Goal: Task Accomplishment & Management: Use online tool/utility

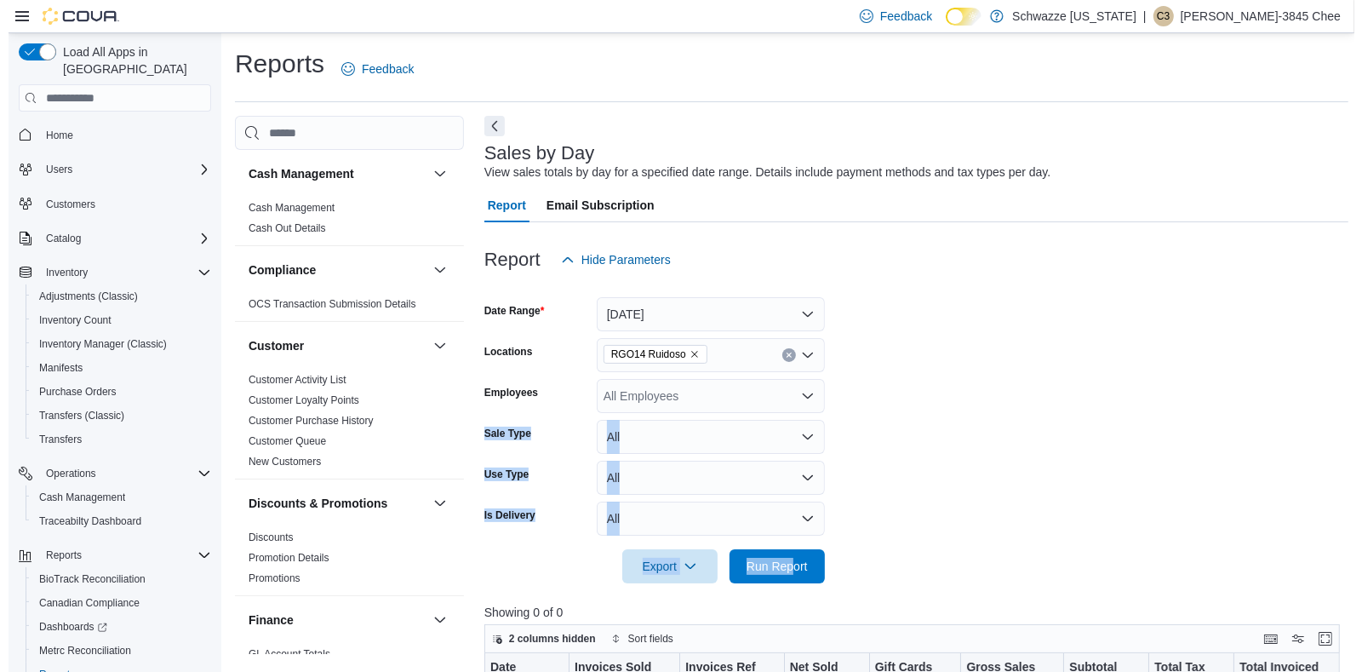
scroll to position [72, 0]
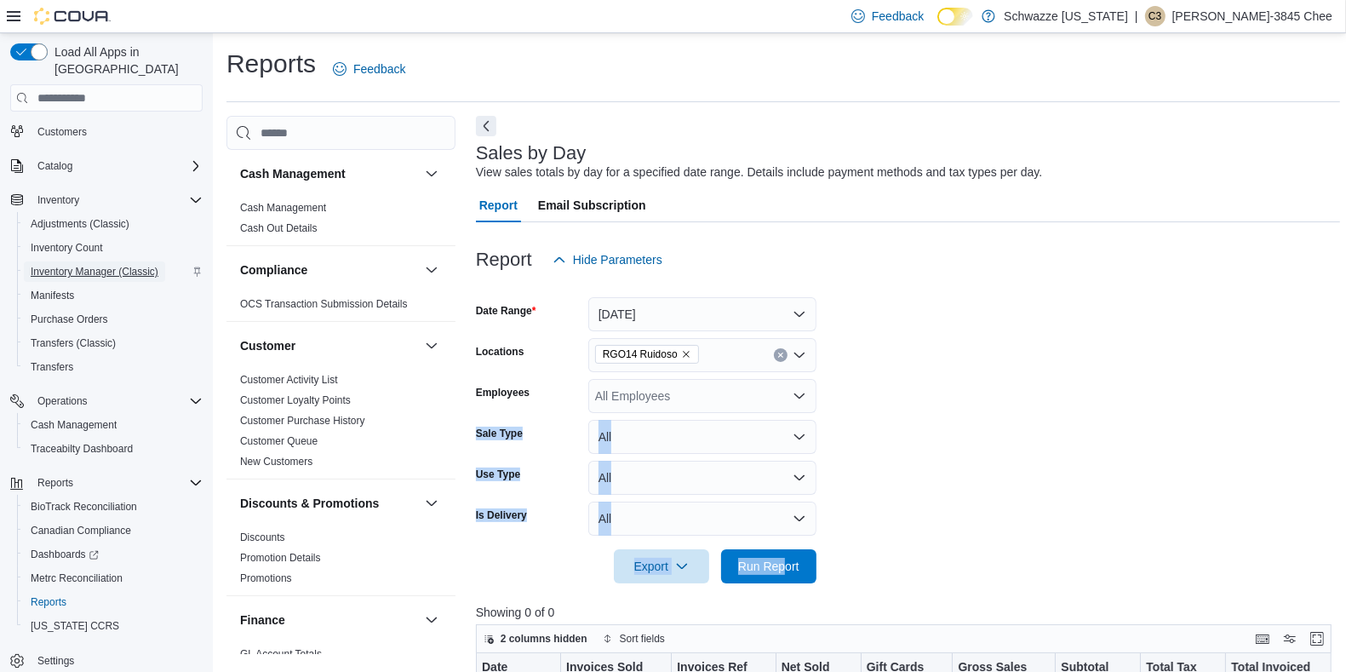
click at [137, 265] on span "Inventory Manager (Classic)" at bounding box center [95, 272] width 128 height 14
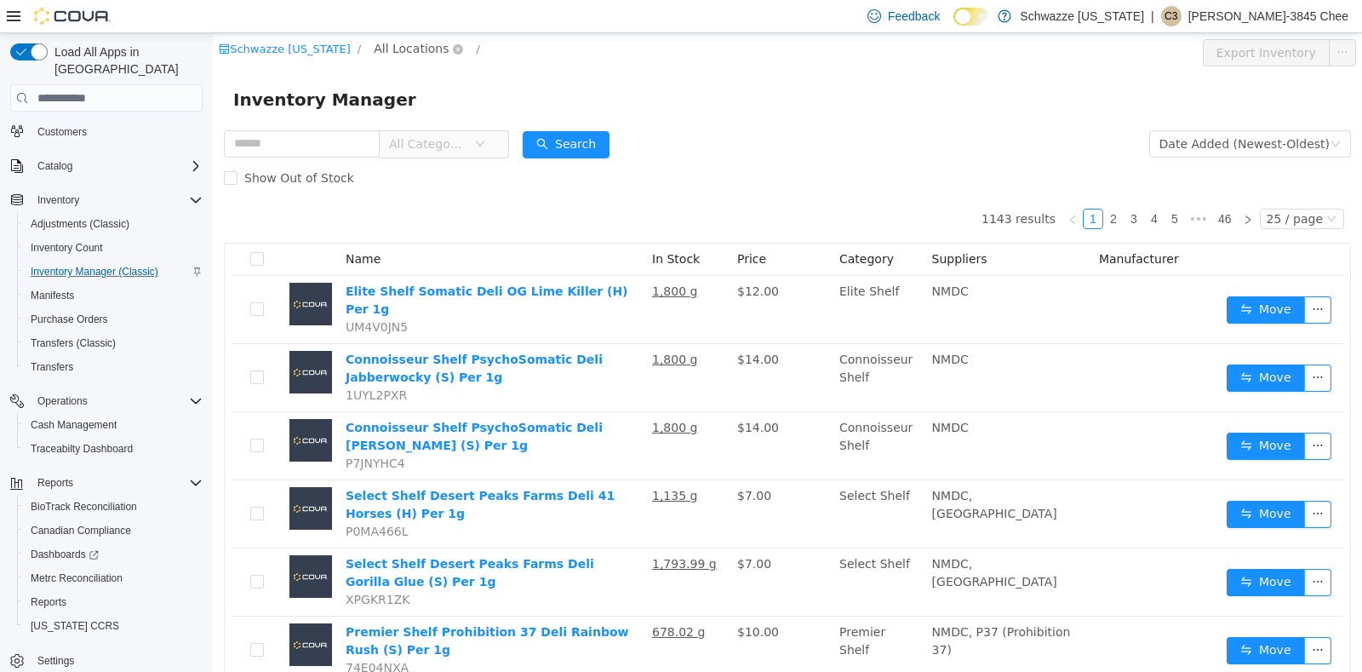
click at [397, 46] on span "All Locations" at bounding box center [411, 48] width 75 height 19
type input "***"
click at [462, 176] on span "RGO14 Ruidoso" at bounding box center [466, 170] width 93 height 14
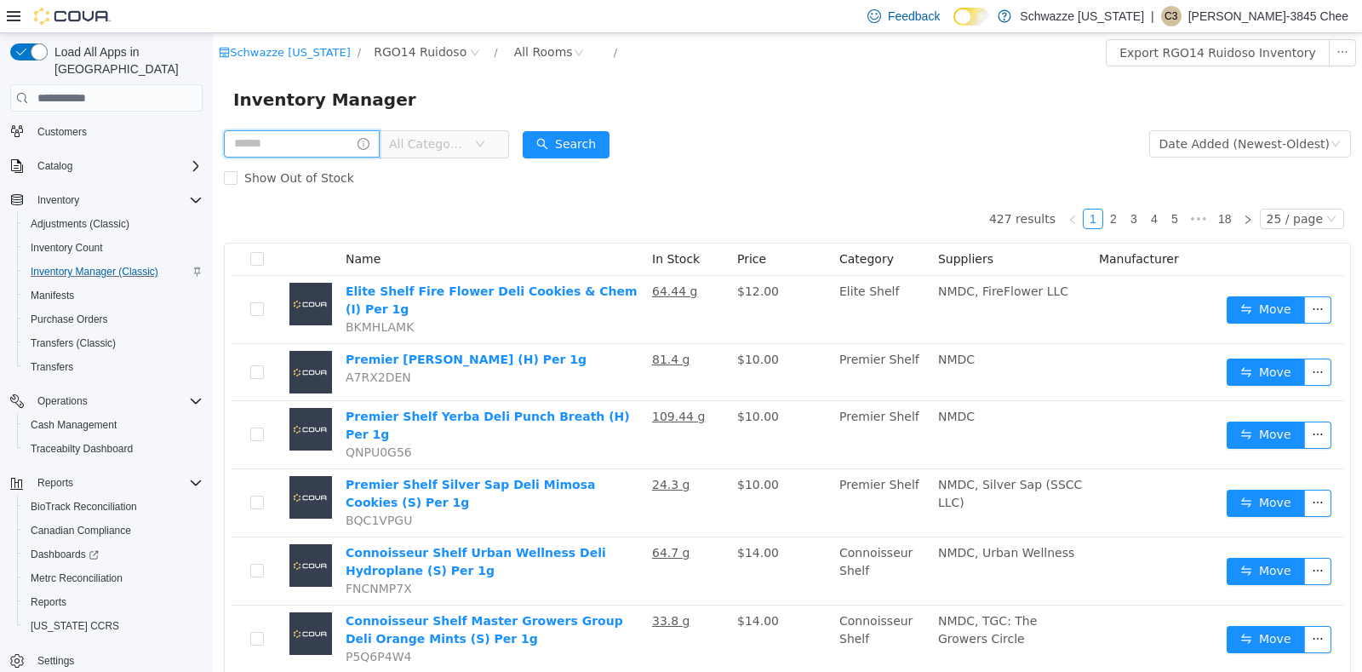
click at [307, 147] on input "text" at bounding box center [302, 143] width 156 height 27
type input "****"
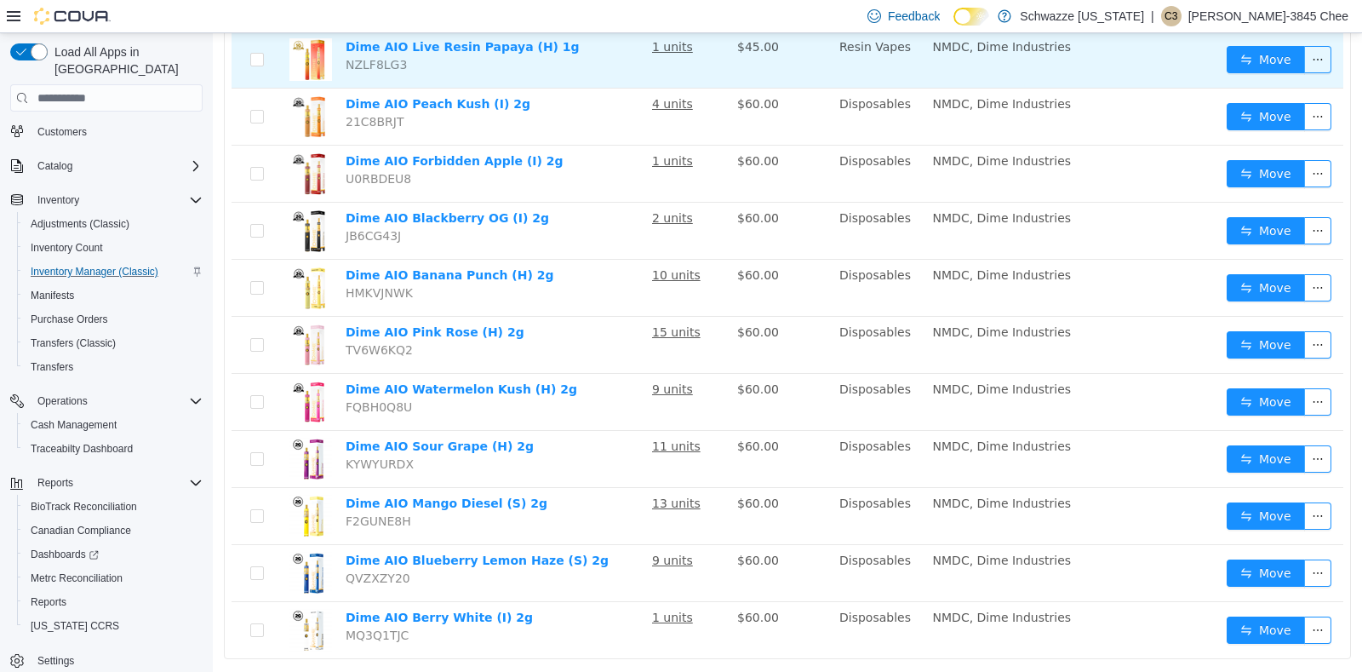
scroll to position [389, 0]
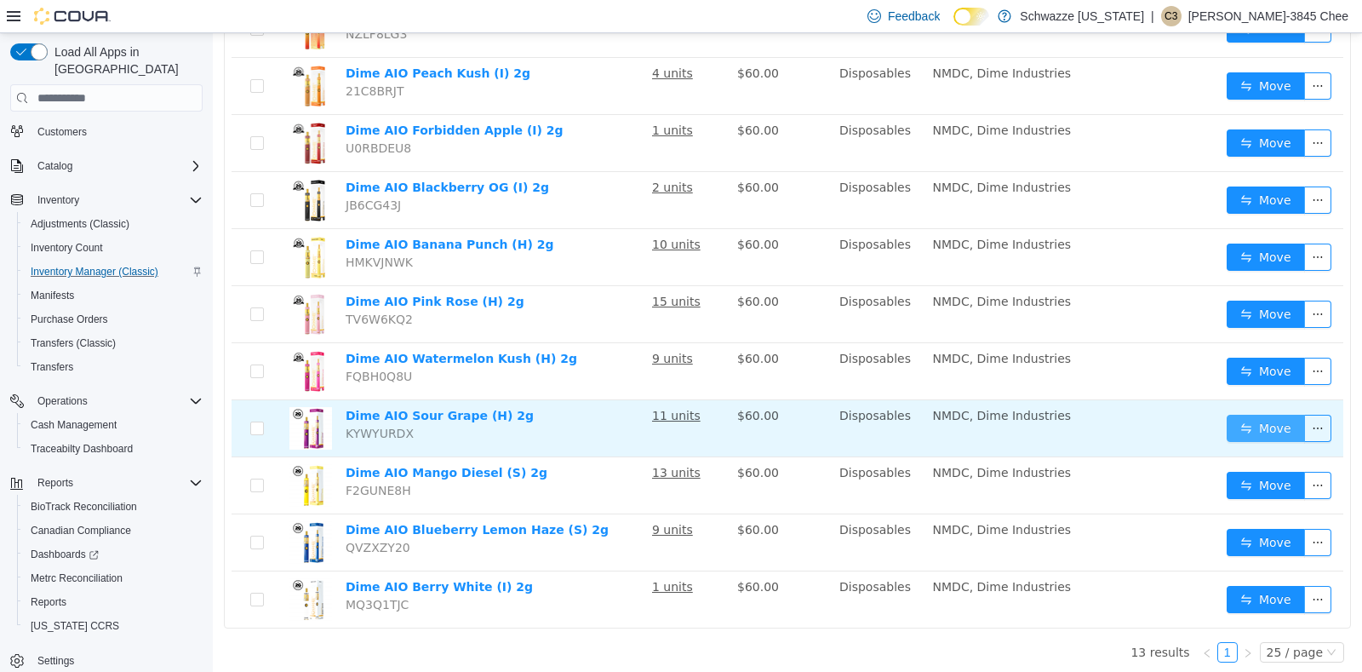
click at [1239, 421] on button "Move" at bounding box center [1266, 428] width 78 height 27
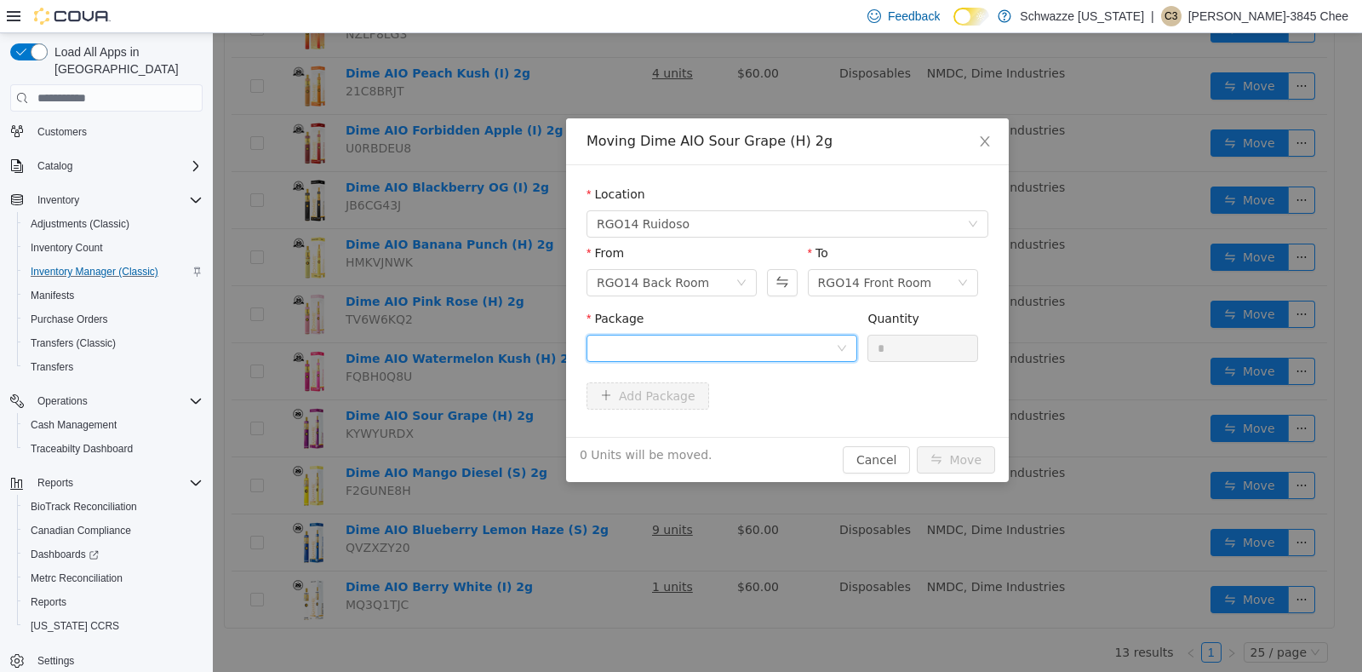
click at [799, 346] on div at bounding box center [716, 348] width 239 height 26
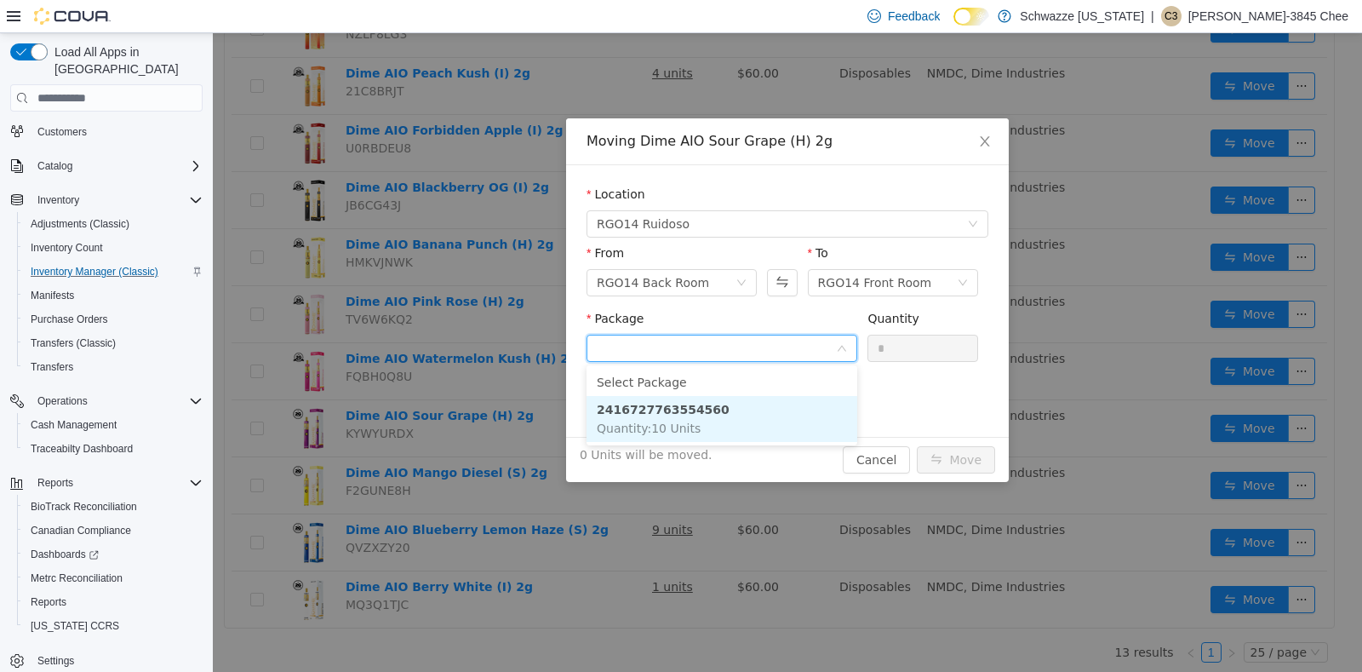
click at [726, 411] on li "2416727763554560 Quantity : 10 Units" at bounding box center [722, 419] width 271 height 46
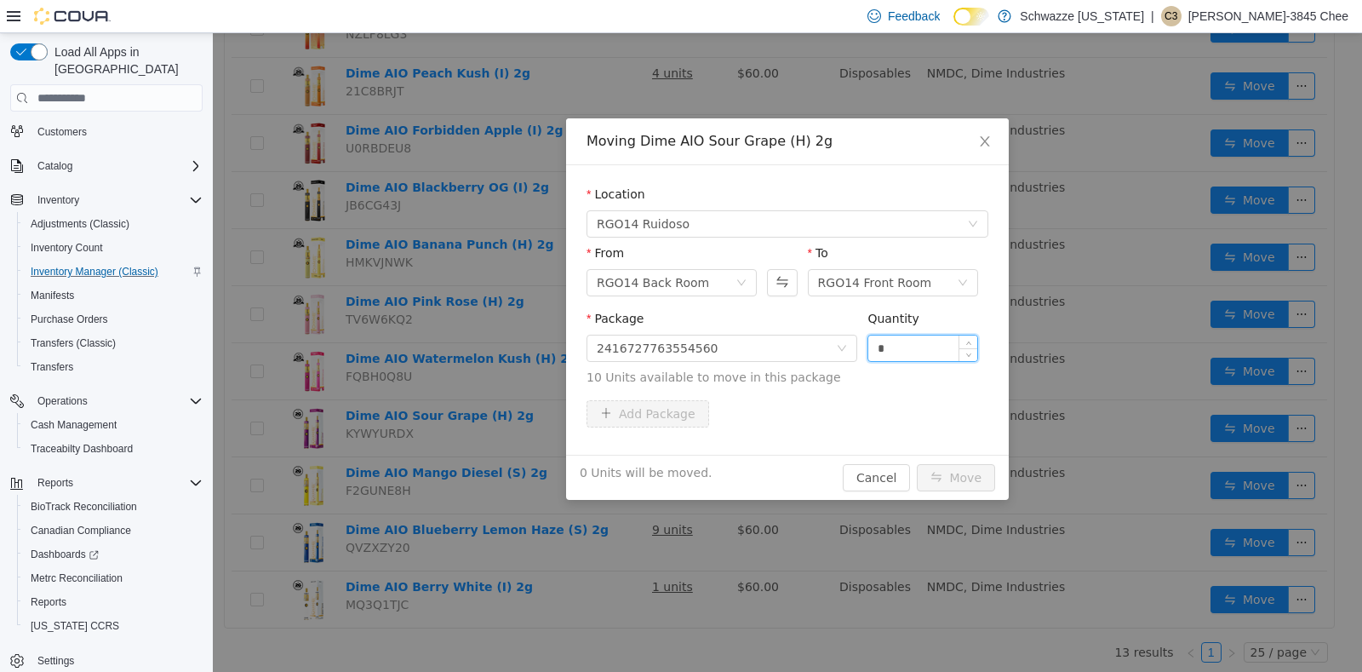
click at [904, 347] on input "*" at bounding box center [922, 348] width 109 height 26
type input "*"
click at [953, 480] on button "Move" at bounding box center [956, 477] width 78 height 27
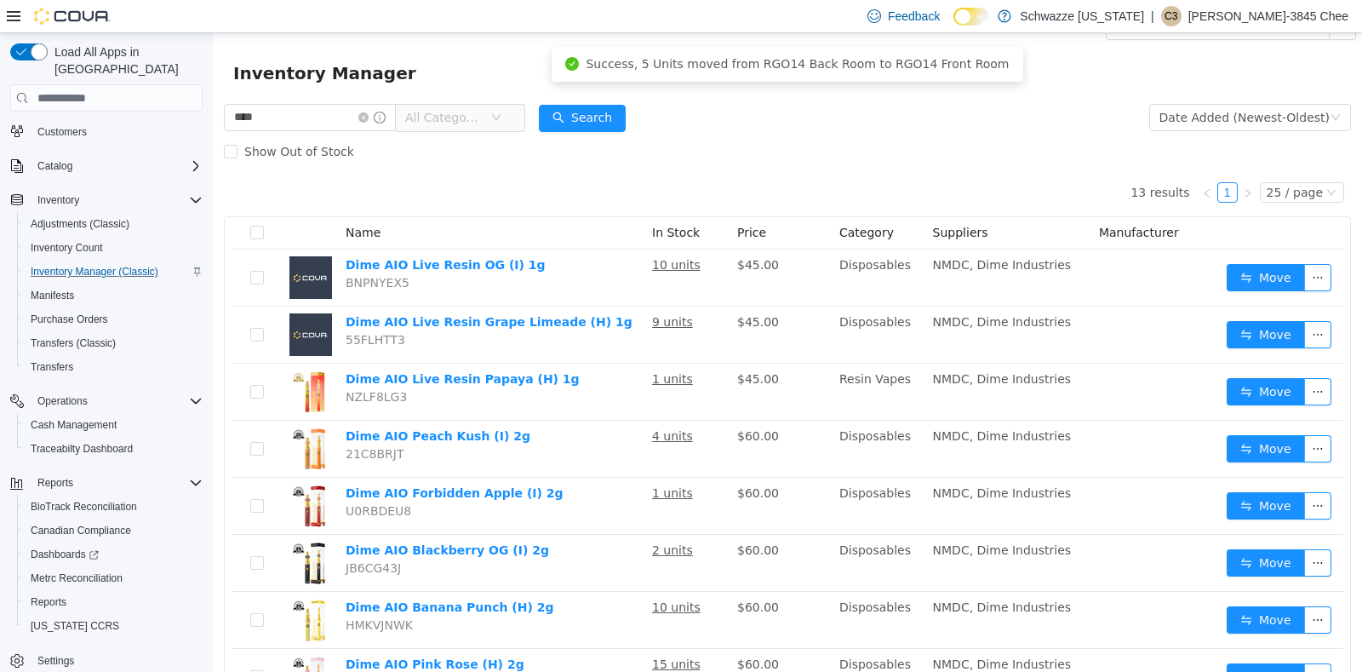
scroll to position [0, 0]
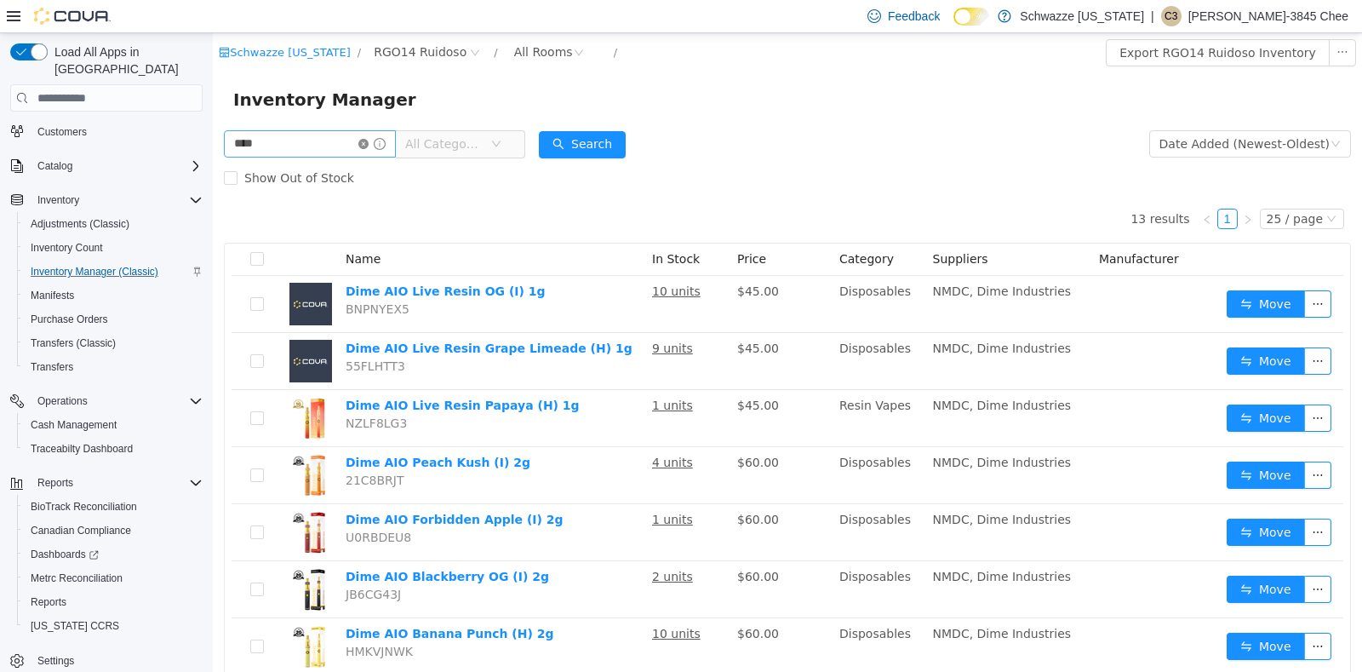
click at [369, 140] on icon "icon: close-circle" at bounding box center [363, 144] width 10 height 10
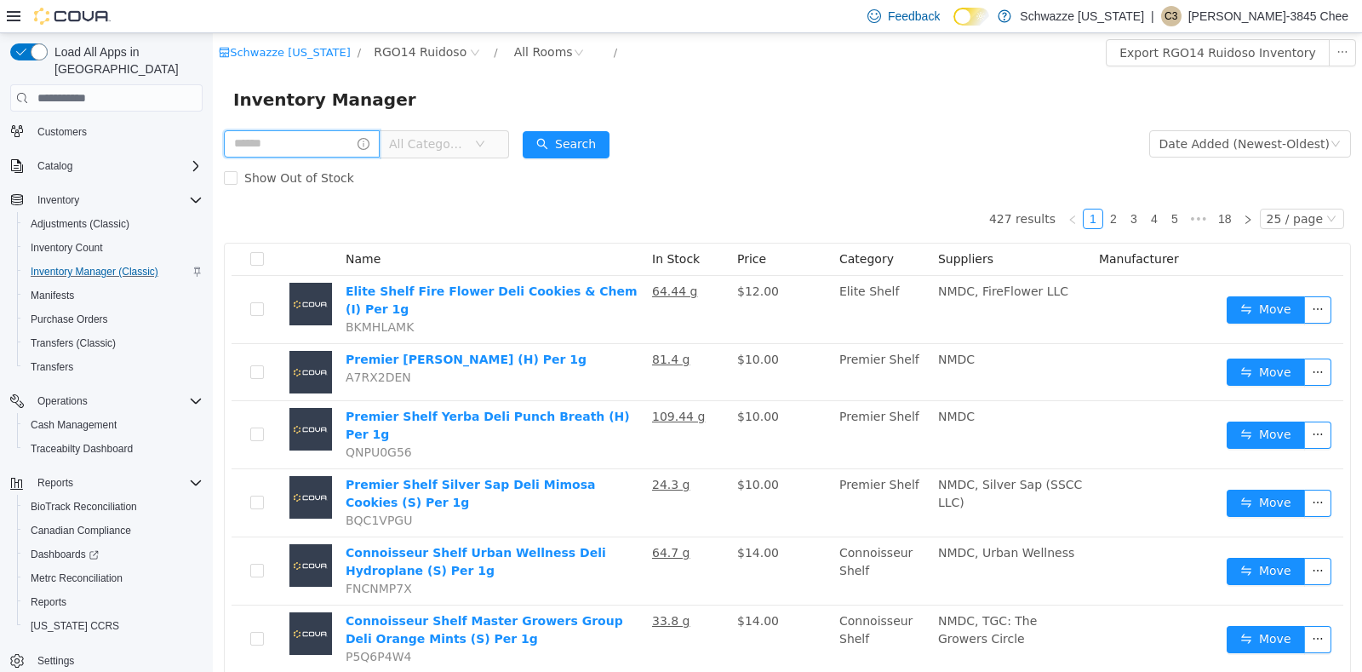
click at [330, 140] on input "text" at bounding box center [302, 143] width 156 height 27
type input "*"
click at [258, 145] on input "*" at bounding box center [310, 143] width 172 height 27
type input "*"
click at [369, 146] on icon "icon: close-circle" at bounding box center [363, 144] width 10 height 10
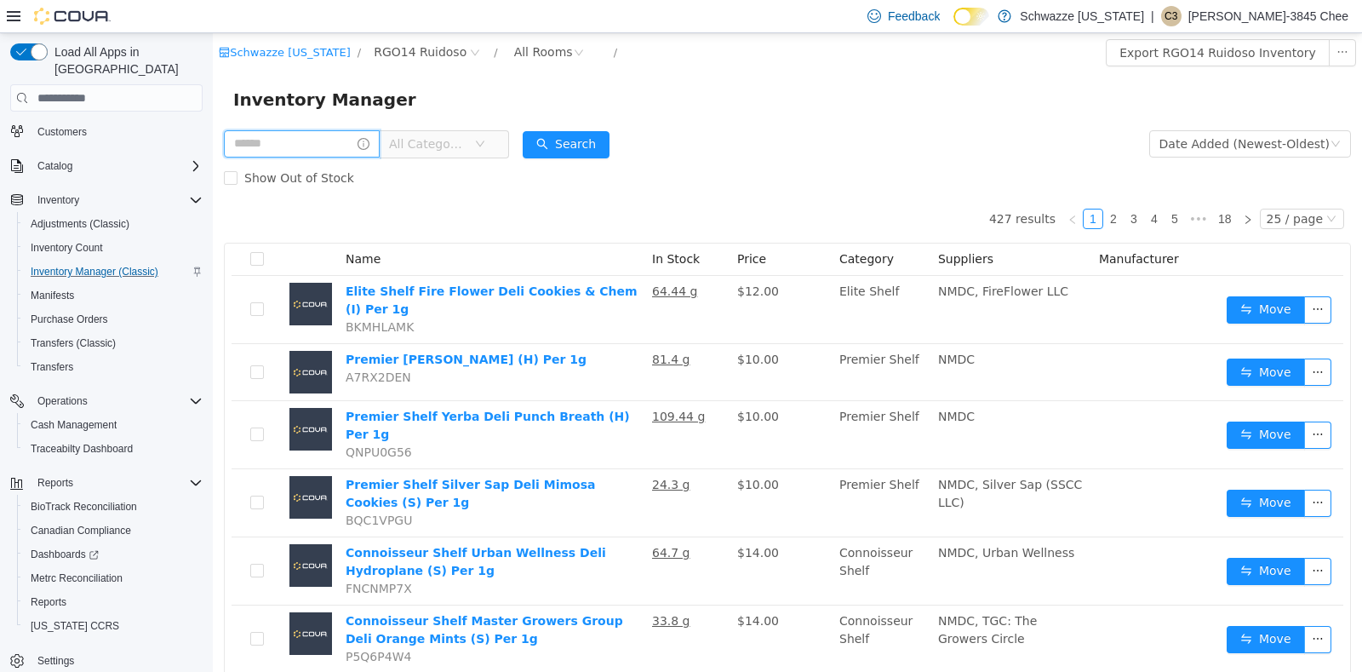
click at [346, 142] on input "text" at bounding box center [302, 143] width 156 height 27
type input "*****"
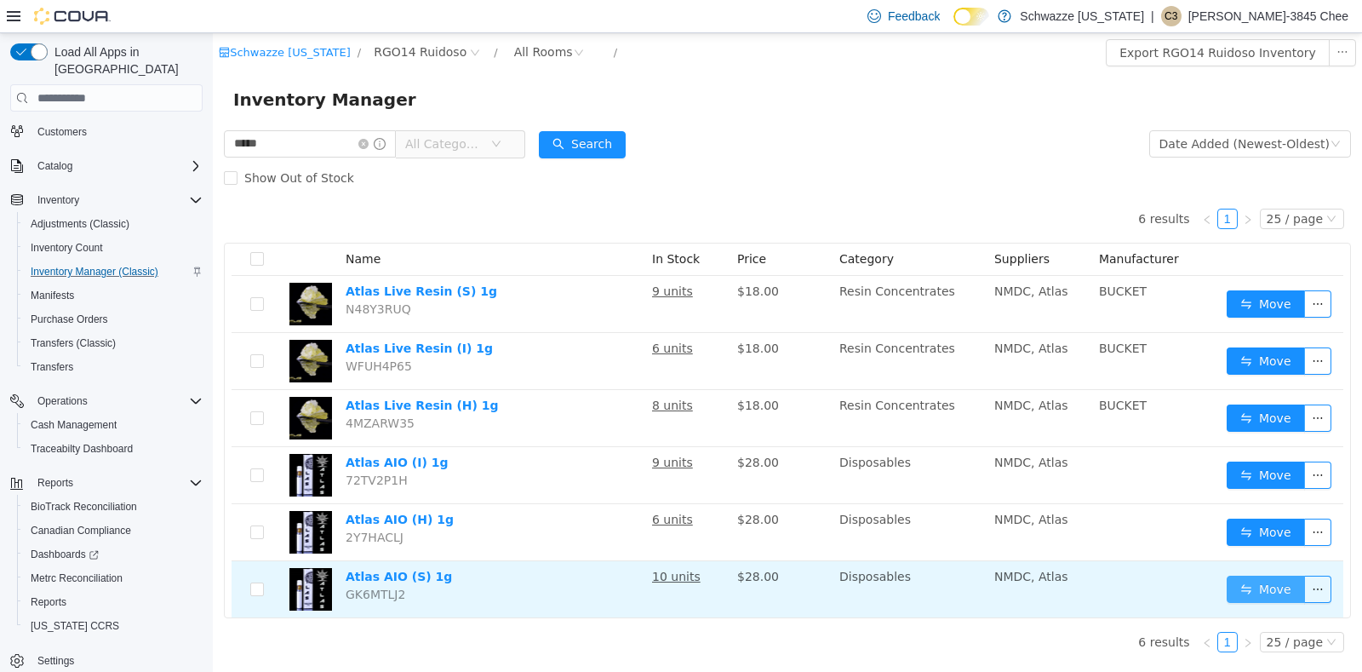
click at [1264, 586] on button "Move" at bounding box center [1266, 588] width 78 height 27
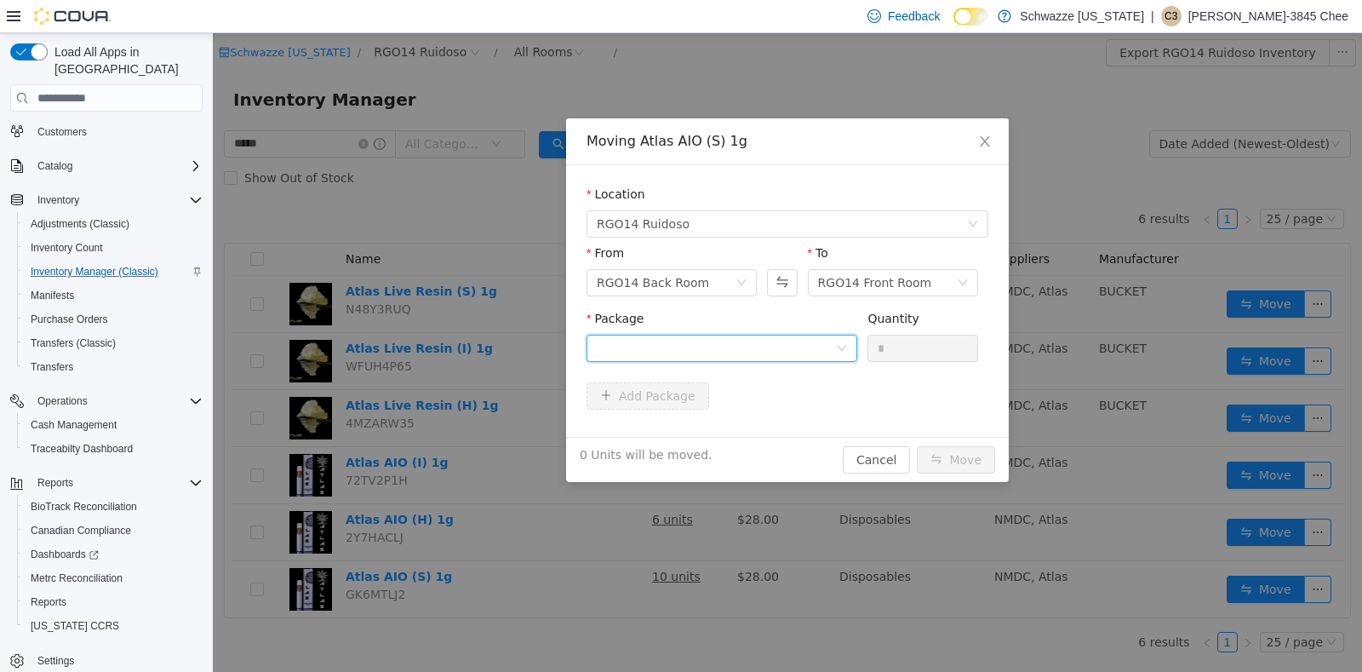
click at [797, 343] on div at bounding box center [716, 348] width 239 height 26
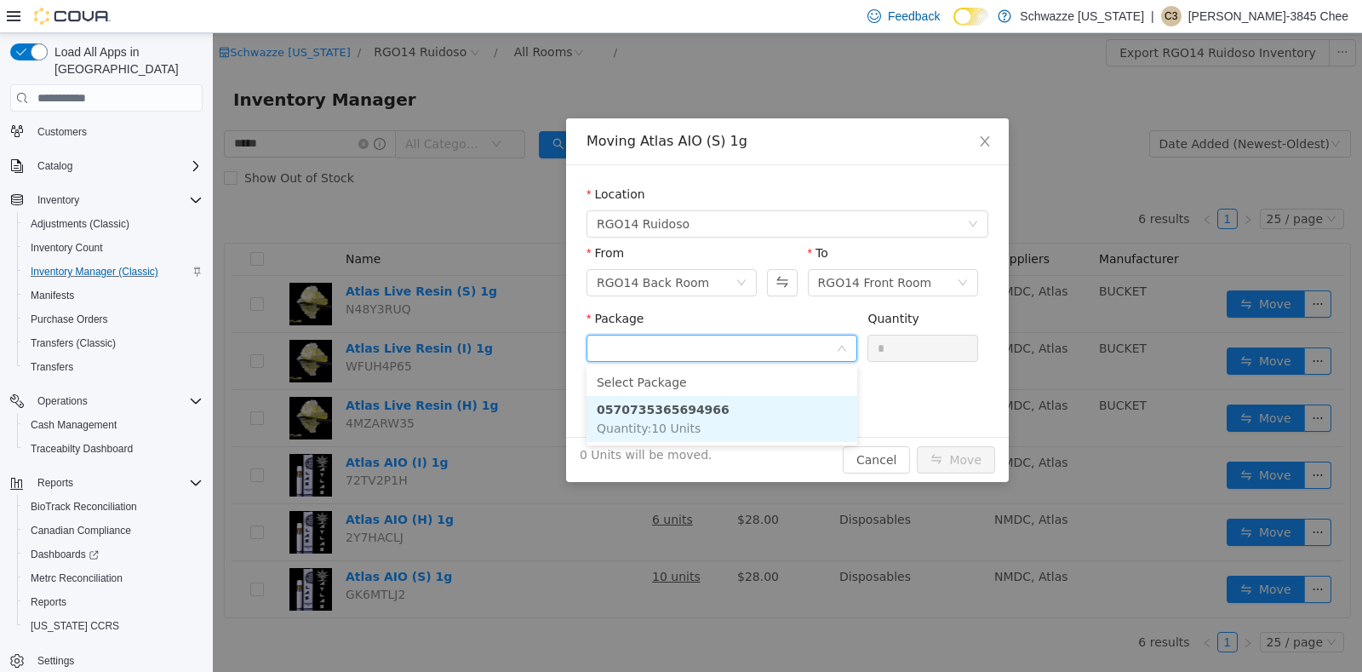
click at [763, 409] on li "0570735365694966 Quantity : 10 Units" at bounding box center [722, 419] width 271 height 46
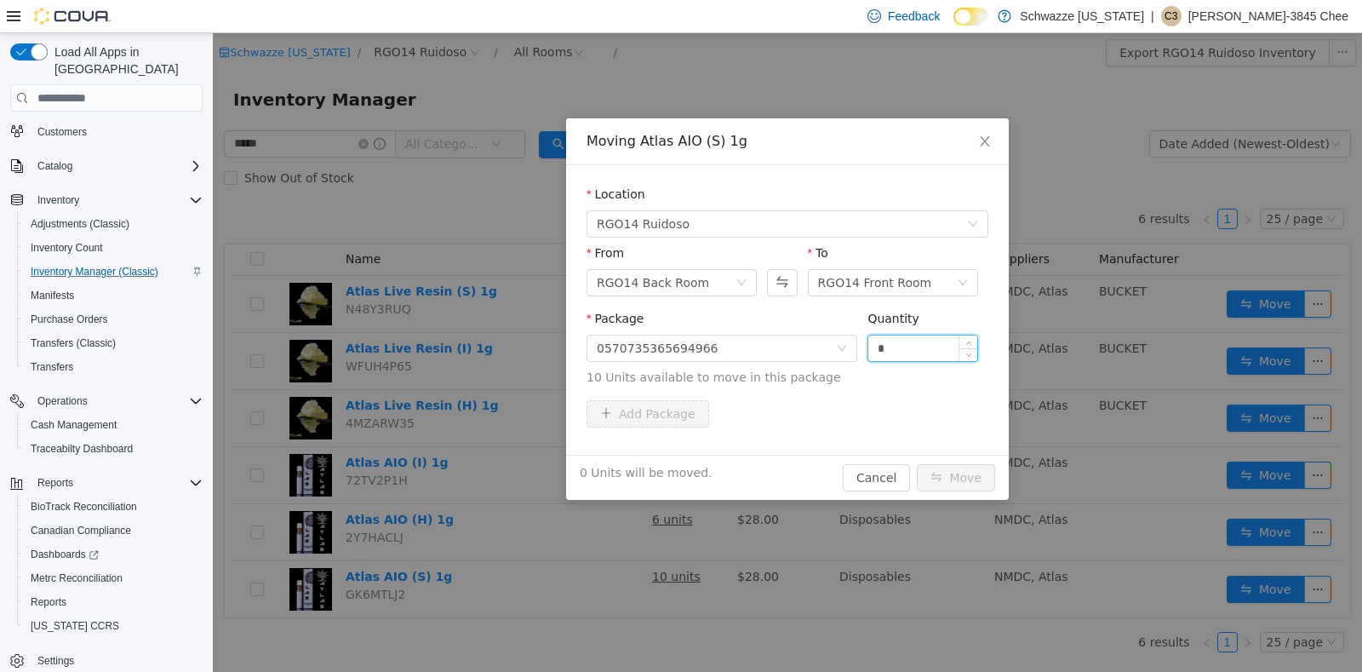
click at [889, 355] on input "*" at bounding box center [922, 348] width 109 height 26
type input "**"
click at [955, 483] on button "Move" at bounding box center [956, 477] width 78 height 27
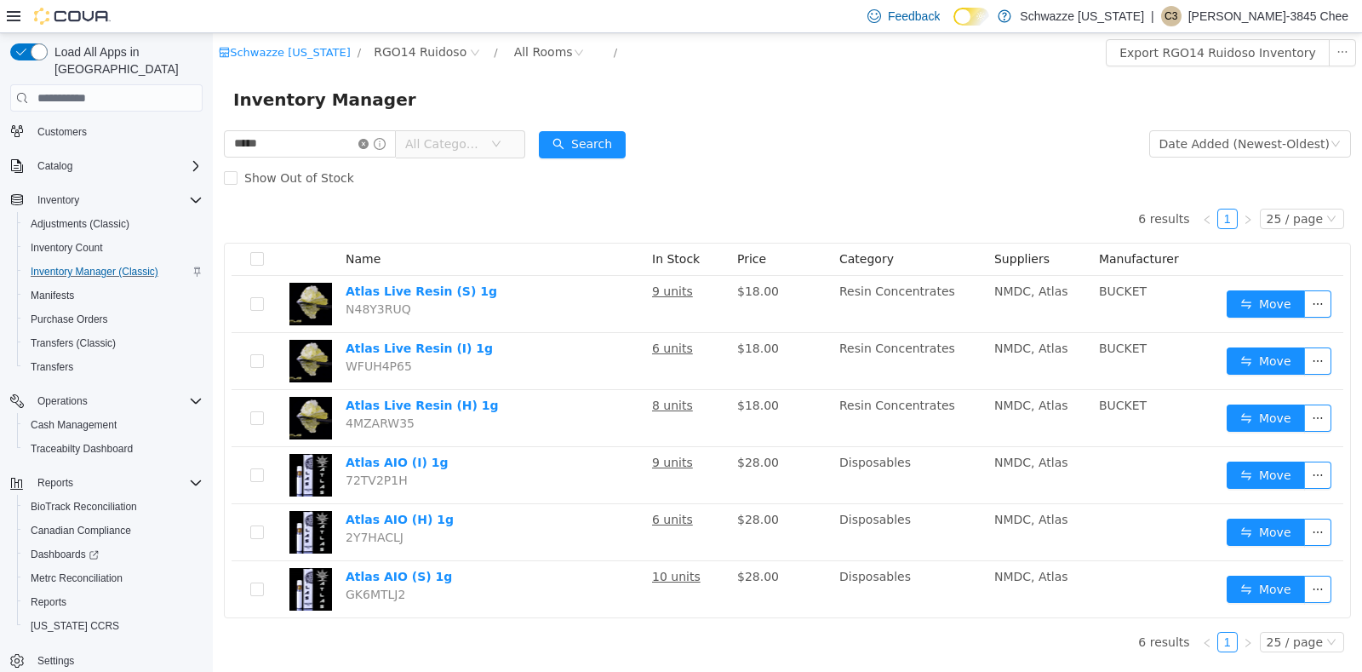
click at [369, 146] on icon "icon: close-circle" at bounding box center [363, 144] width 10 height 10
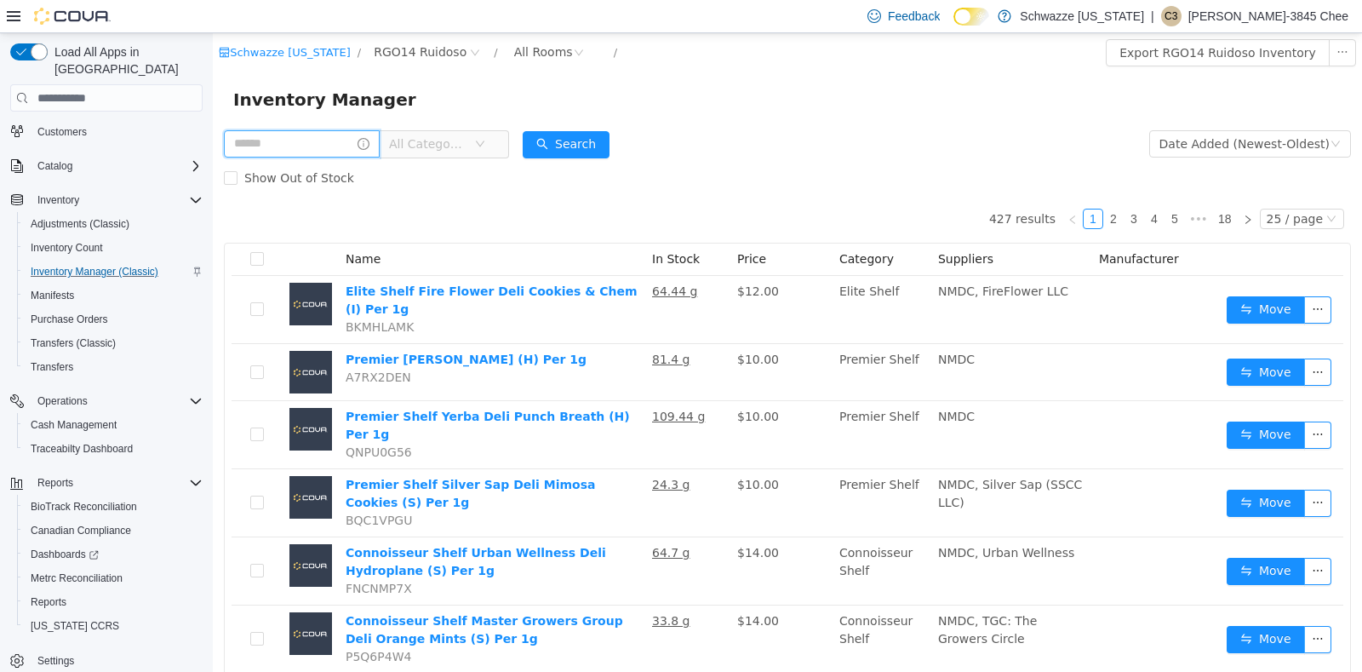
click at [335, 143] on input "text" at bounding box center [302, 143] width 156 height 27
type input "**********"
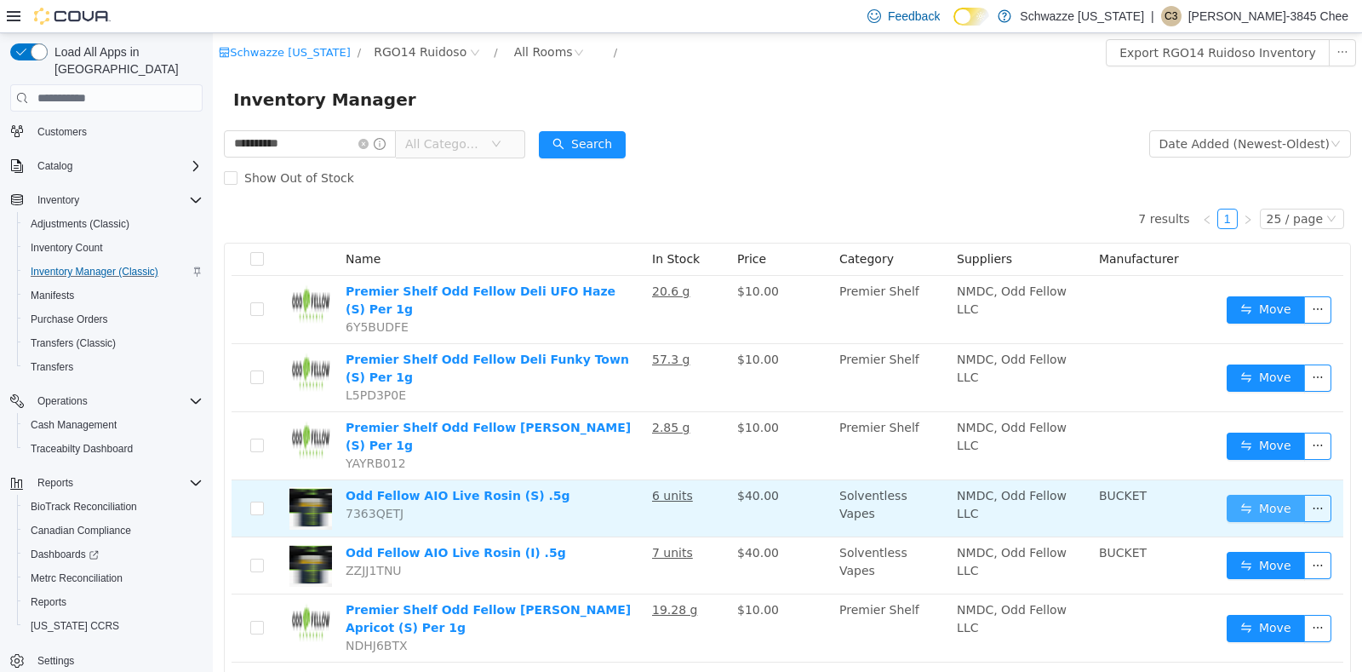
click at [1249, 495] on button "Move" at bounding box center [1266, 508] width 78 height 27
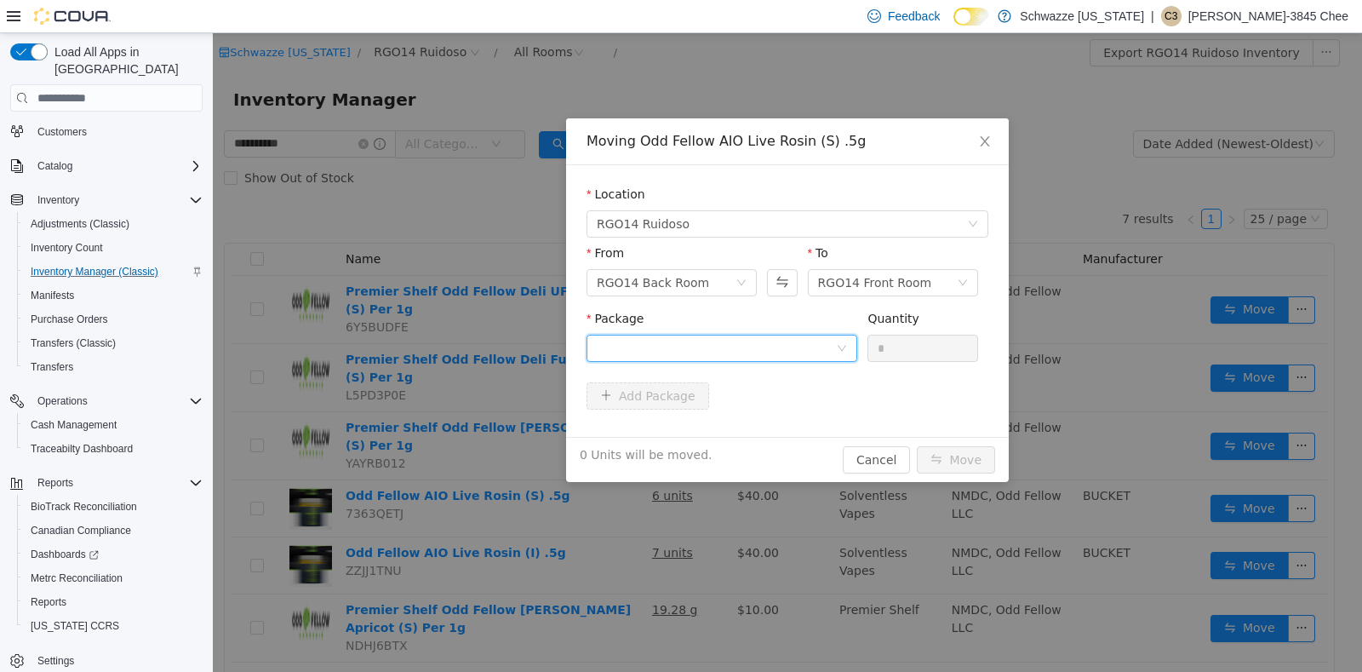
click at [803, 346] on div at bounding box center [716, 348] width 239 height 26
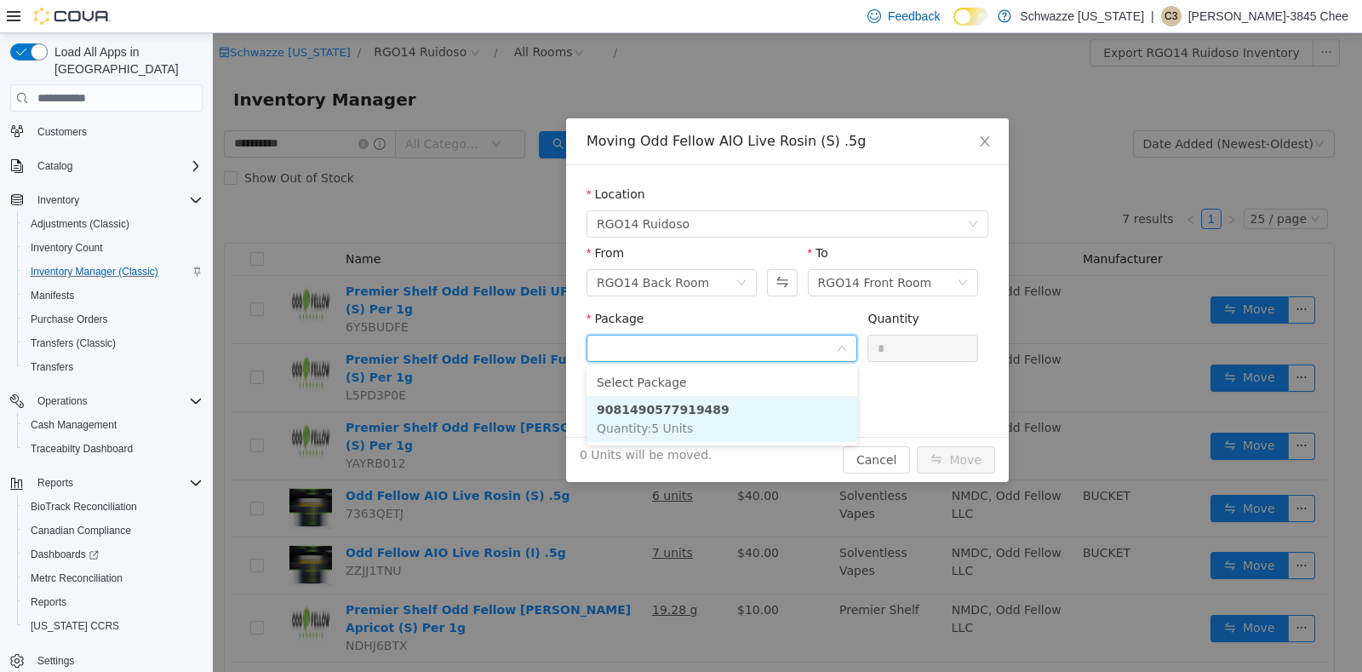
click at [804, 426] on li "9081490577919489 Quantity : 5 Units" at bounding box center [722, 419] width 271 height 46
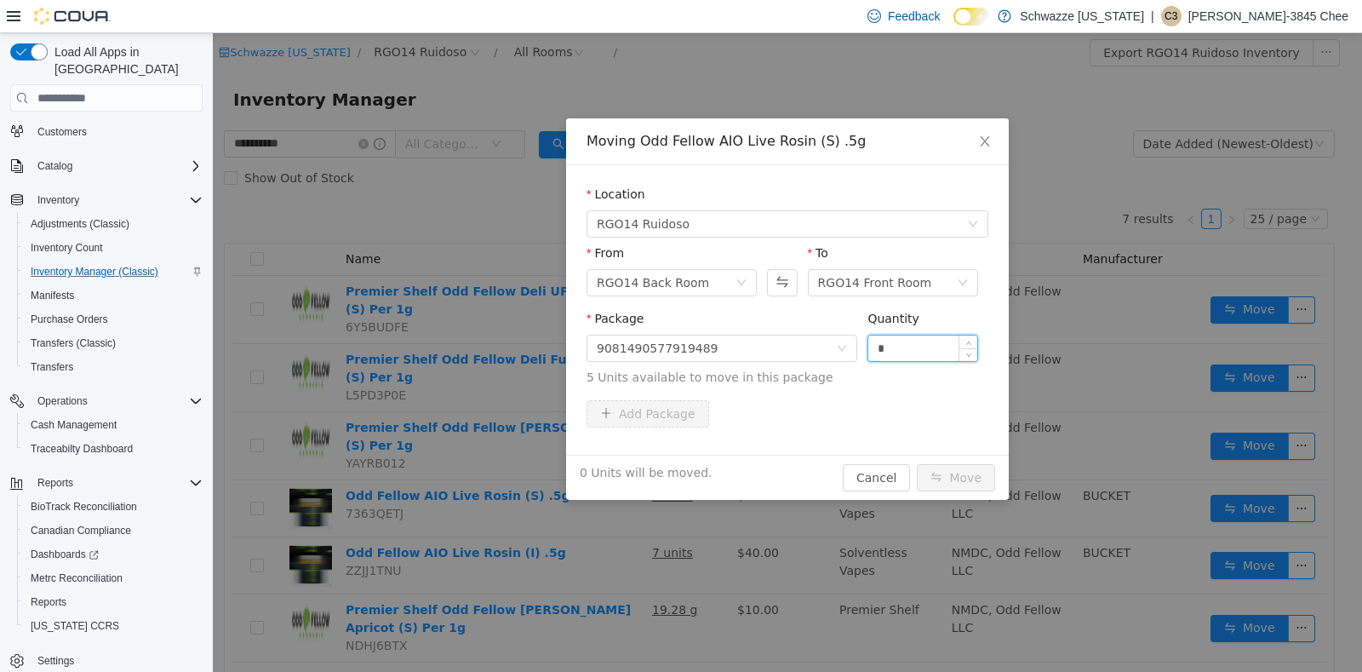
click at [905, 335] on input "*" at bounding box center [922, 348] width 109 height 26
type input "*"
click at [954, 486] on button "Move" at bounding box center [956, 477] width 78 height 27
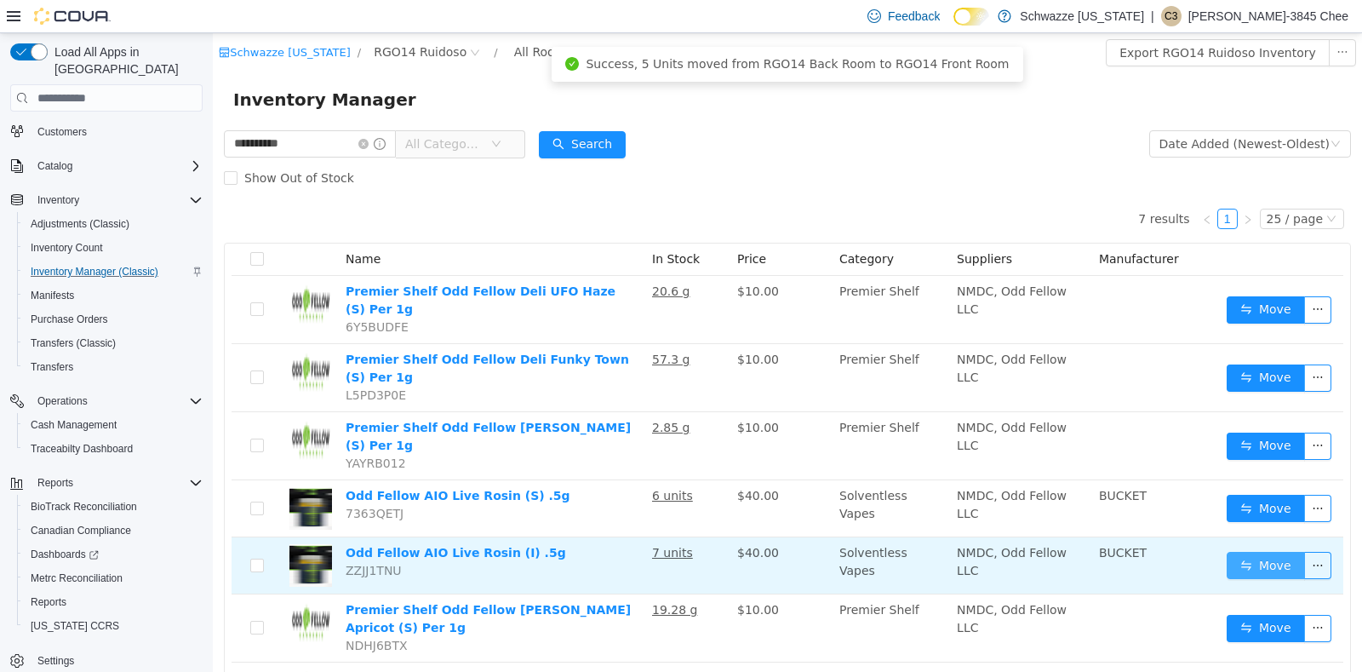
click at [1235, 552] on button "Move" at bounding box center [1266, 565] width 78 height 27
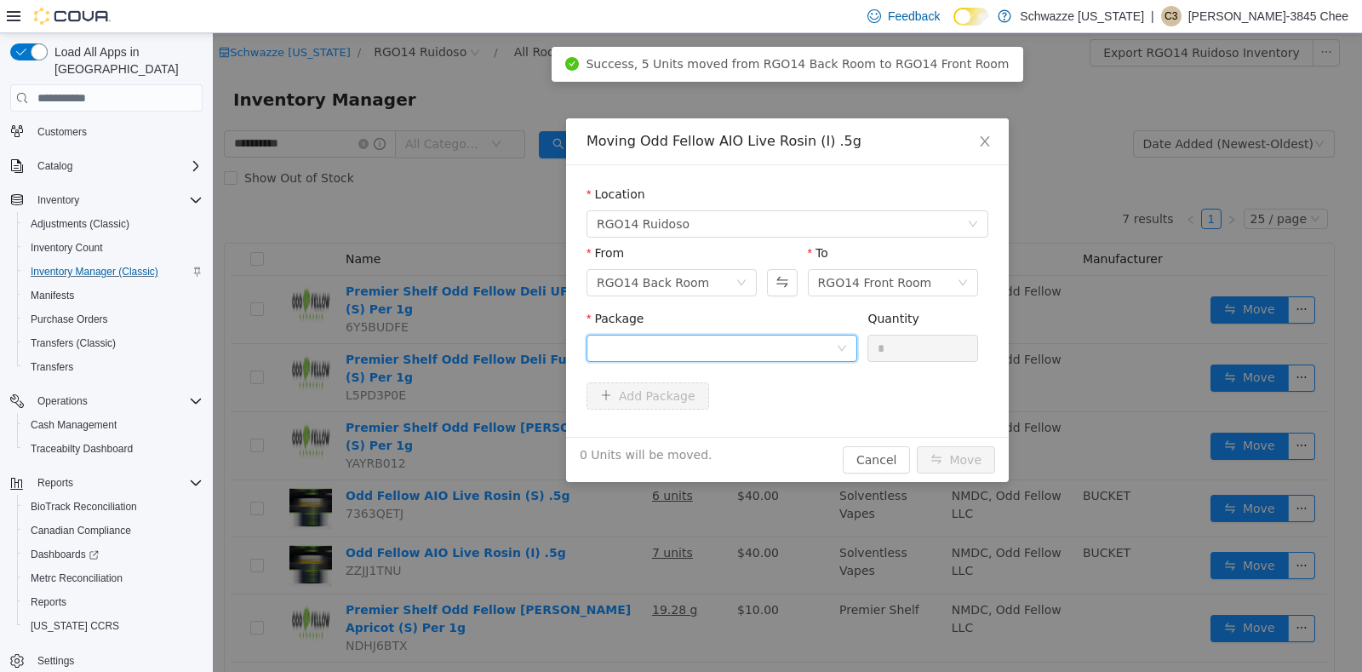
click at [848, 345] on div at bounding box center [722, 348] width 271 height 27
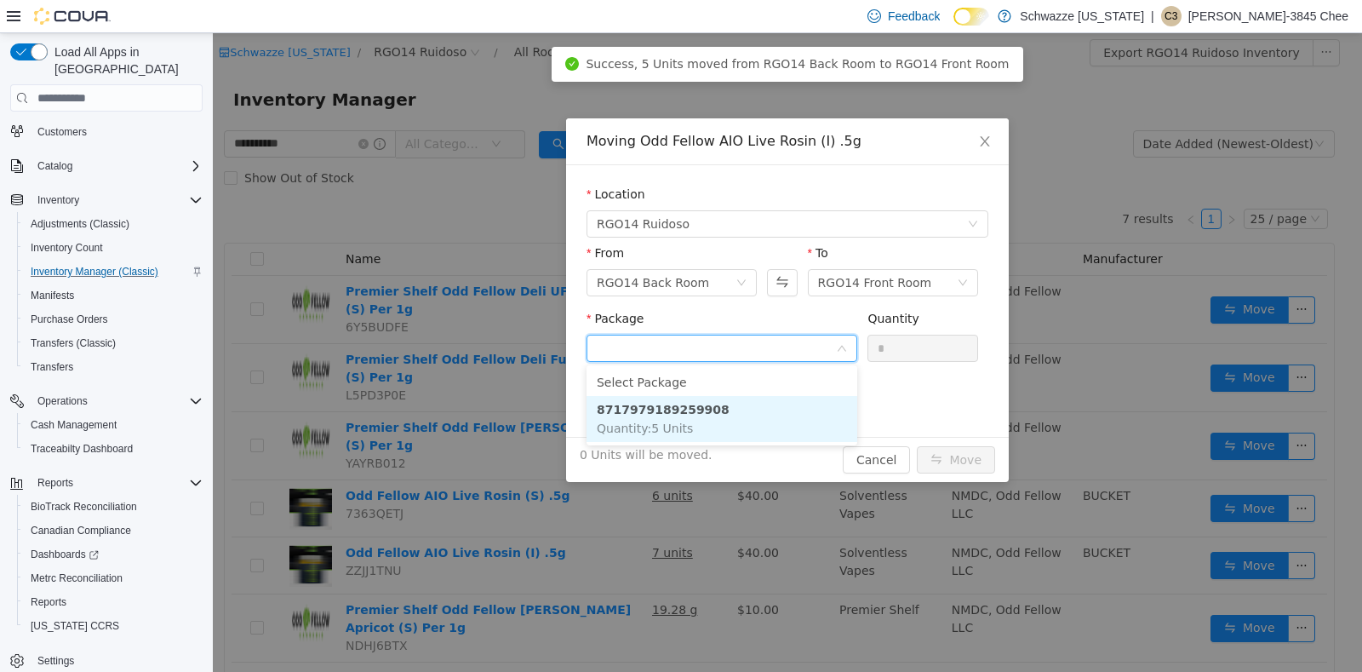
click at [751, 419] on li "8717979189259908 Quantity : 5 Units" at bounding box center [722, 419] width 271 height 46
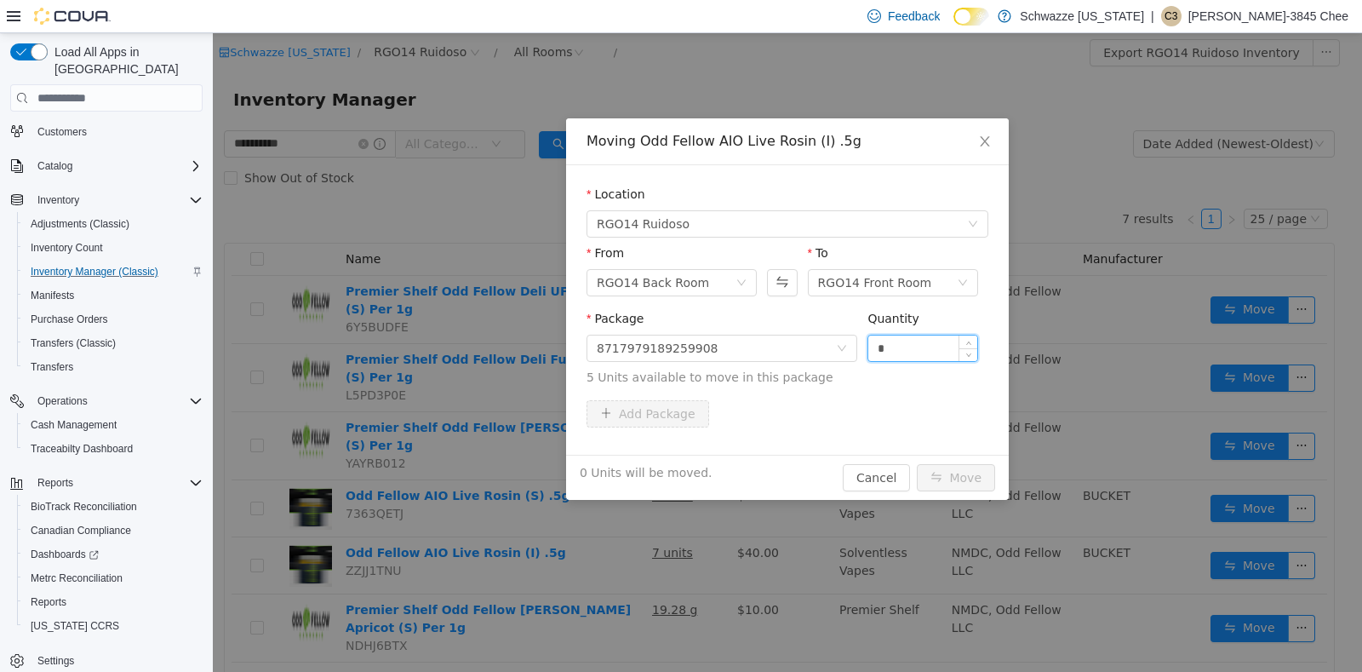
click at [898, 345] on input "*" at bounding box center [922, 348] width 109 height 26
type input "*"
click at [954, 468] on button "Move" at bounding box center [956, 477] width 78 height 27
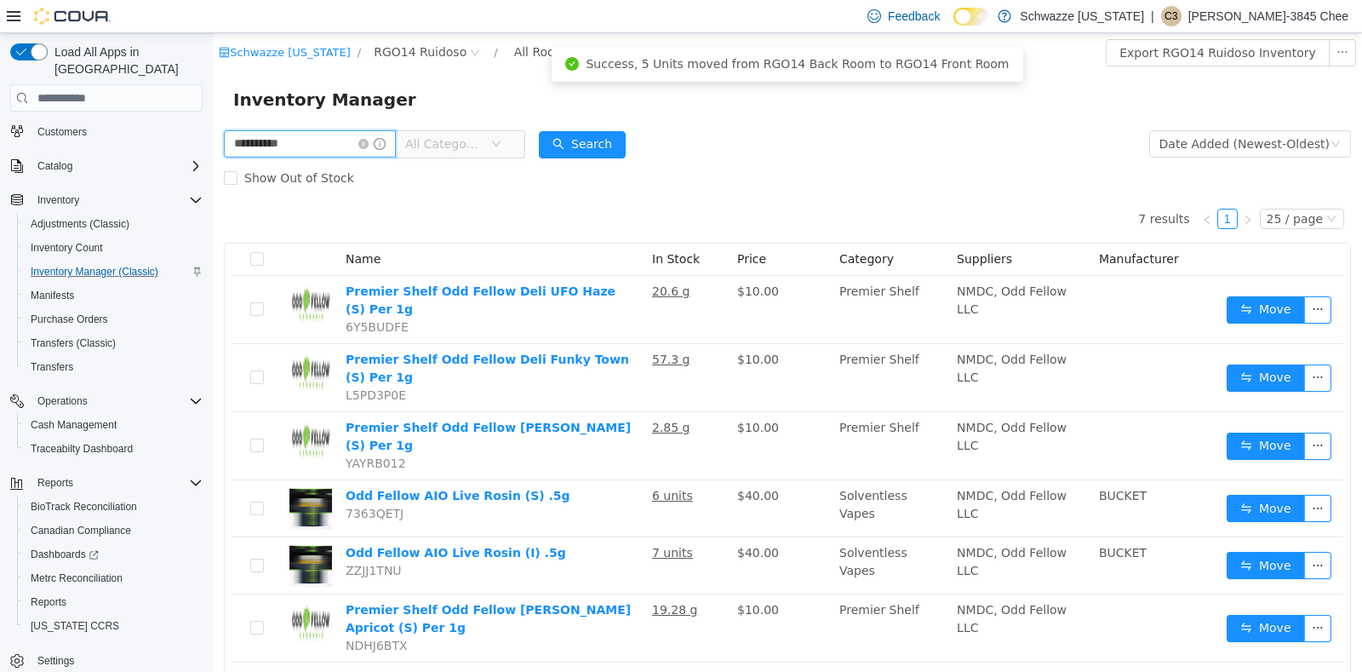
click at [363, 148] on input "**********" at bounding box center [310, 143] width 172 height 27
type input "**********"
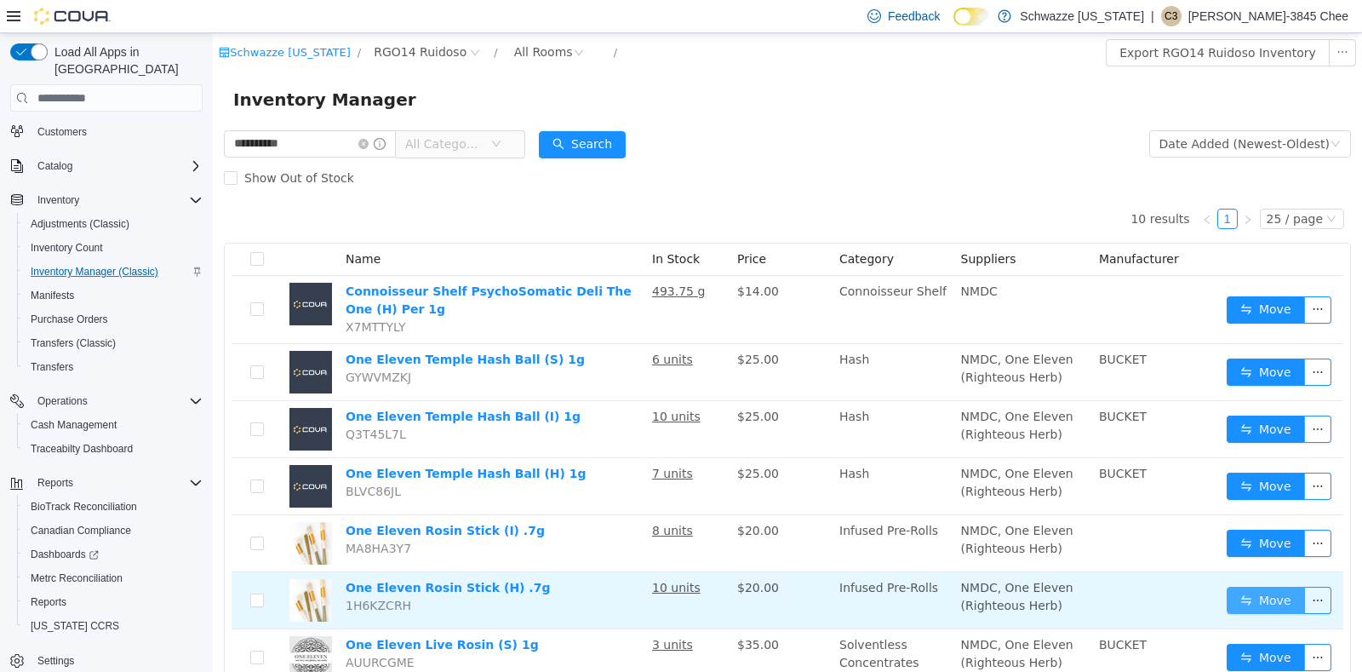
click at [1232, 593] on button "Move" at bounding box center [1266, 600] width 78 height 27
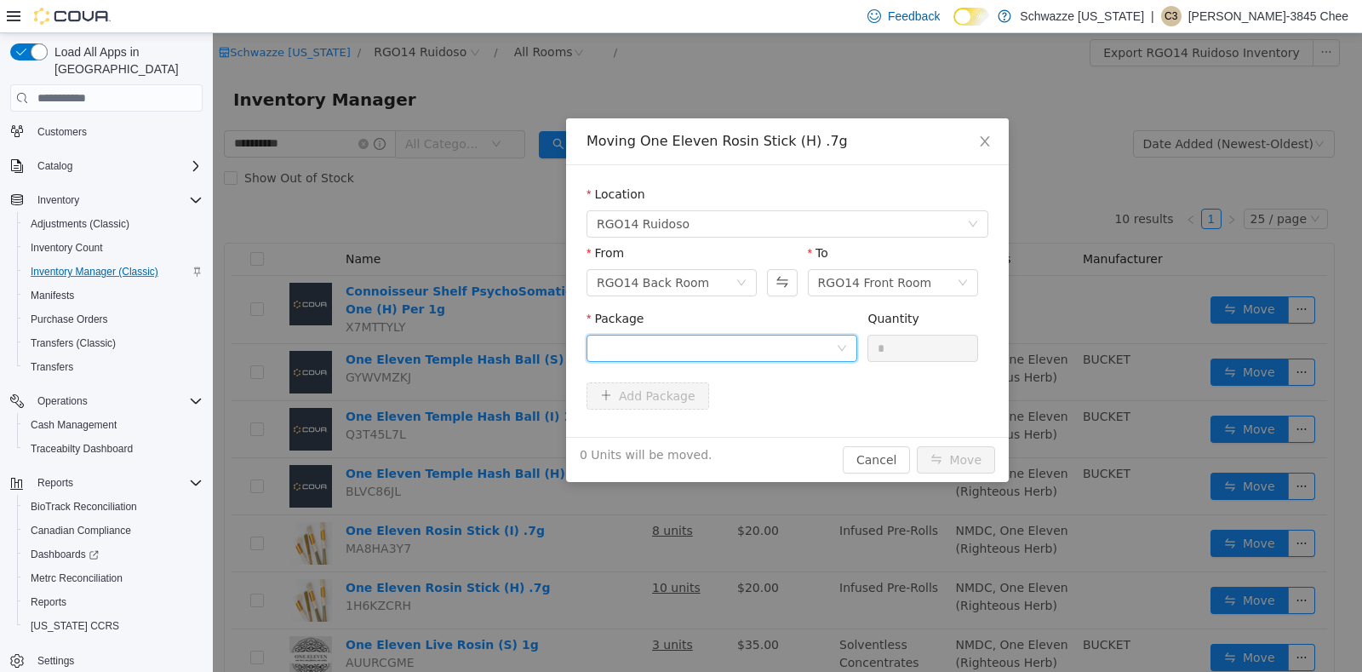
click at [799, 351] on div at bounding box center [716, 348] width 239 height 26
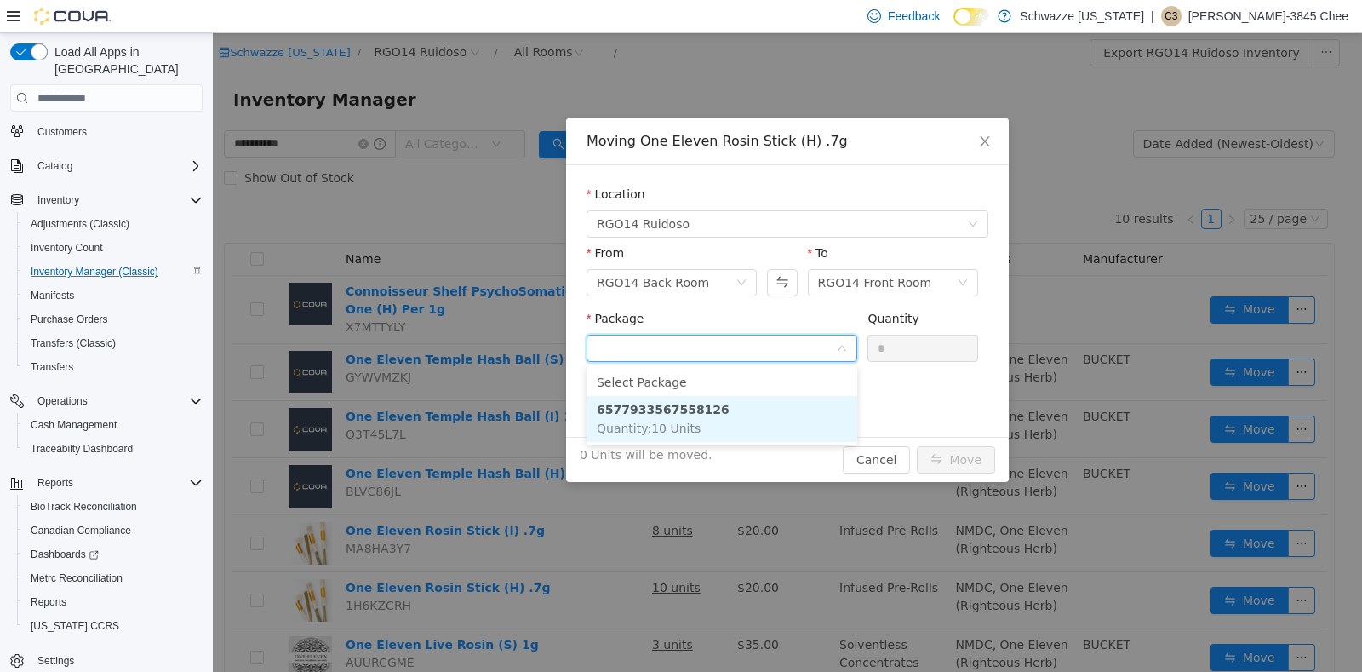
click at [801, 430] on li "6577933567558126 Quantity : 10 Units" at bounding box center [722, 419] width 271 height 46
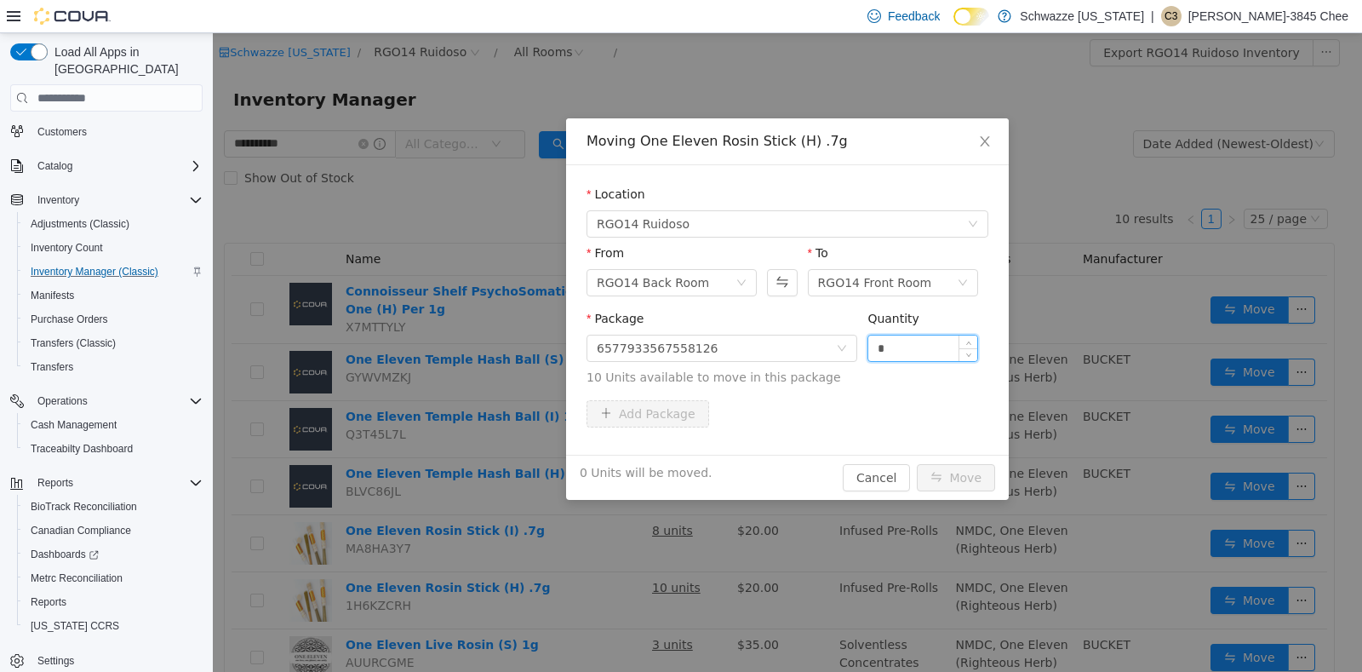
click at [893, 341] on input "*" at bounding box center [922, 348] width 109 height 26
type input "**"
click at [963, 472] on button "Move" at bounding box center [956, 477] width 78 height 27
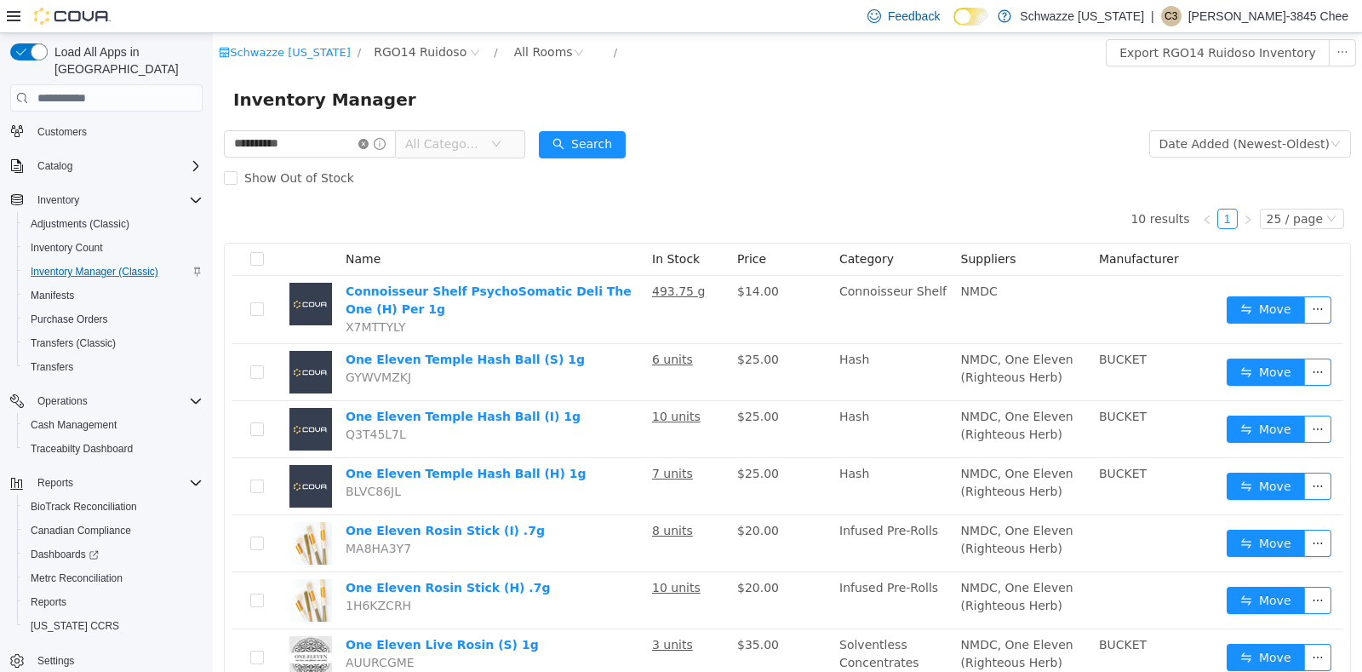
click at [369, 140] on icon "icon: close-circle" at bounding box center [363, 144] width 10 height 10
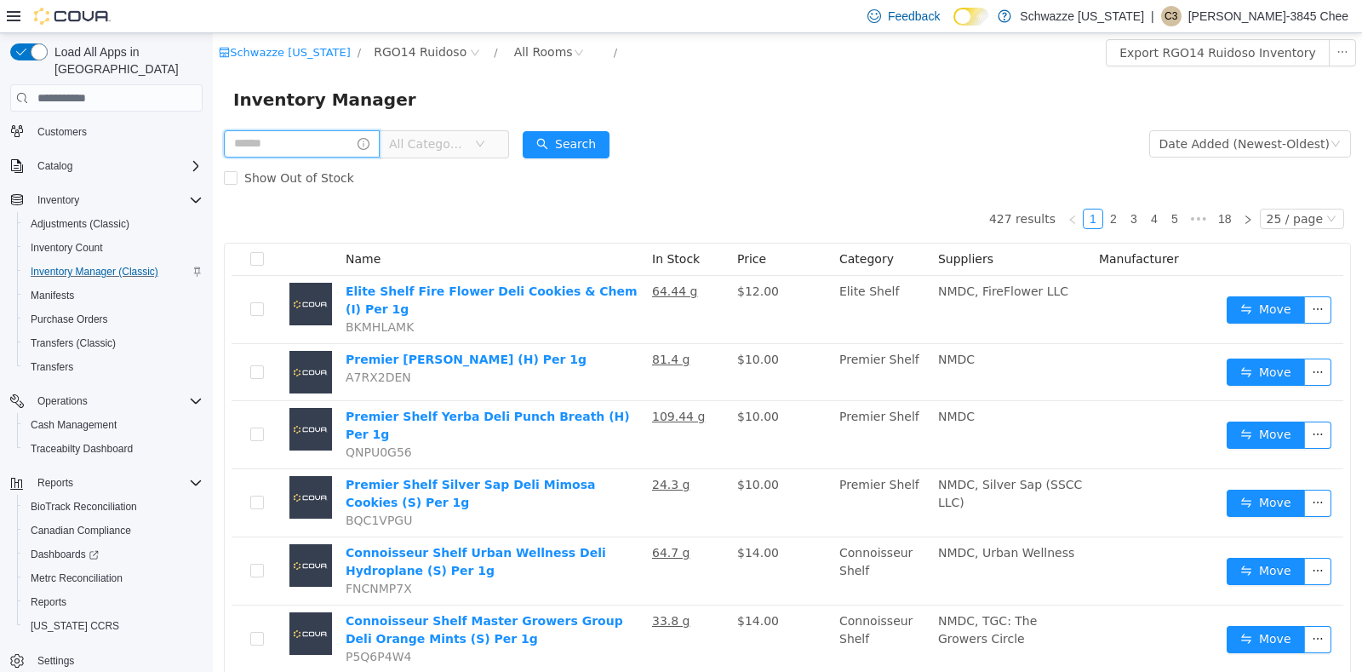
click at [354, 140] on input "text" at bounding box center [302, 143] width 156 height 27
click at [433, 266] on th "Name" at bounding box center [492, 259] width 306 height 32
click at [320, 141] on input "*" at bounding box center [310, 143] width 172 height 27
type input "**********"
click at [369, 140] on icon "icon: close-circle" at bounding box center [363, 144] width 10 height 10
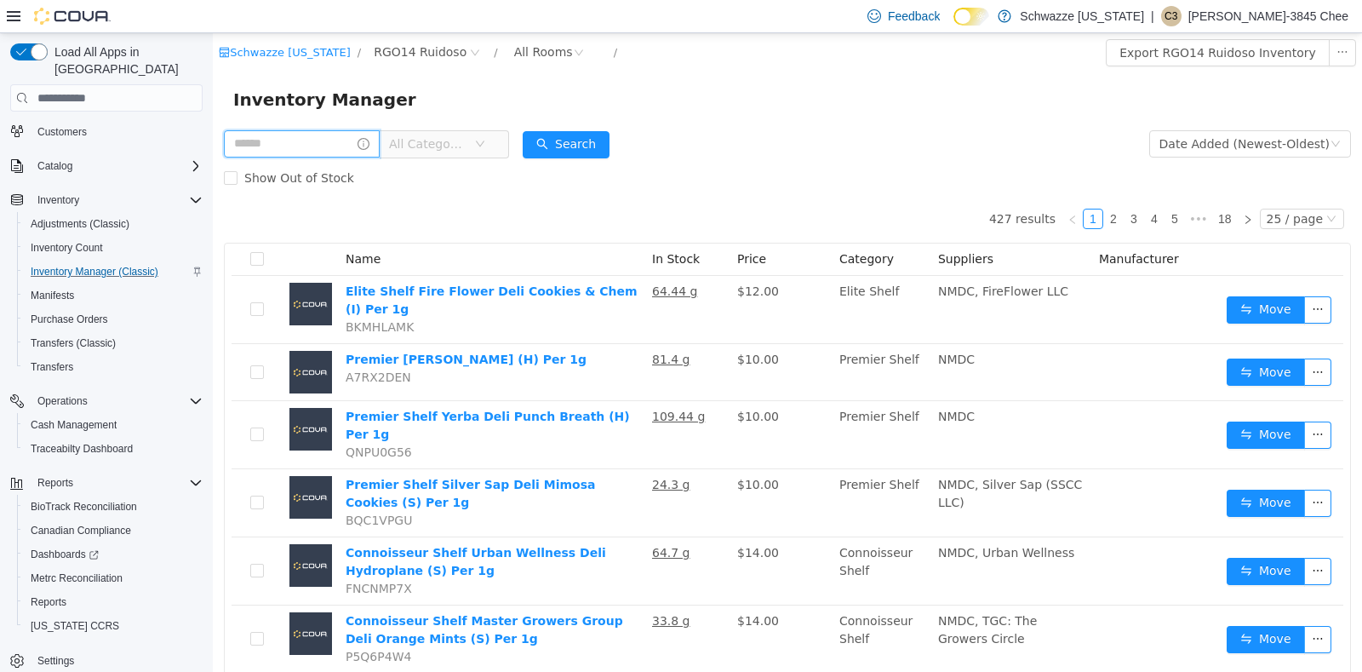
click at [356, 140] on input "text" at bounding box center [302, 143] width 156 height 27
type input "*********"
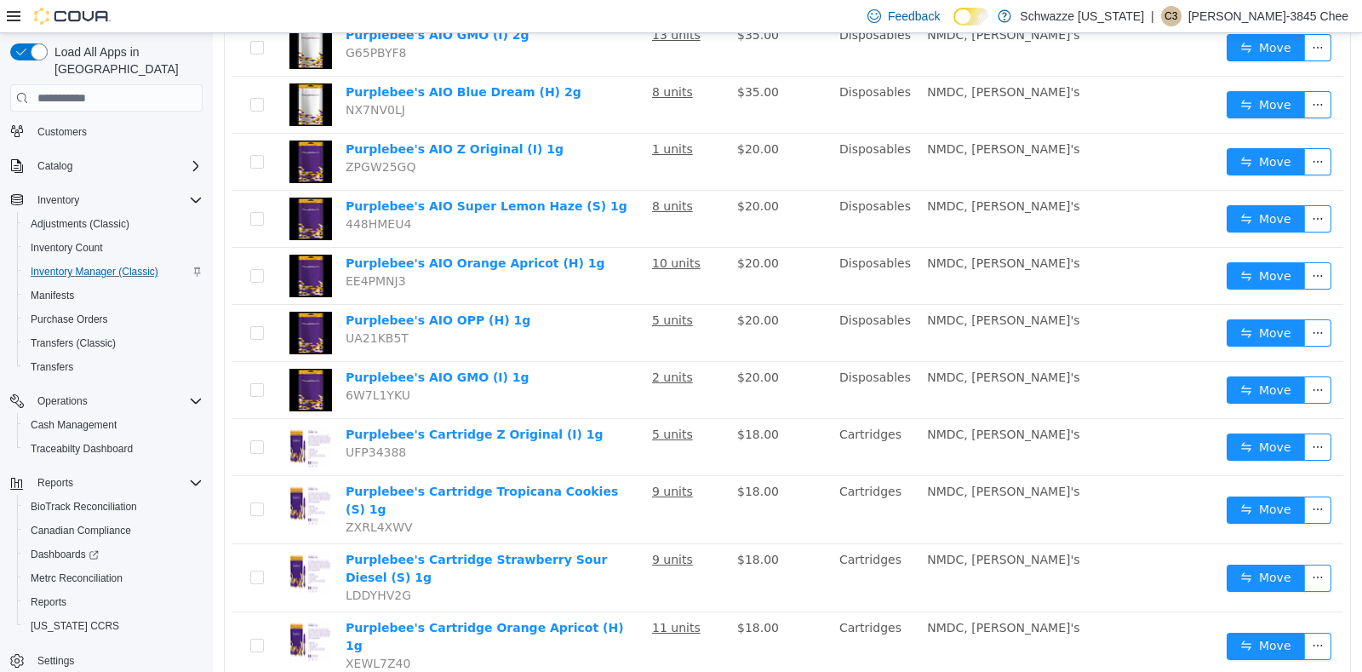
scroll to position [1069, 0]
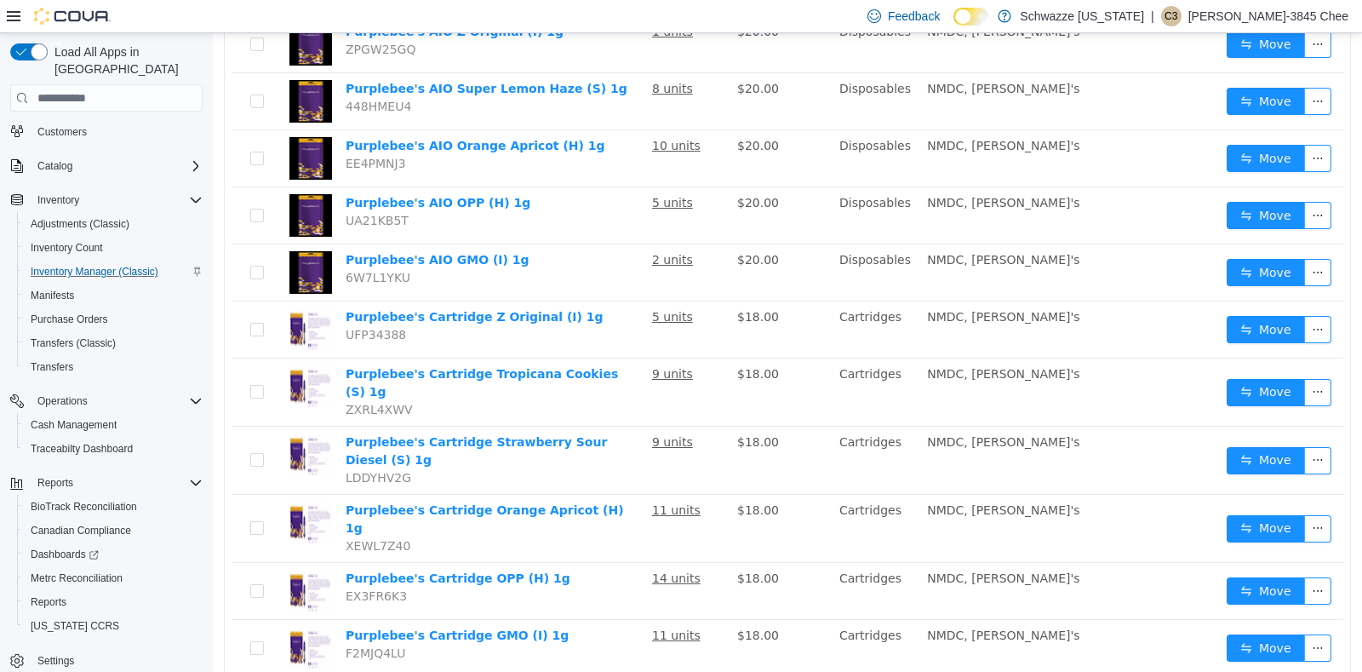
click at [1280, 626] on li "50 / page" at bounding box center [1292, 620] width 83 height 27
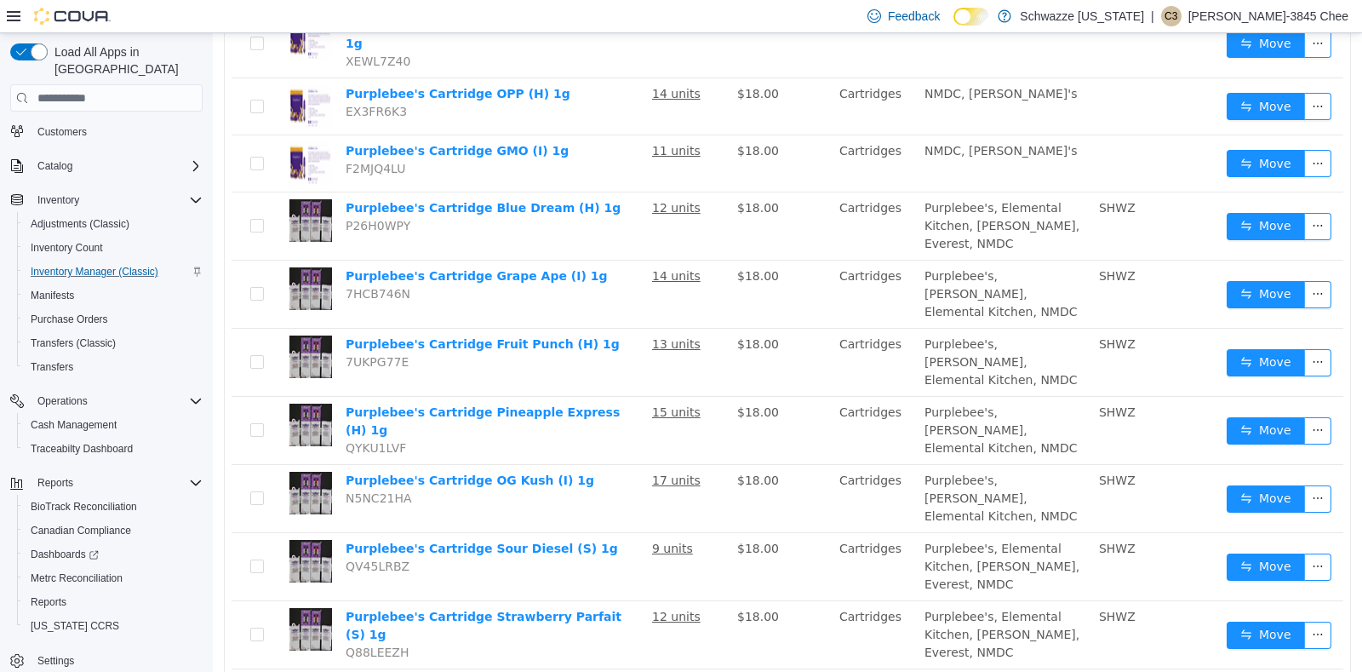
scroll to position [1556, 0]
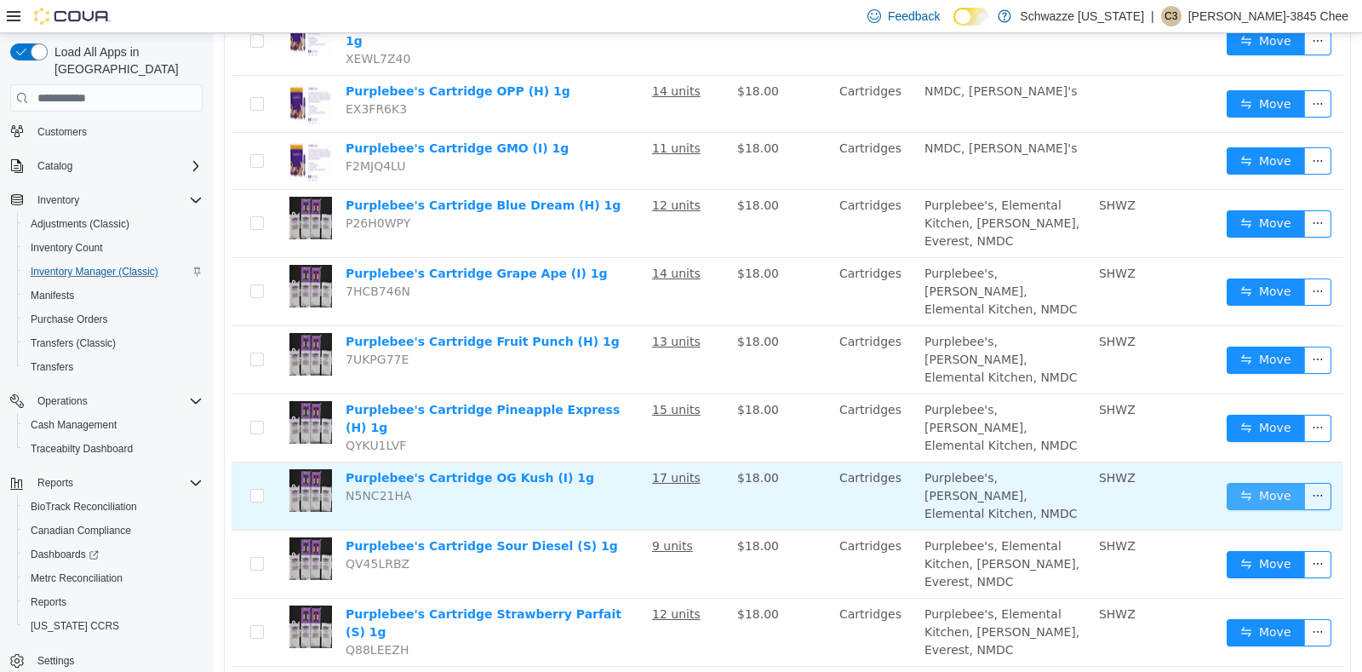
click at [1248, 483] on button "Move" at bounding box center [1266, 496] width 78 height 27
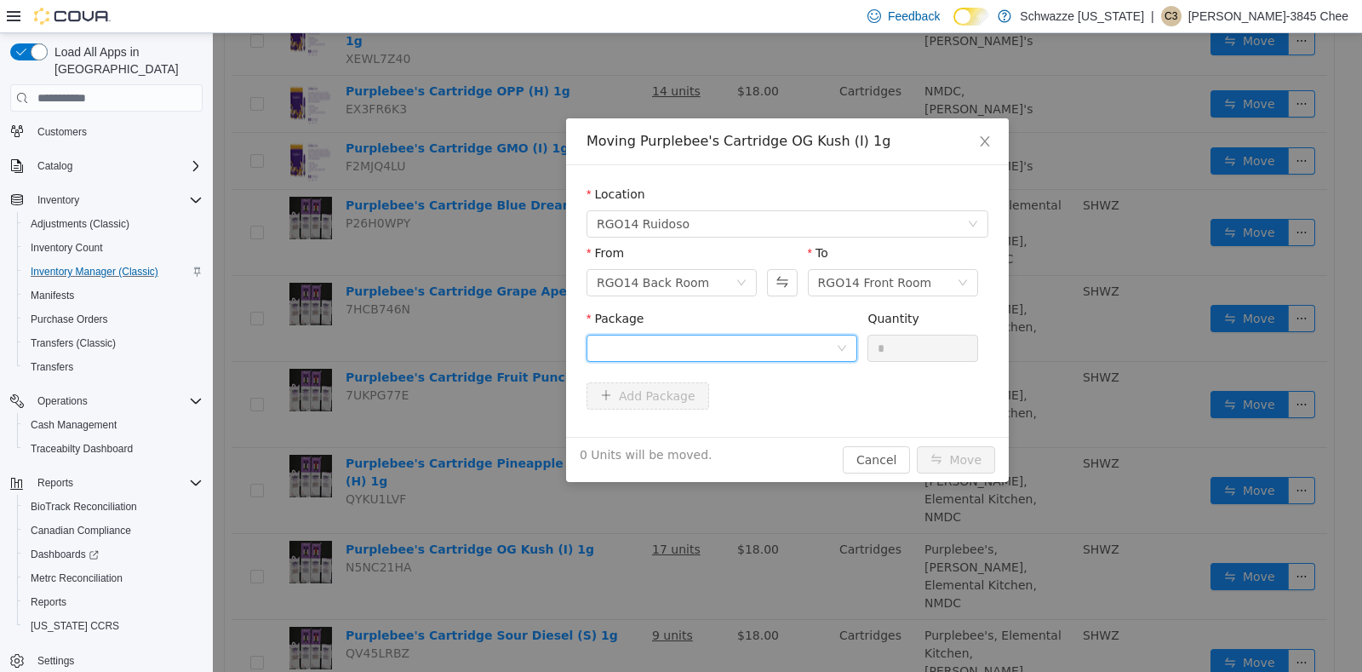
click at [811, 347] on div at bounding box center [716, 348] width 239 height 26
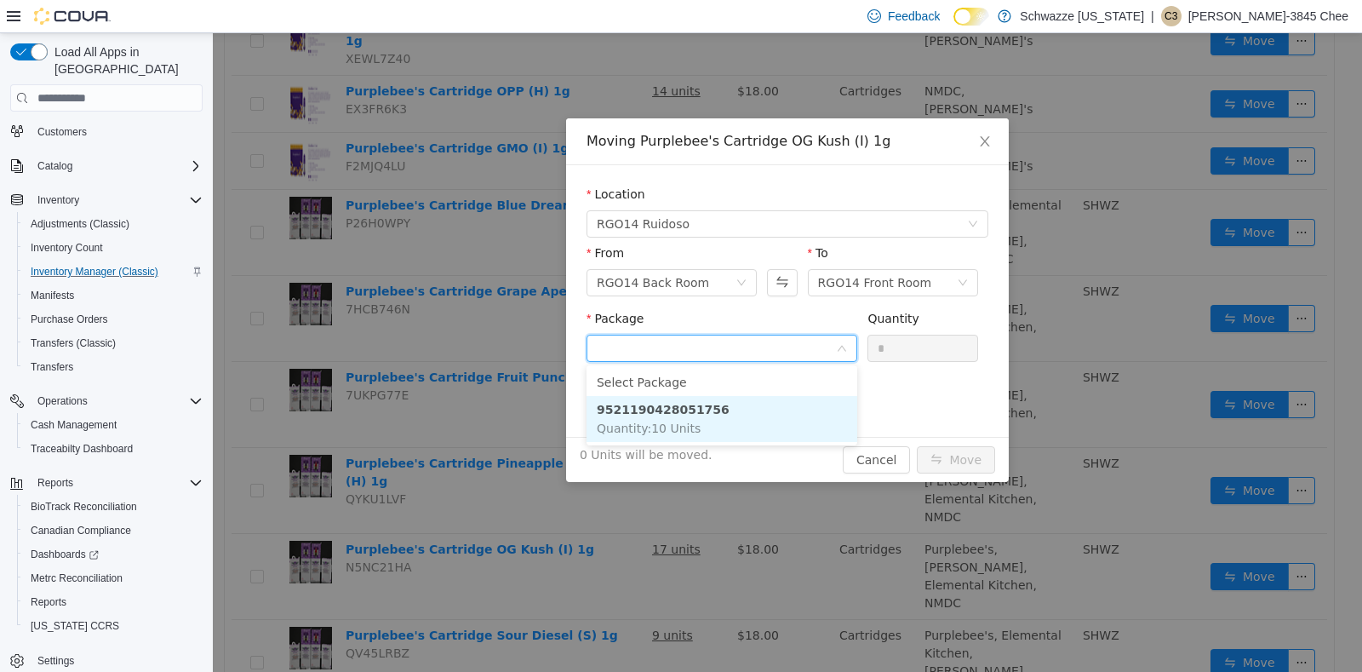
click at [749, 406] on li "9521190428051756 Quantity : 10 Units" at bounding box center [722, 419] width 271 height 46
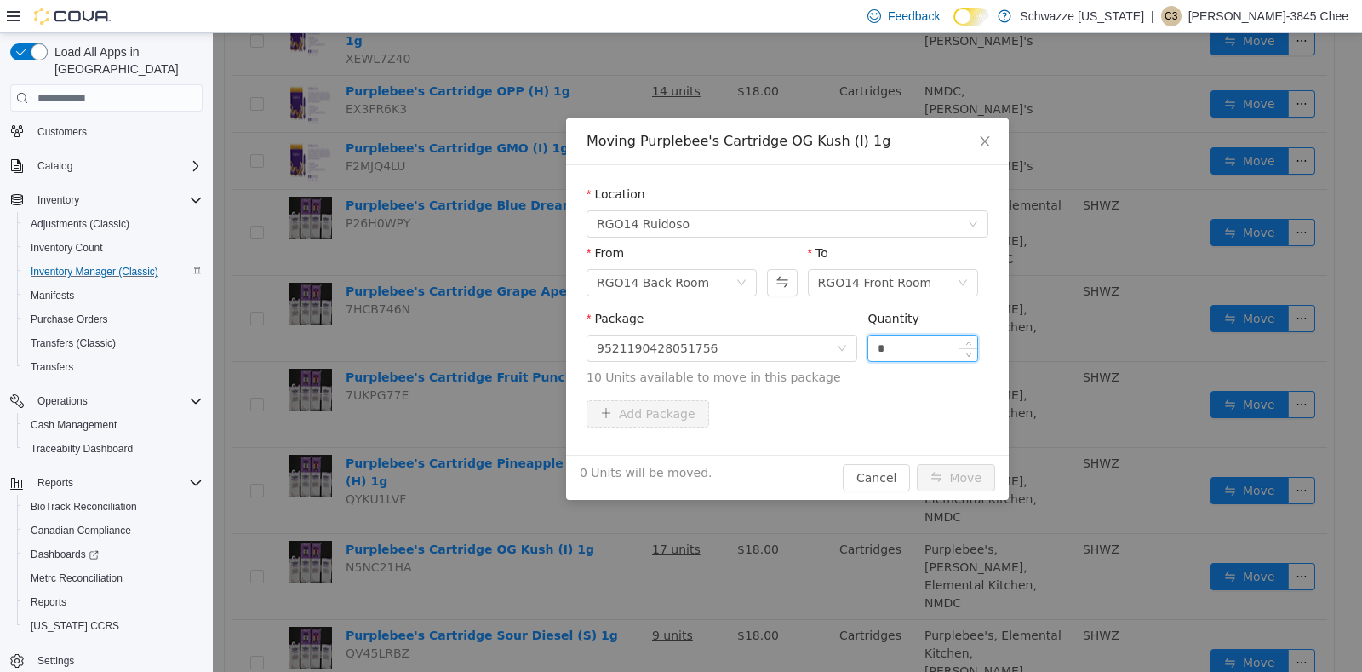
click at [898, 347] on input "*" at bounding box center [922, 348] width 109 height 26
type input "**"
click at [963, 481] on button "Move" at bounding box center [956, 477] width 78 height 27
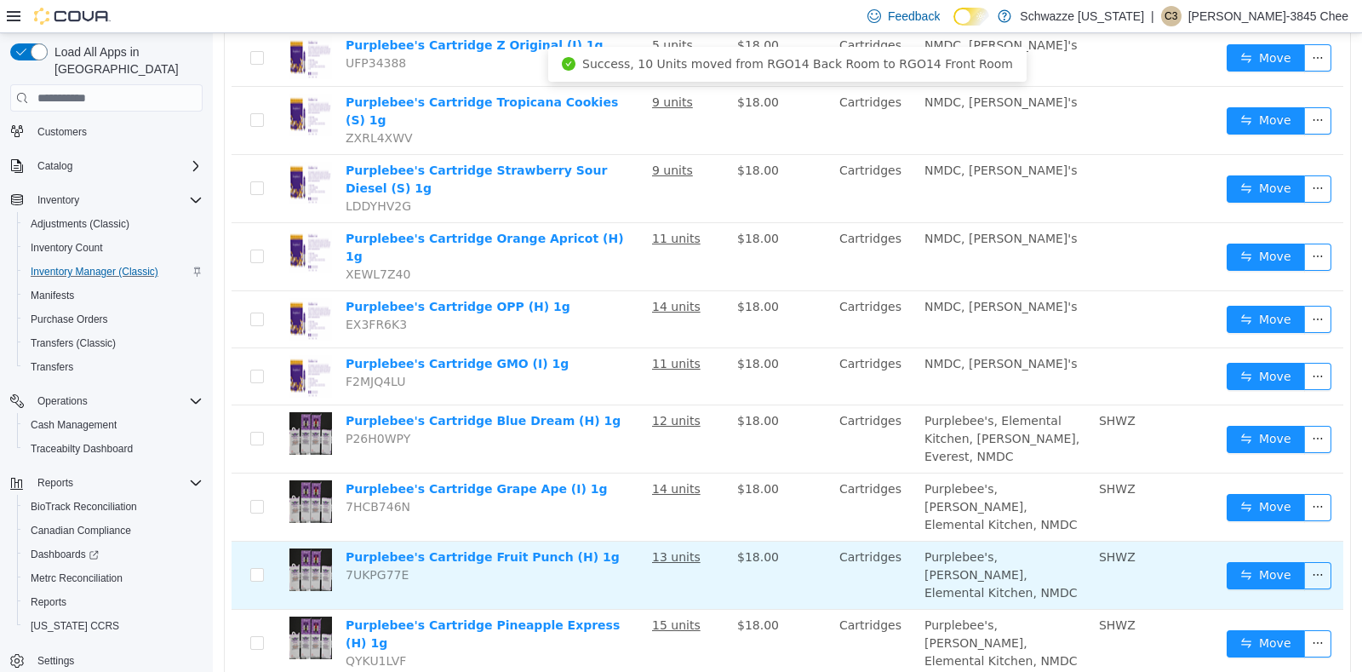
scroll to position [1339, 0]
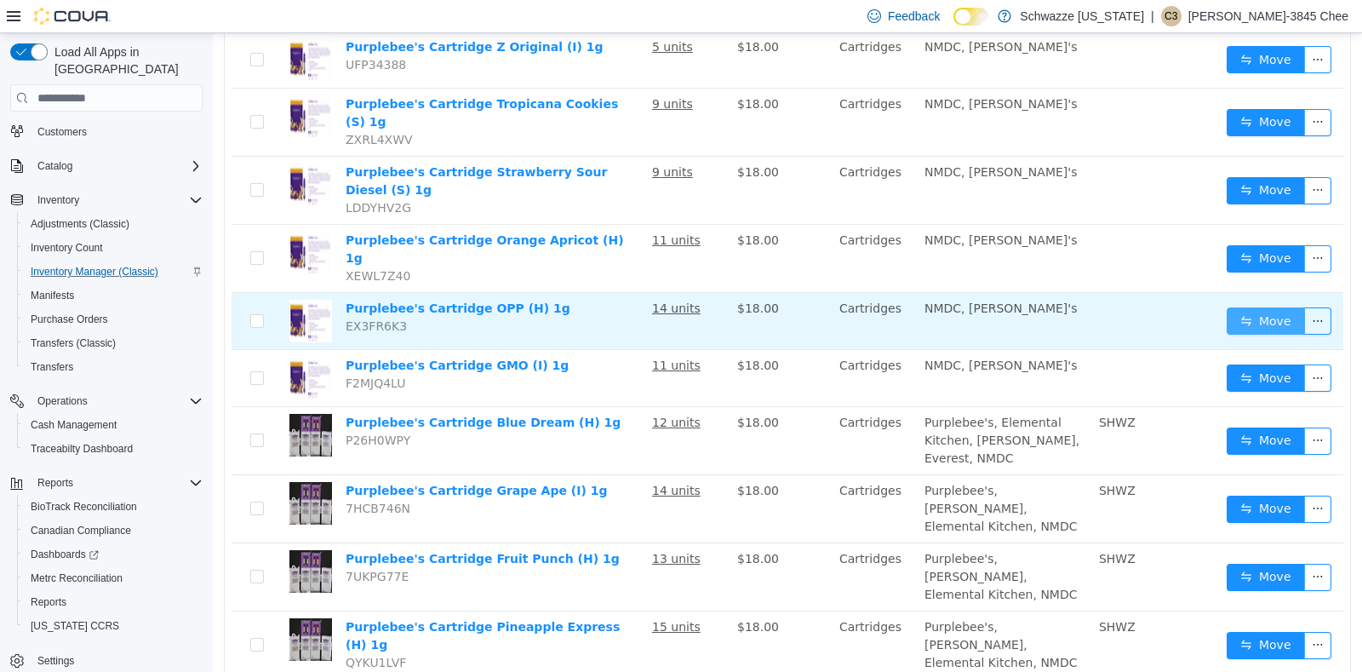
click at [1236, 307] on button "Move" at bounding box center [1266, 320] width 78 height 27
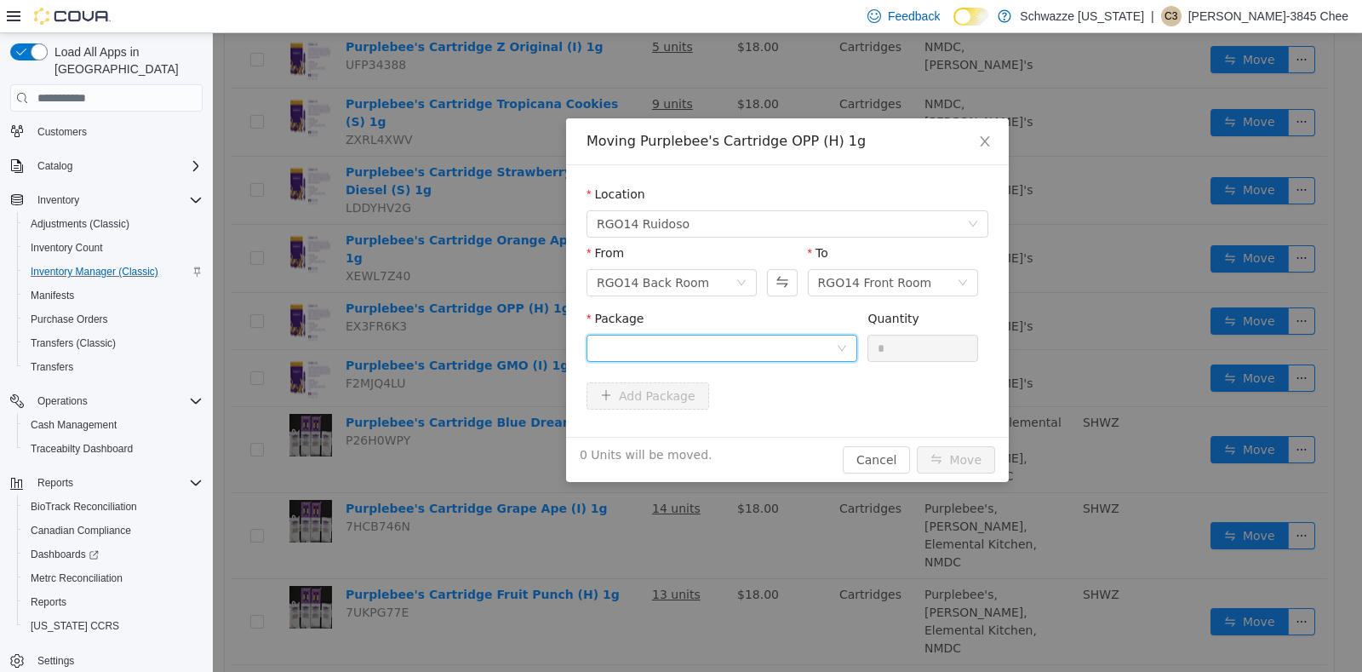
click at [811, 346] on div at bounding box center [716, 348] width 239 height 26
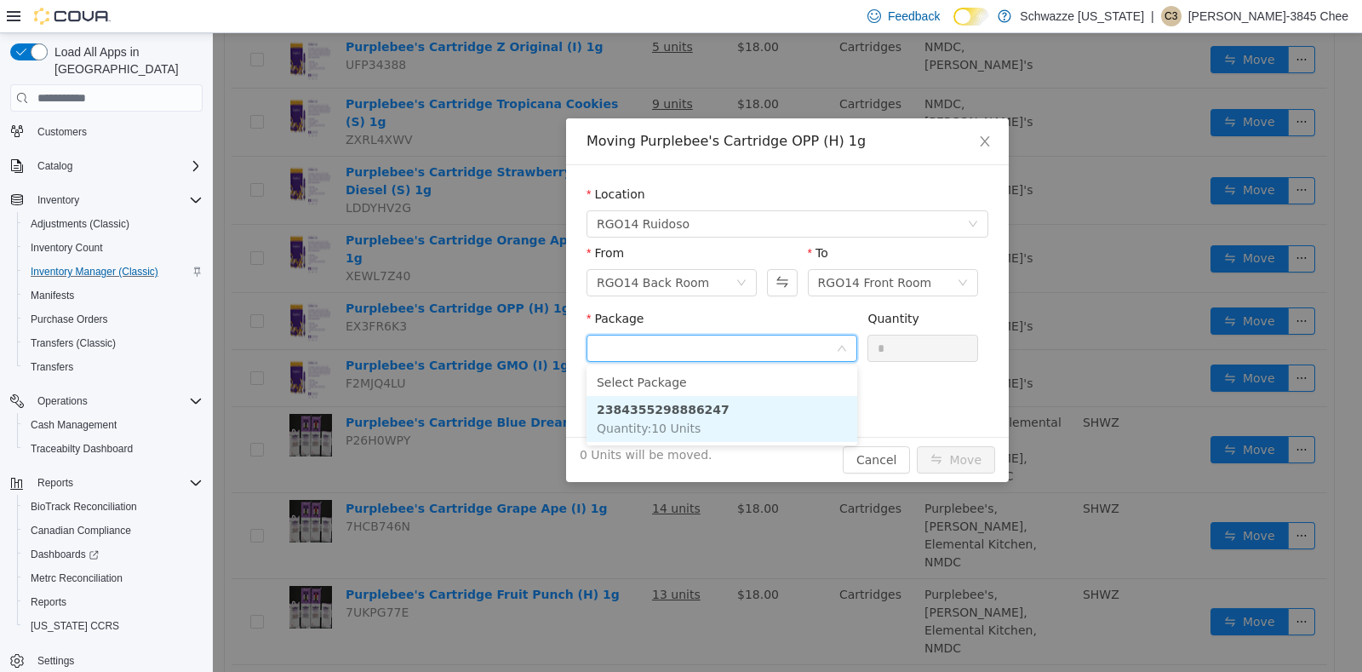
click at [790, 426] on li "2384355298886247 Quantity : 10 Units" at bounding box center [722, 419] width 271 height 46
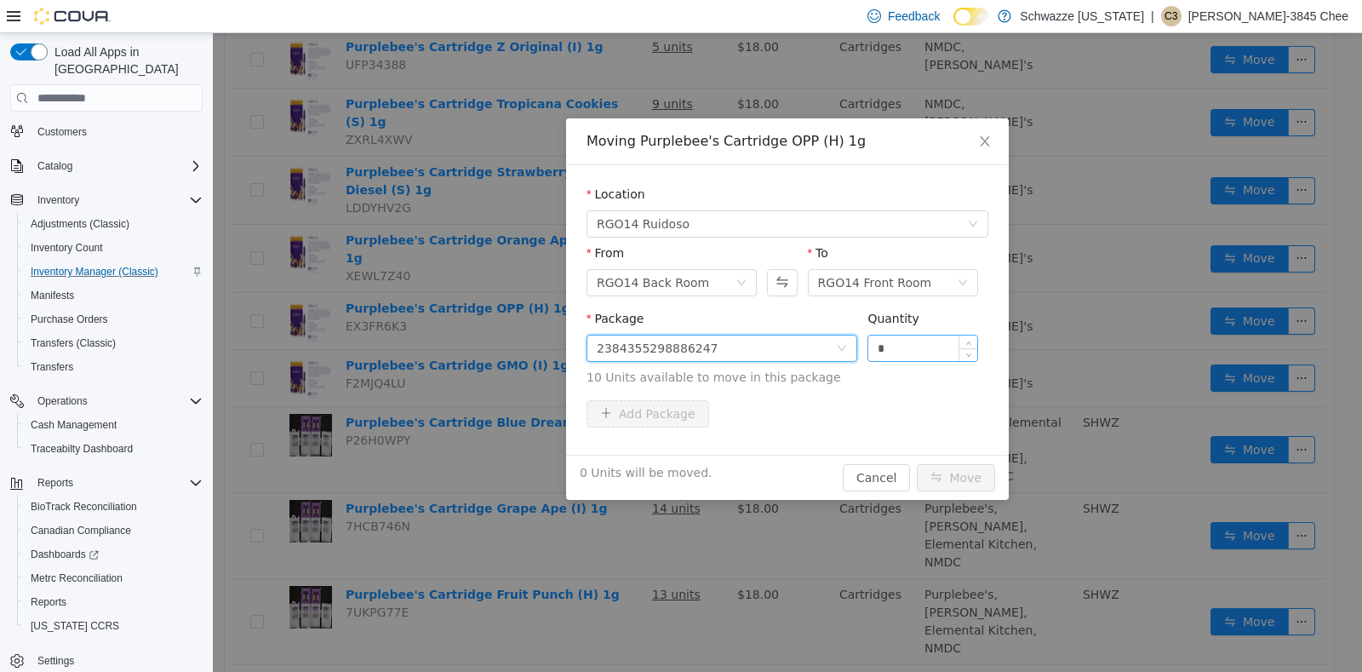
click at [910, 352] on input "*" at bounding box center [922, 348] width 109 height 26
type input "**"
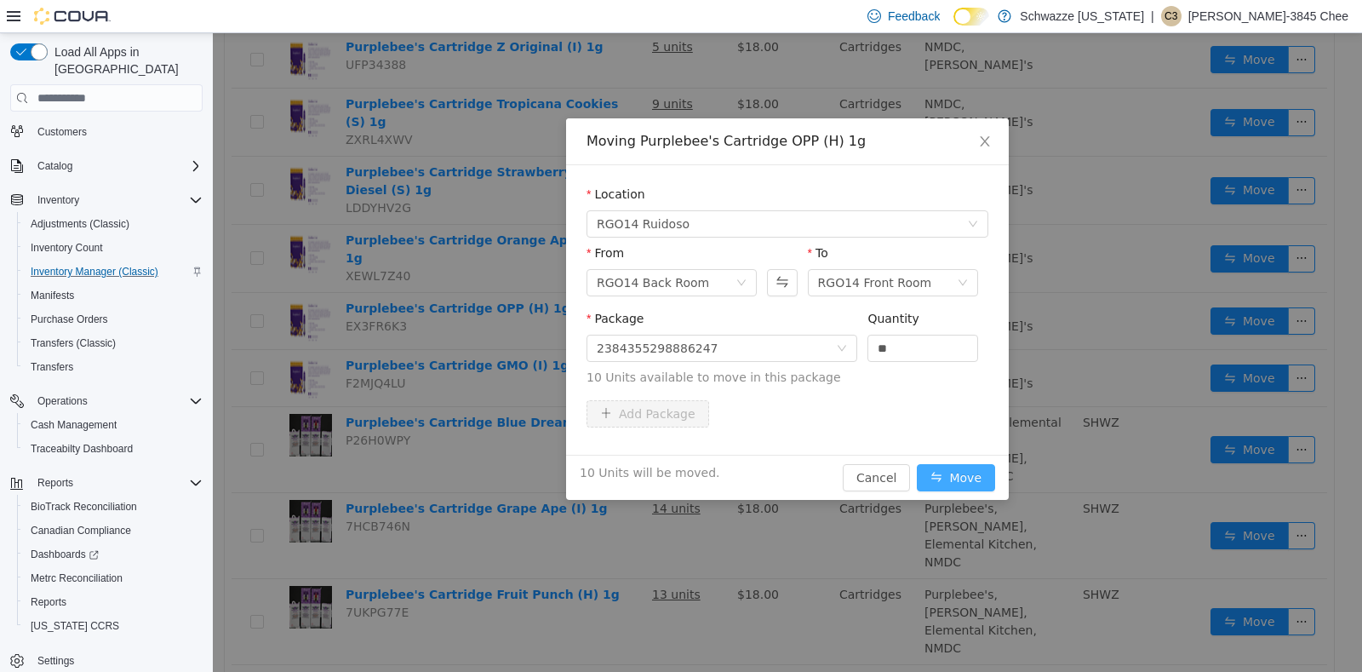
click at [963, 478] on button "Move" at bounding box center [956, 477] width 78 height 27
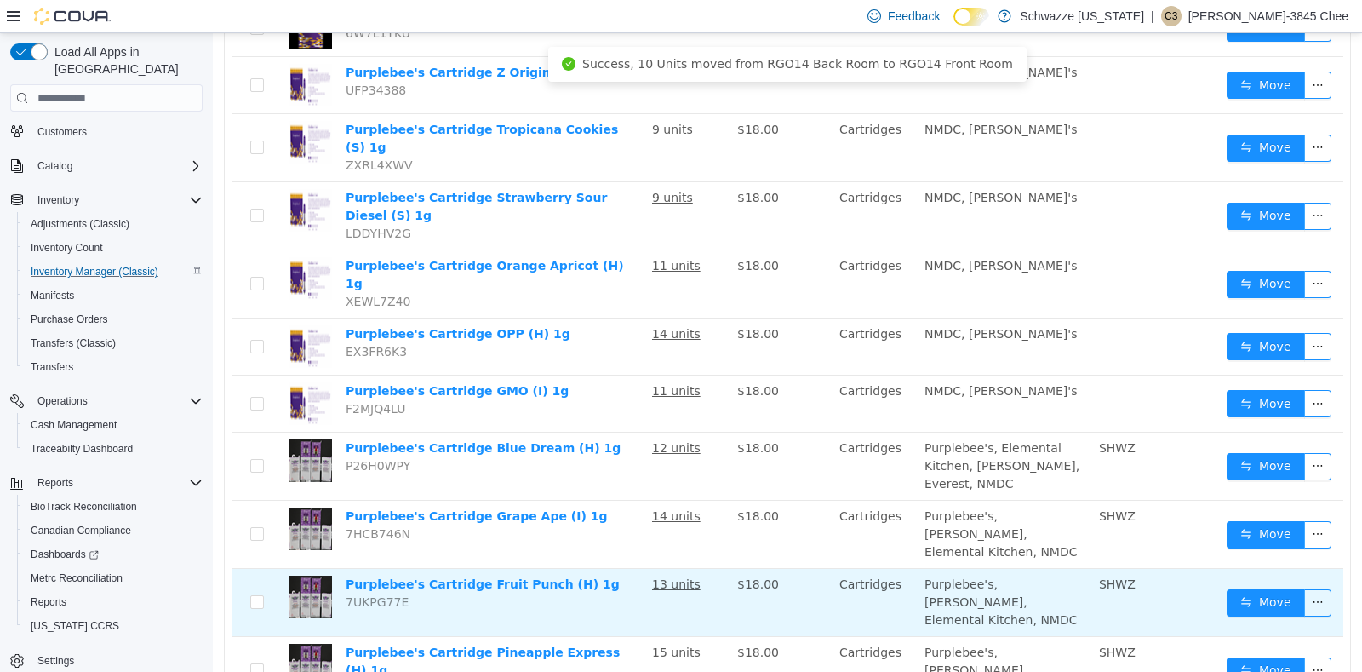
scroll to position [1309, 0]
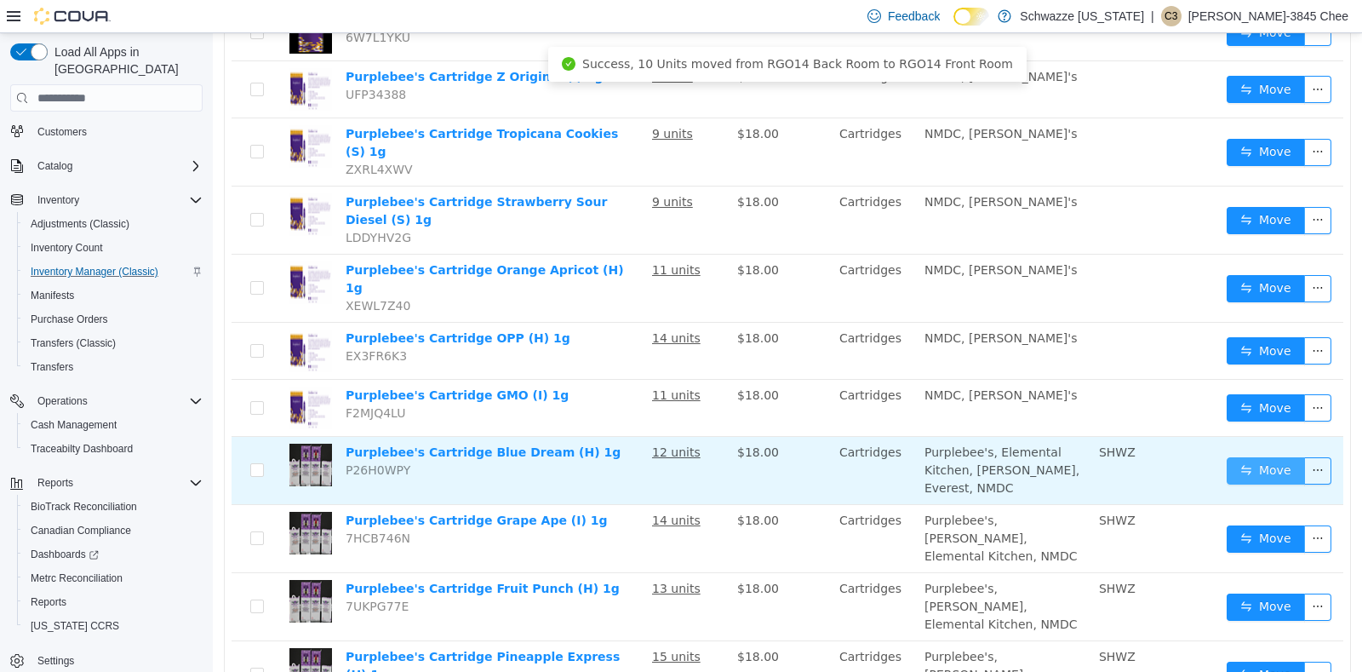
click at [1239, 457] on button "Move" at bounding box center [1266, 470] width 78 height 27
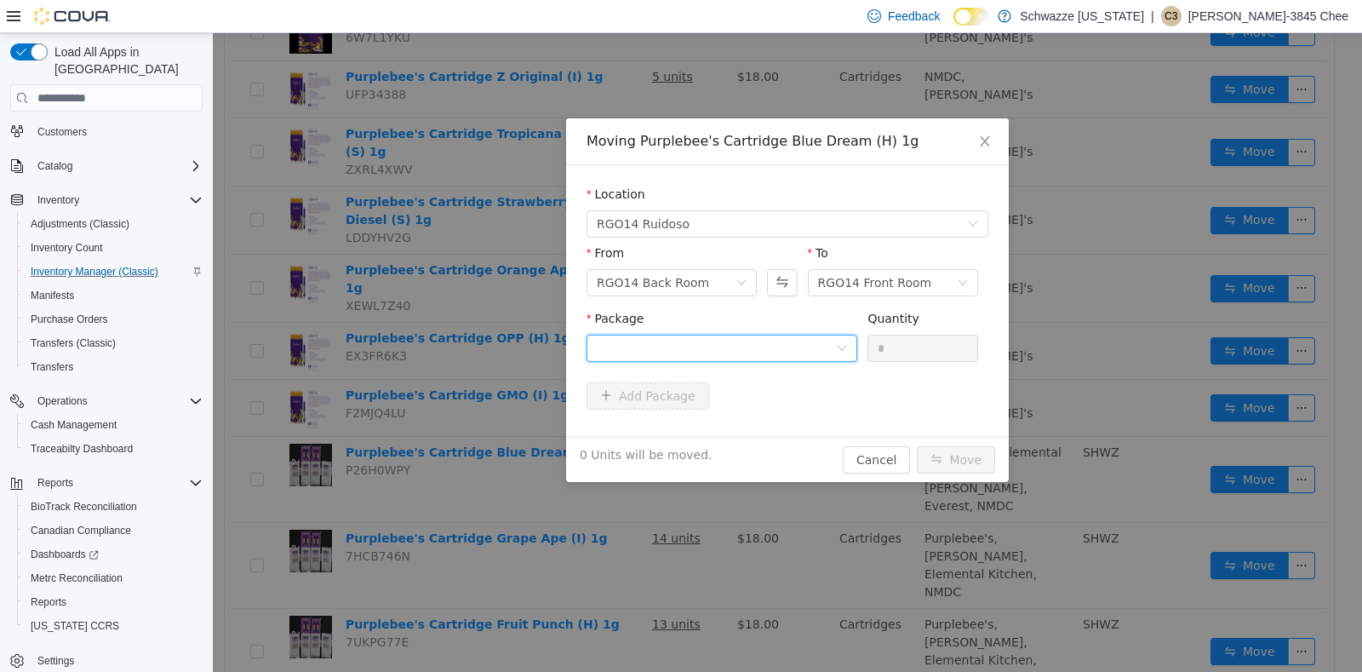
click at [770, 341] on div at bounding box center [716, 348] width 239 height 26
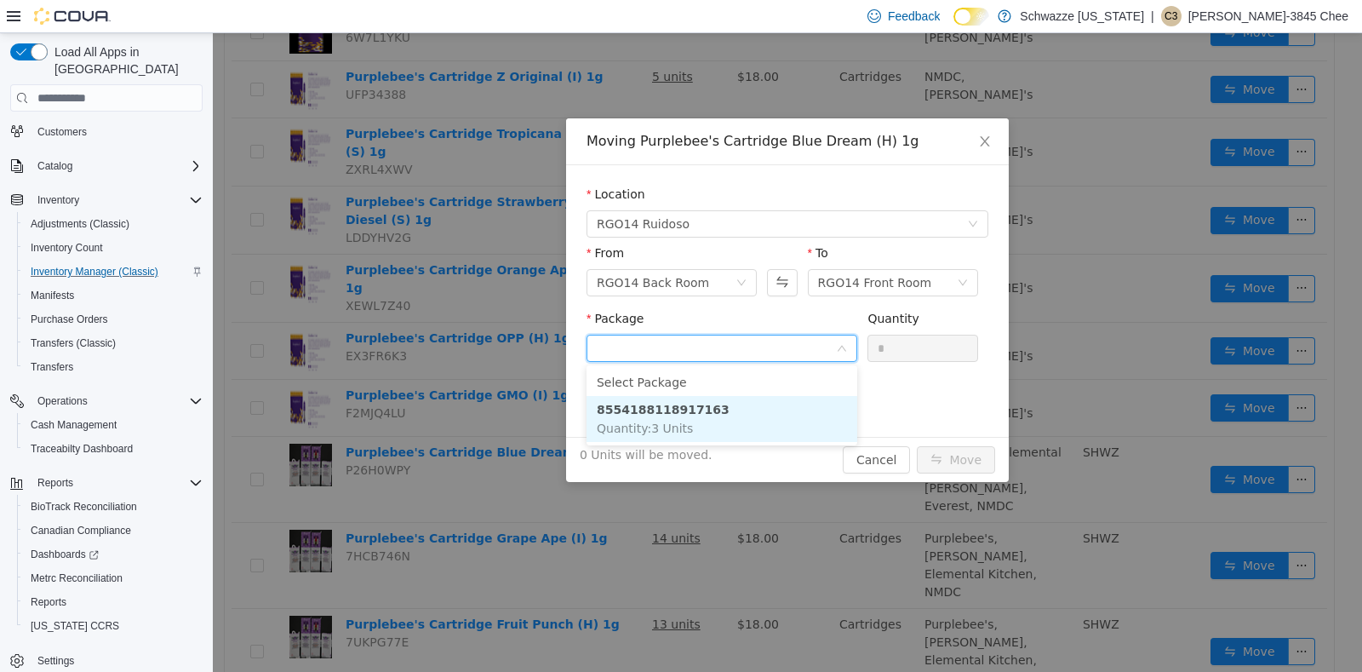
click at [796, 418] on li "8554188118917163 Quantity : 3 Units" at bounding box center [722, 419] width 271 height 46
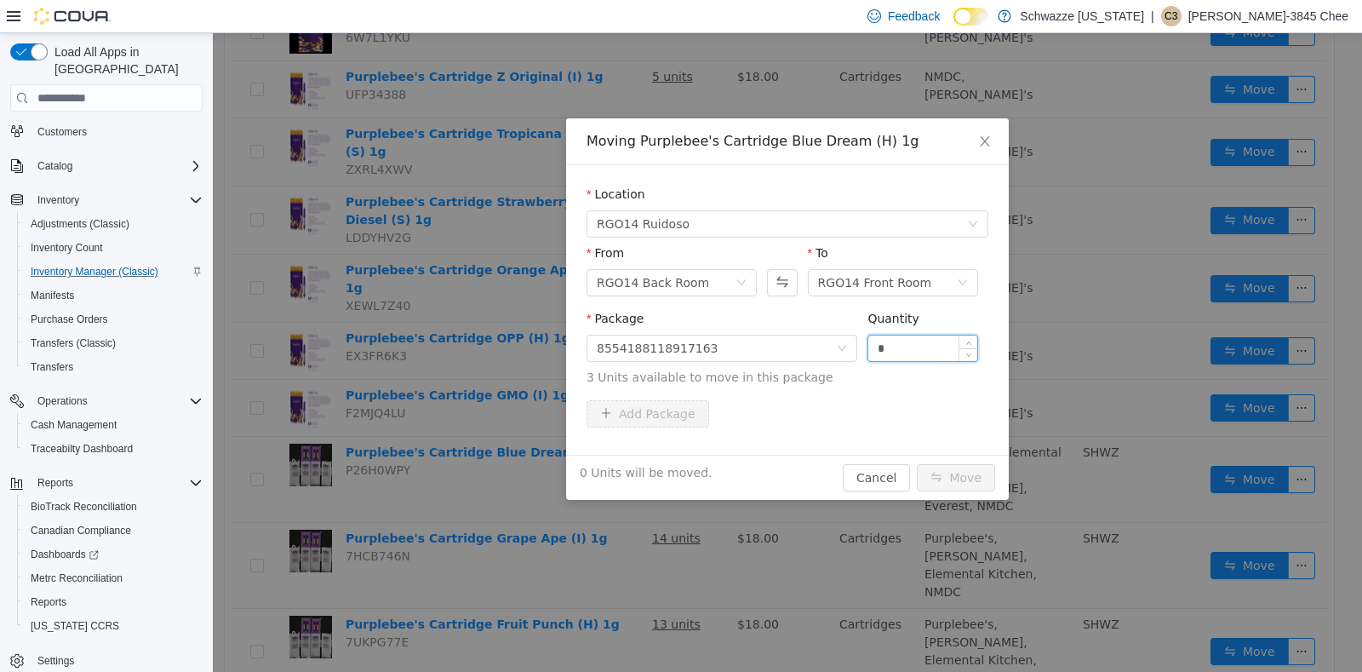
click at [886, 344] on input "*" at bounding box center [922, 348] width 109 height 26
type input "*"
click at [951, 479] on button "Move" at bounding box center [956, 477] width 78 height 27
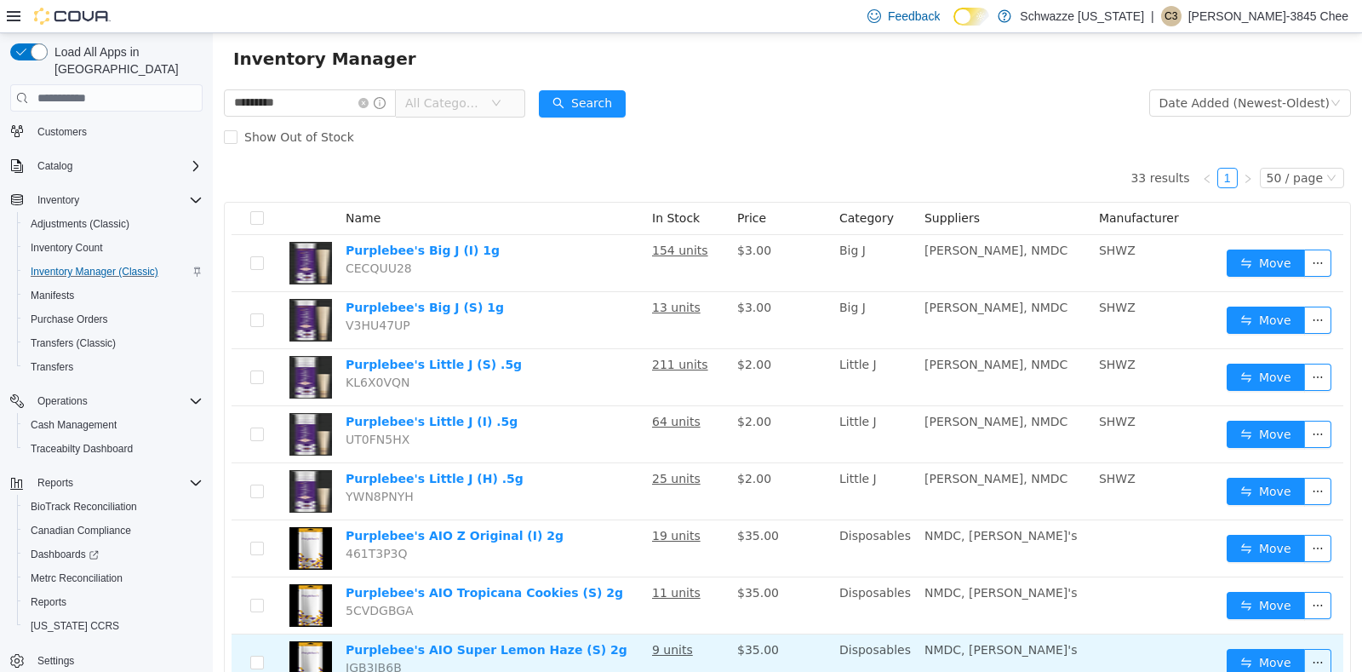
scroll to position [40, 0]
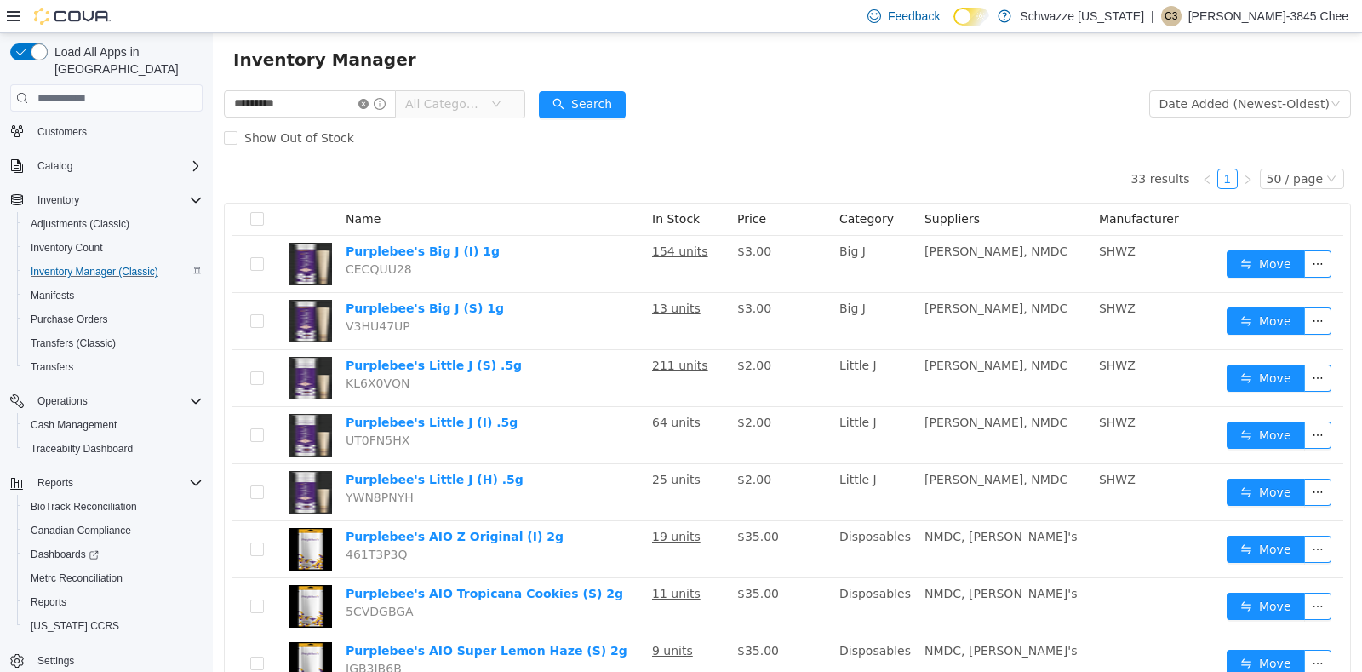
click at [369, 100] on icon "icon: close-circle" at bounding box center [363, 104] width 10 height 10
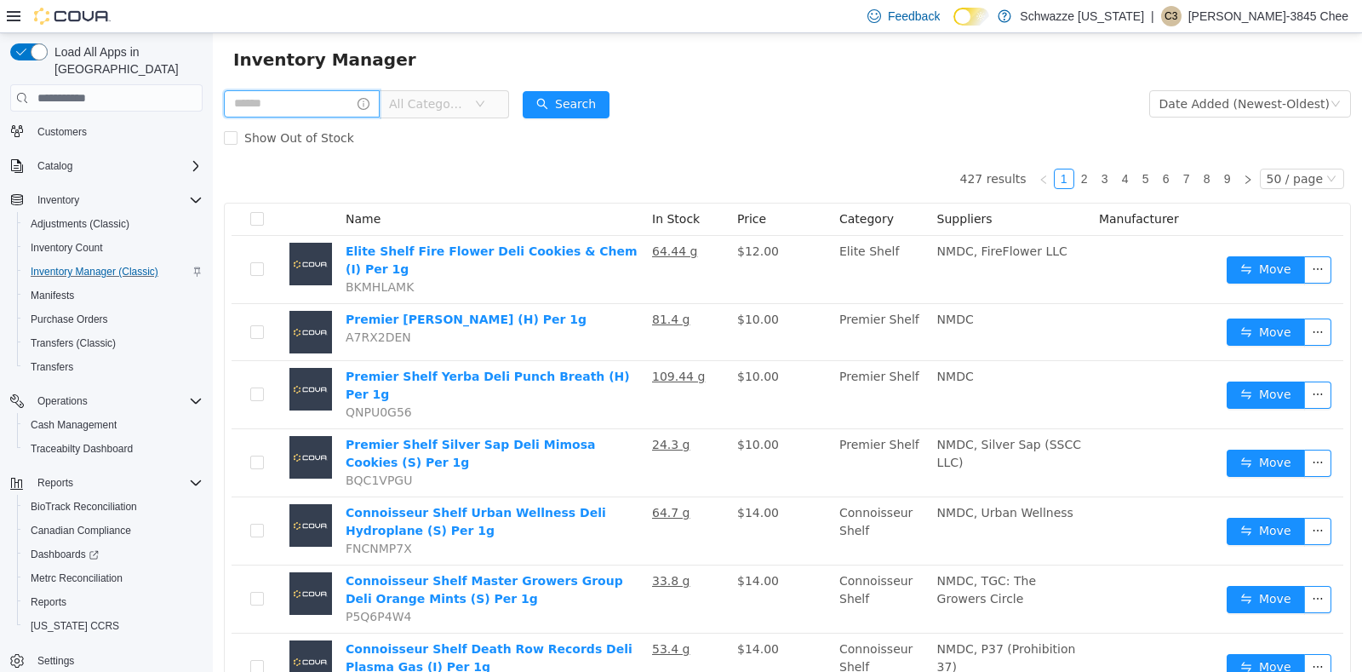
click at [335, 93] on input "text" at bounding box center [302, 103] width 156 height 27
type input "**********"
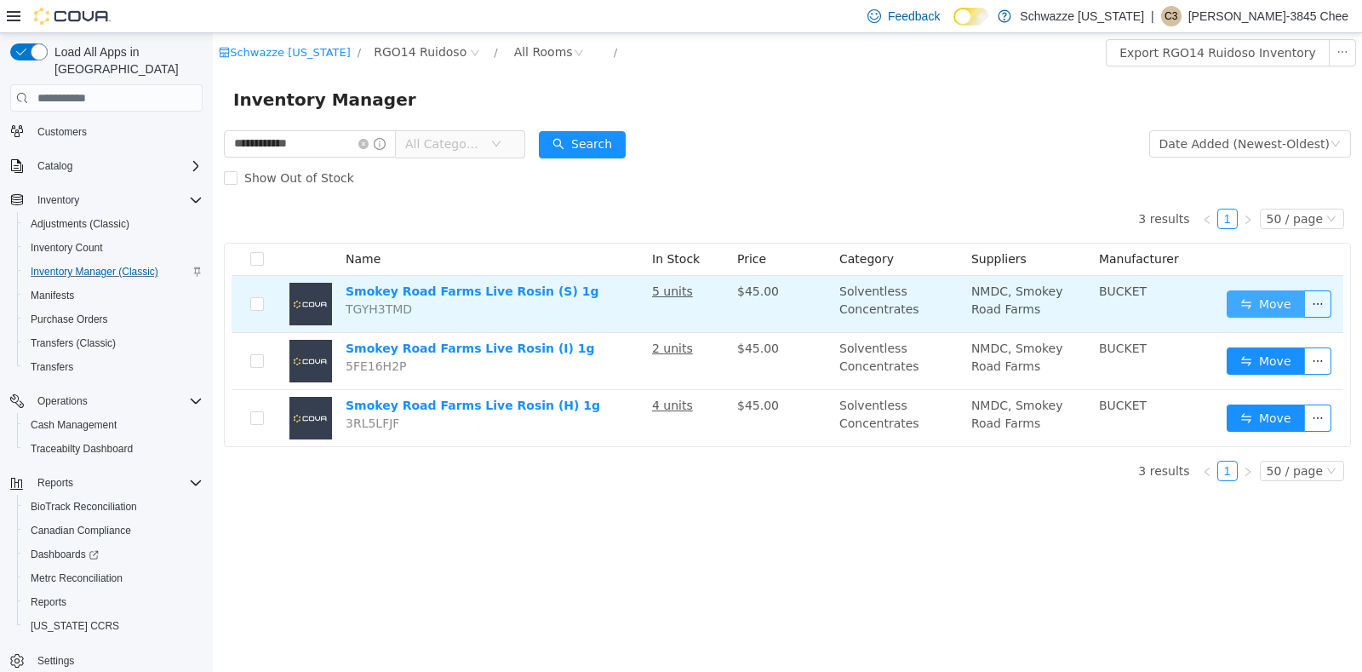
click at [1281, 311] on button "Move" at bounding box center [1266, 303] width 78 height 27
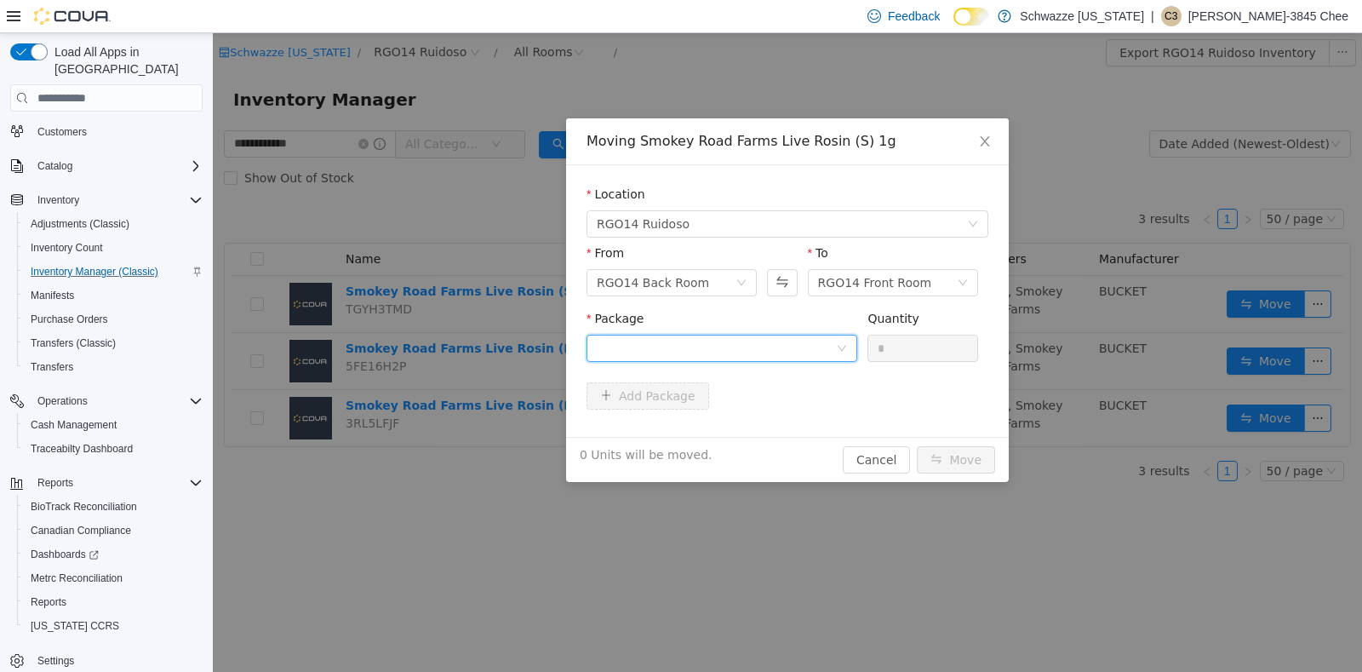
click at [658, 355] on div at bounding box center [716, 348] width 239 height 26
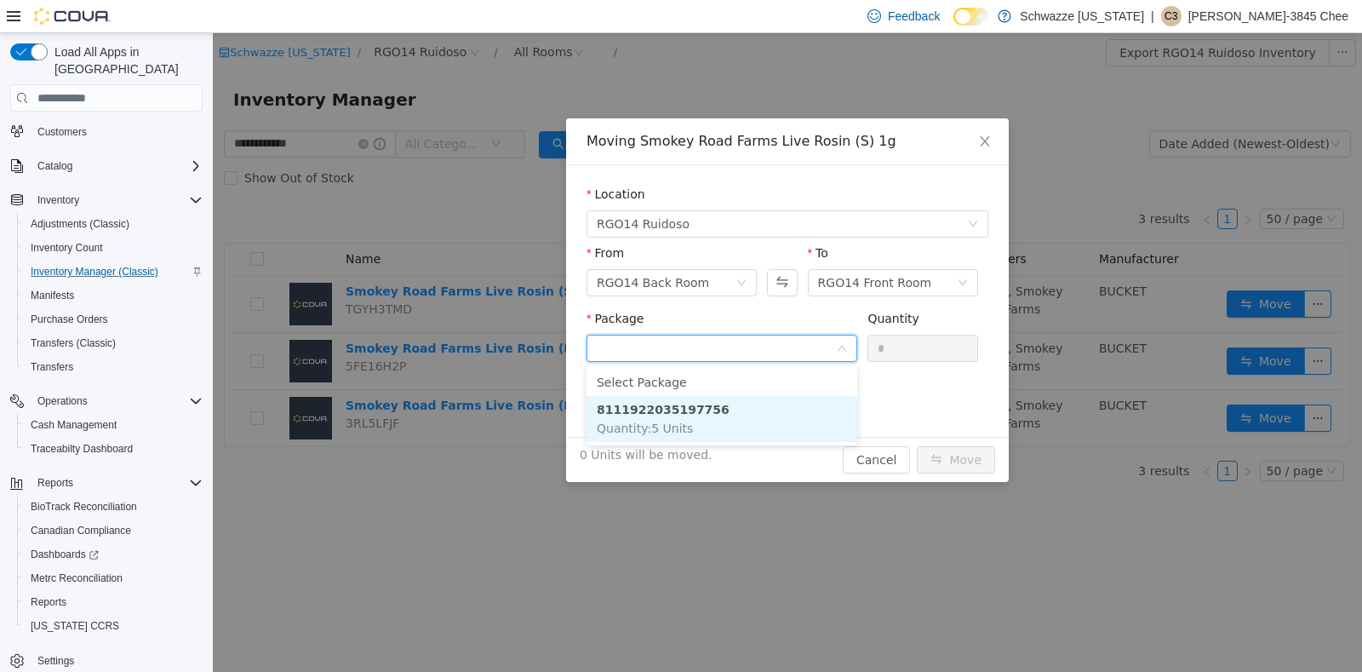
click at [728, 405] on li "8111922035197756 Quantity : 5 Units" at bounding box center [722, 419] width 271 height 46
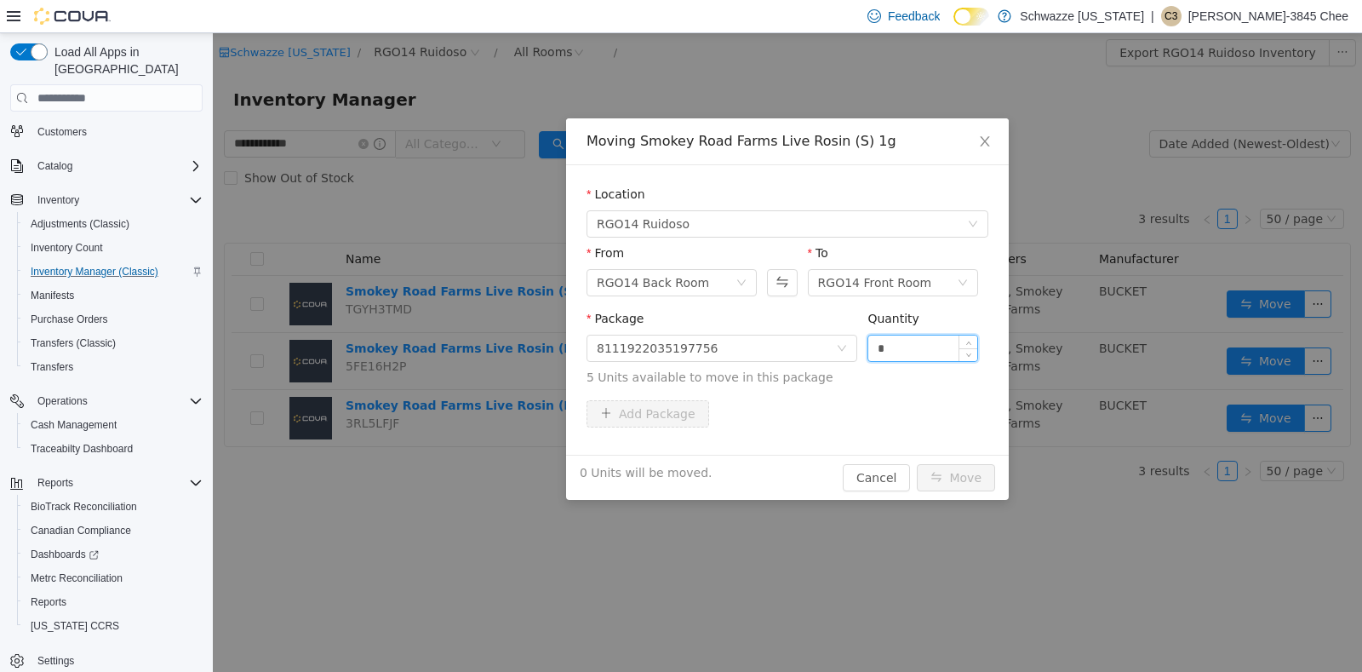
click at [902, 352] on input "*" at bounding box center [922, 348] width 109 height 26
type input "*"
click at [967, 475] on button "Move" at bounding box center [956, 477] width 78 height 27
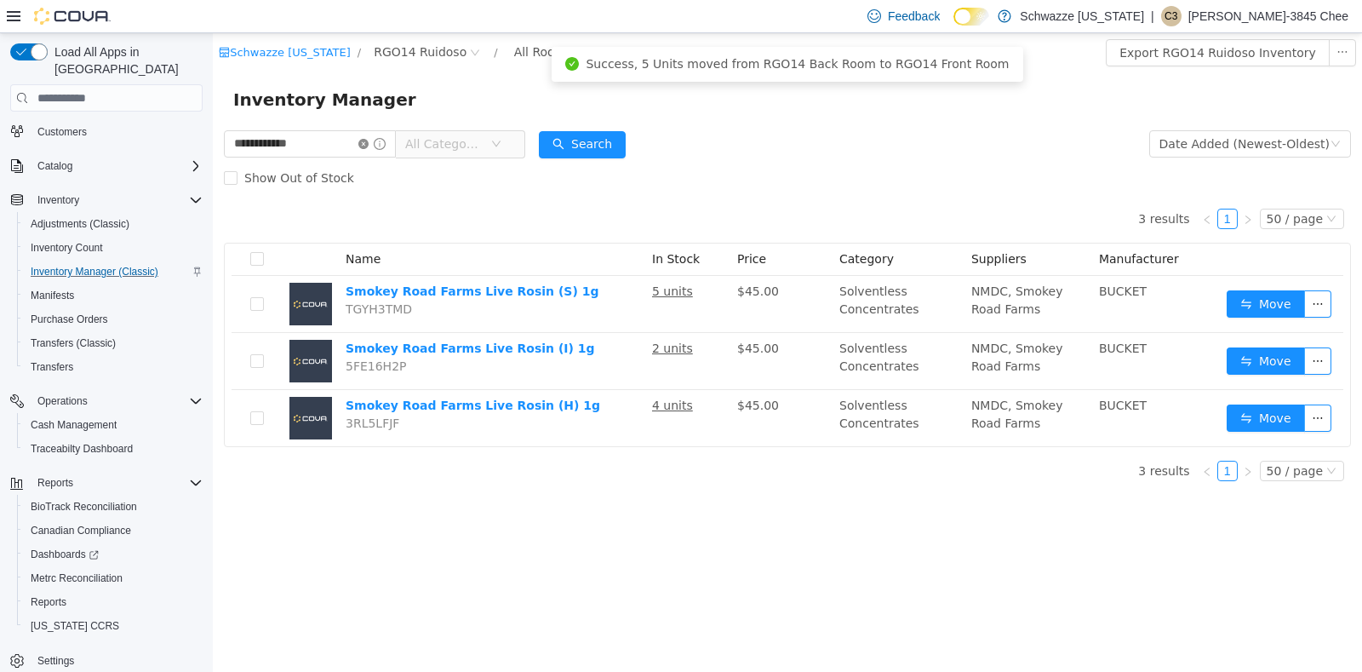
click at [369, 146] on icon "icon: close-circle" at bounding box center [363, 144] width 10 height 10
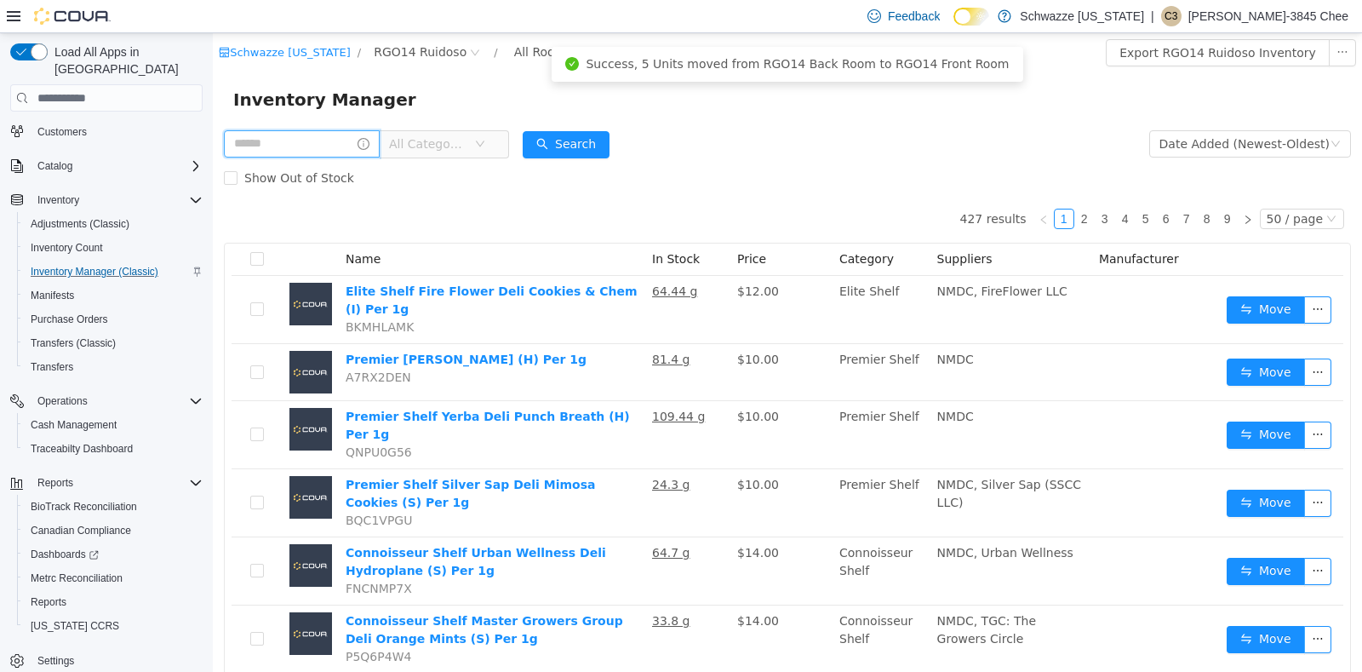
click at [335, 144] on input "text" at bounding box center [302, 143] width 156 height 27
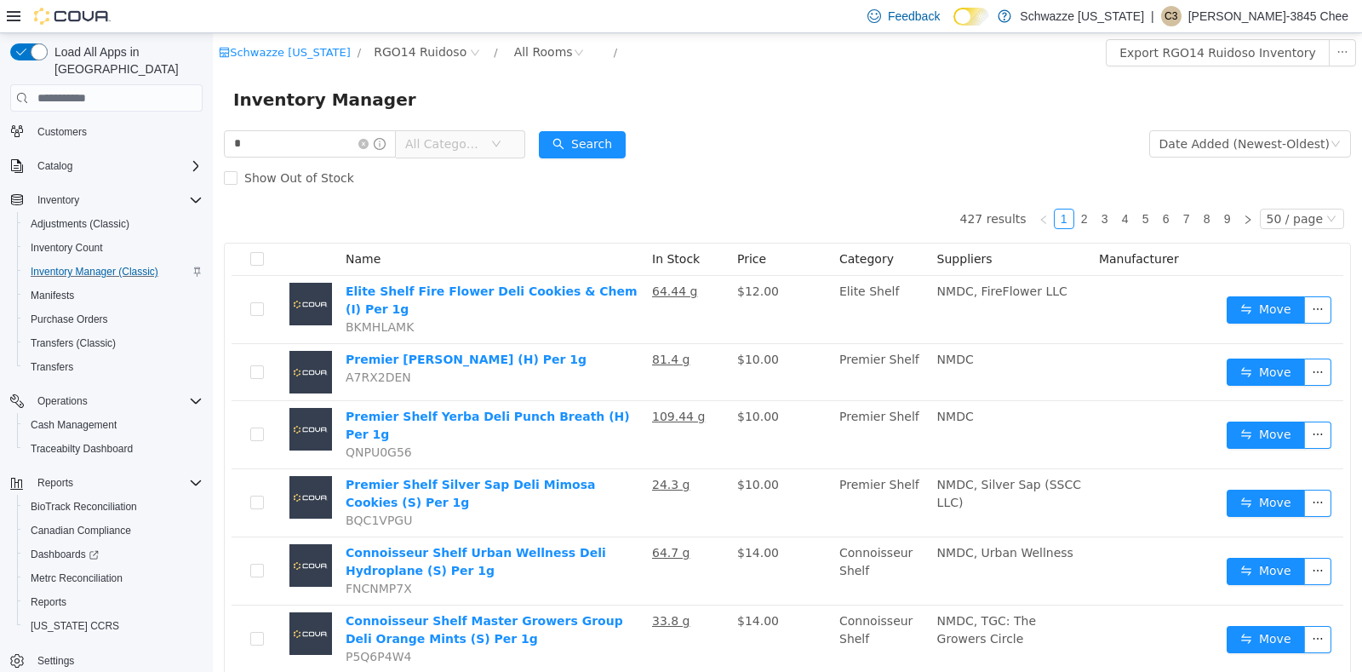
click at [430, 267] on th "Name" at bounding box center [492, 259] width 306 height 32
click at [329, 142] on input "*" at bounding box center [310, 143] width 172 height 27
type input "*******"
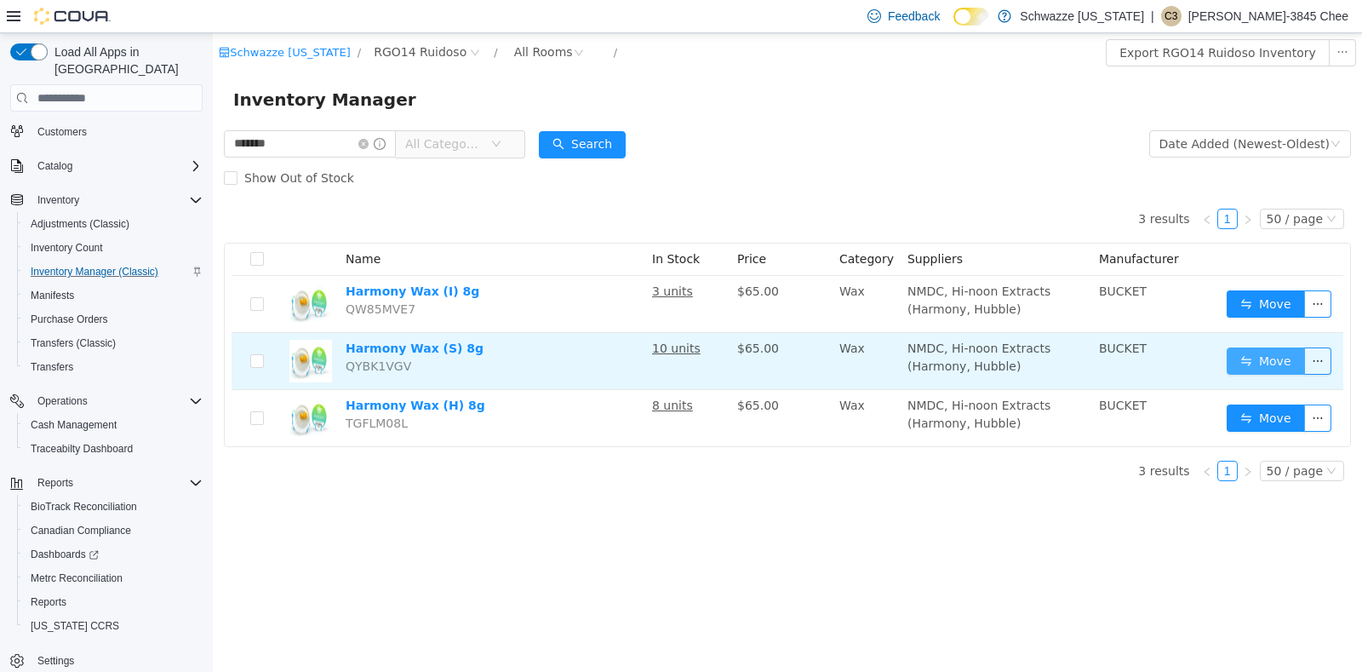
click at [1260, 364] on button "Move" at bounding box center [1266, 360] width 78 height 27
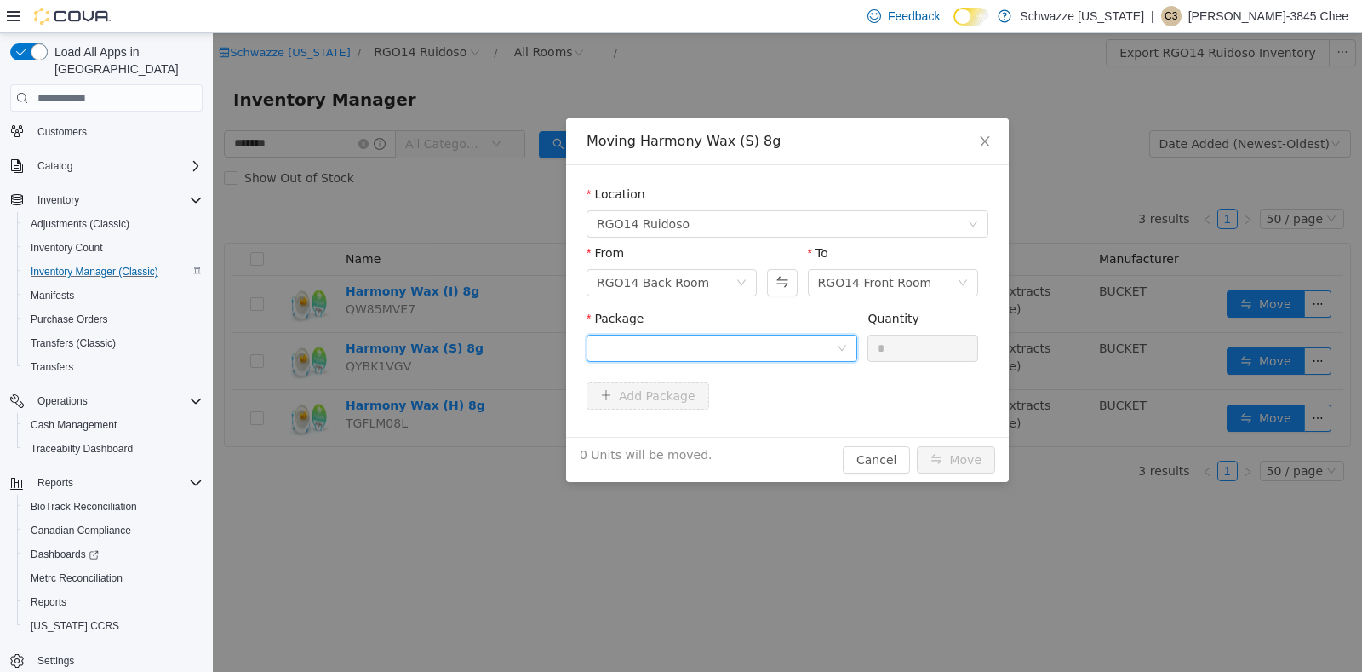
click at [688, 343] on div at bounding box center [716, 348] width 239 height 26
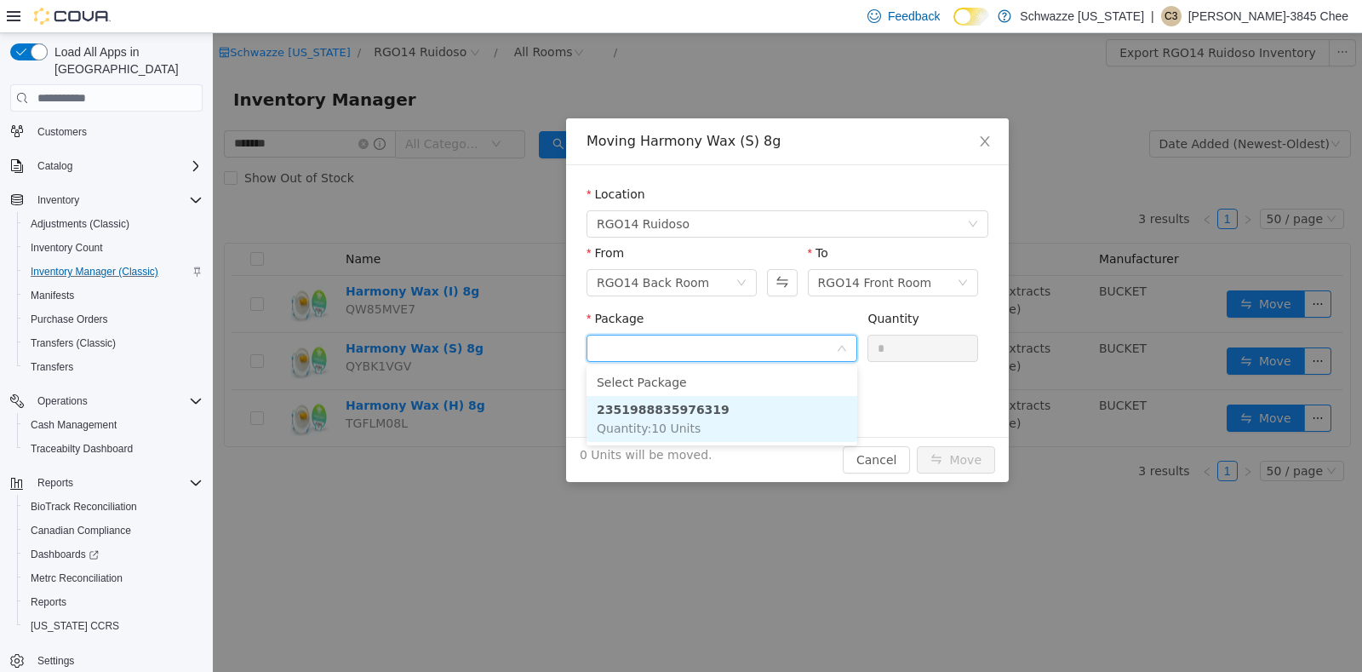
click at [741, 424] on li "2351988835976319 Quantity : 10 Units" at bounding box center [722, 419] width 271 height 46
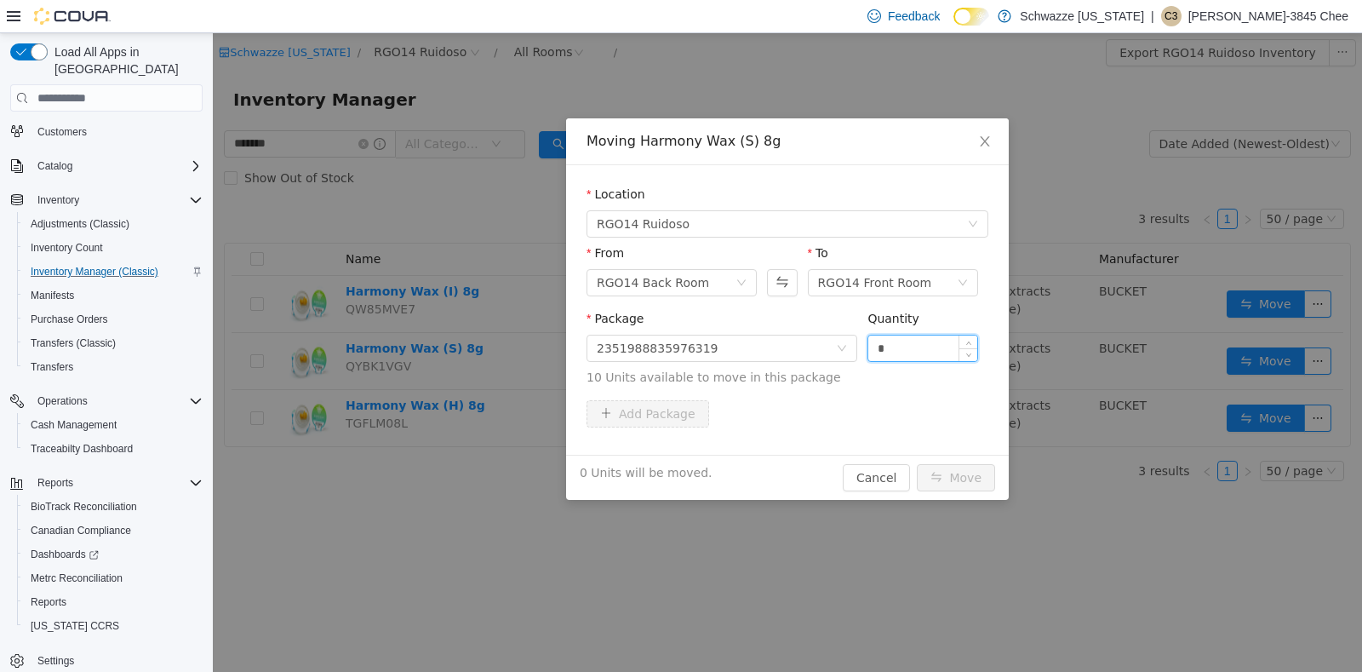
click at [918, 346] on input "*" at bounding box center [922, 348] width 109 height 26
type input "**"
click at [953, 478] on button "Move" at bounding box center [956, 477] width 78 height 27
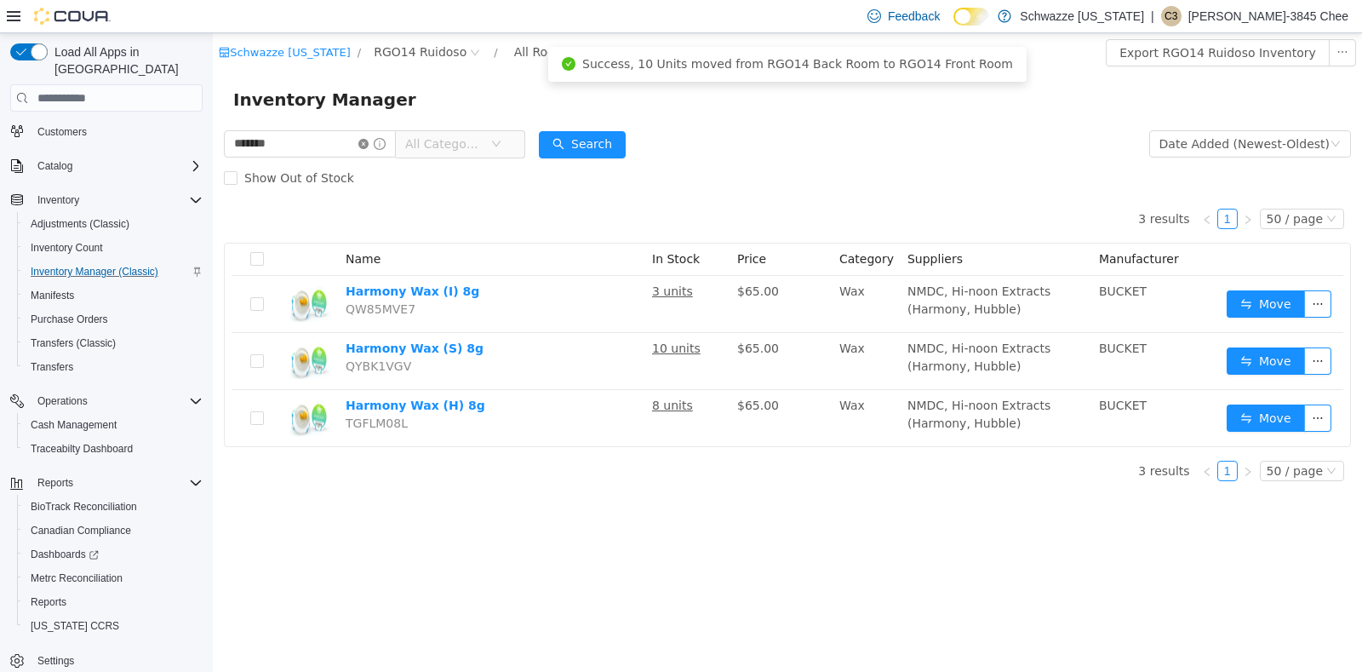
click at [369, 142] on icon "icon: close-circle" at bounding box center [363, 144] width 10 height 10
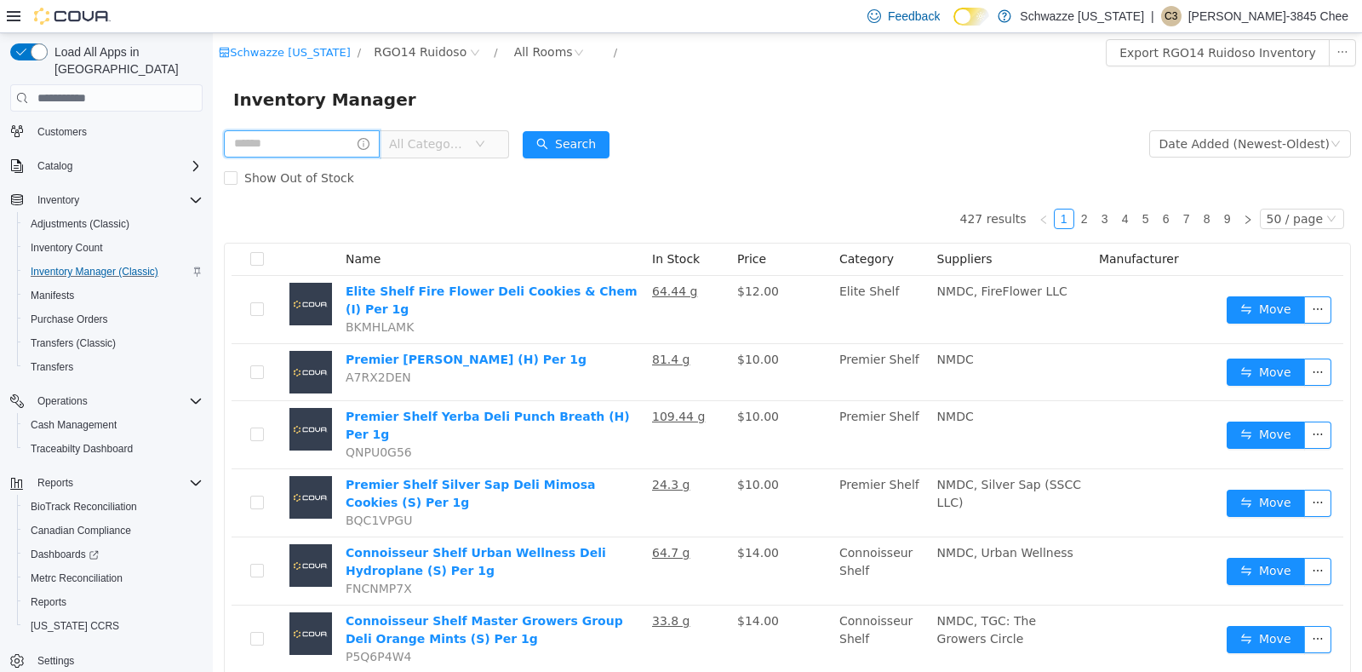
click at [364, 141] on input "text" at bounding box center [302, 143] width 156 height 27
type input "****"
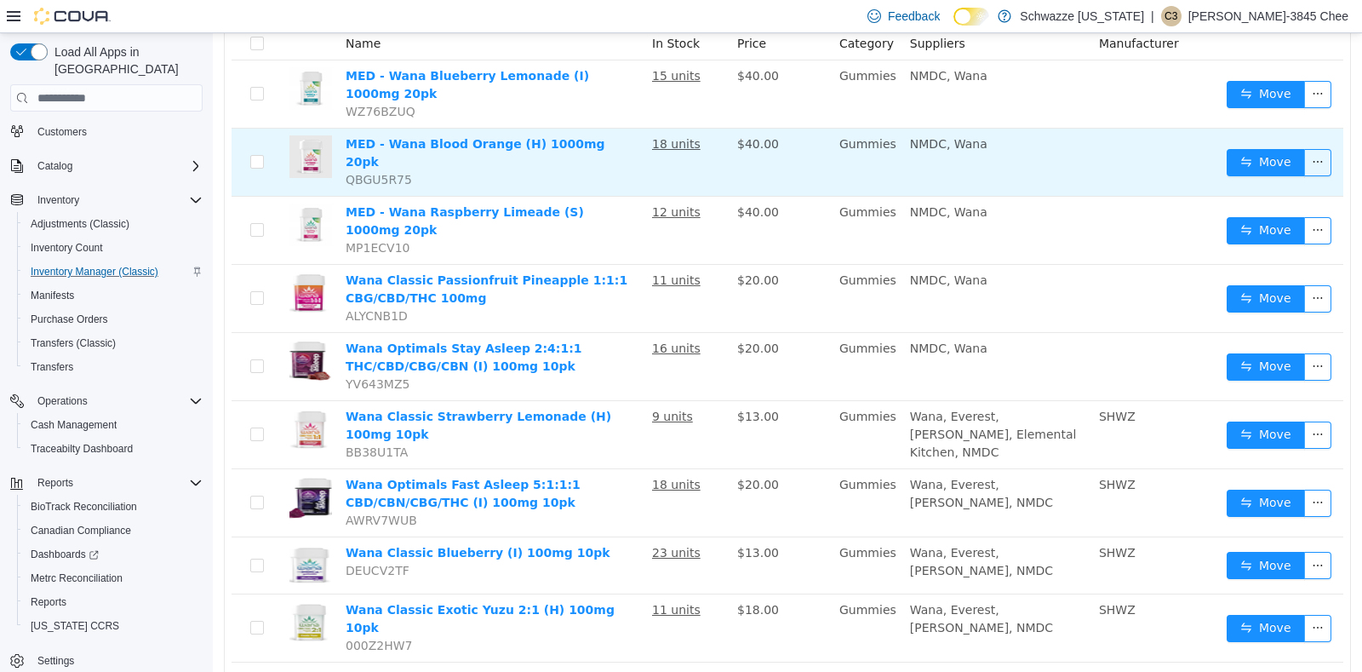
scroll to position [217, 0]
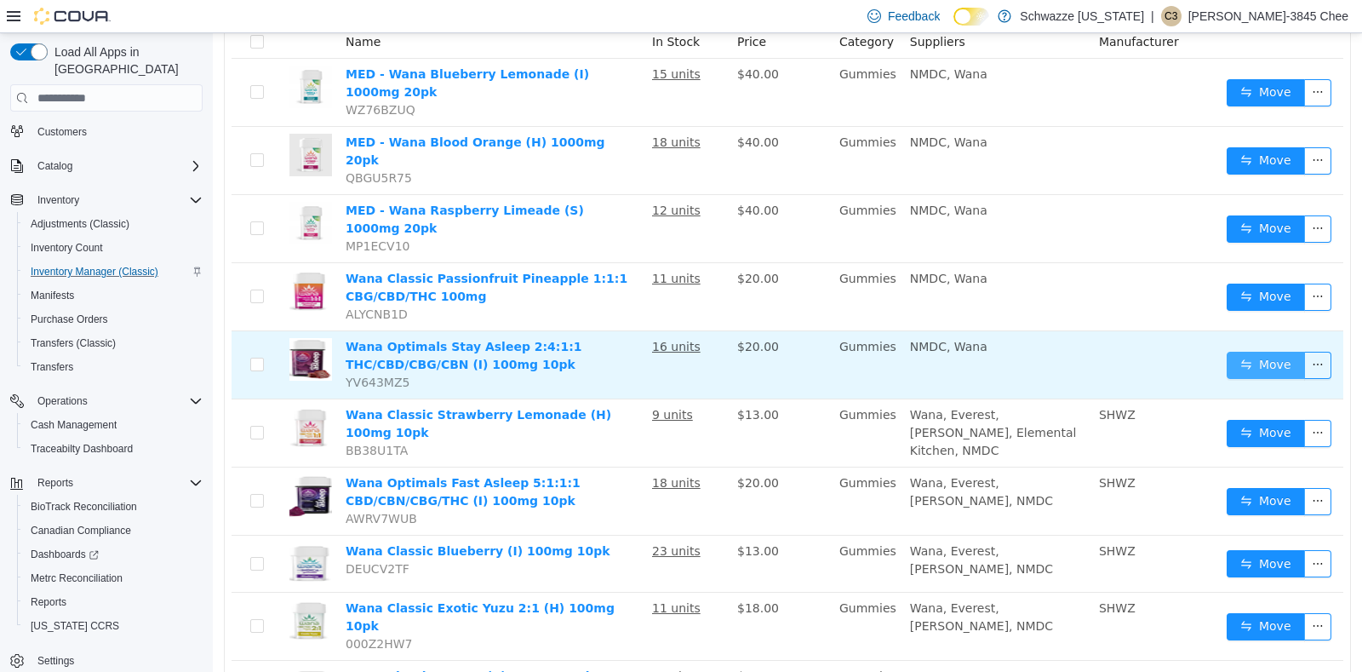
click at [1234, 352] on button "Move" at bounding box center [1266, 365] width 78 height 27
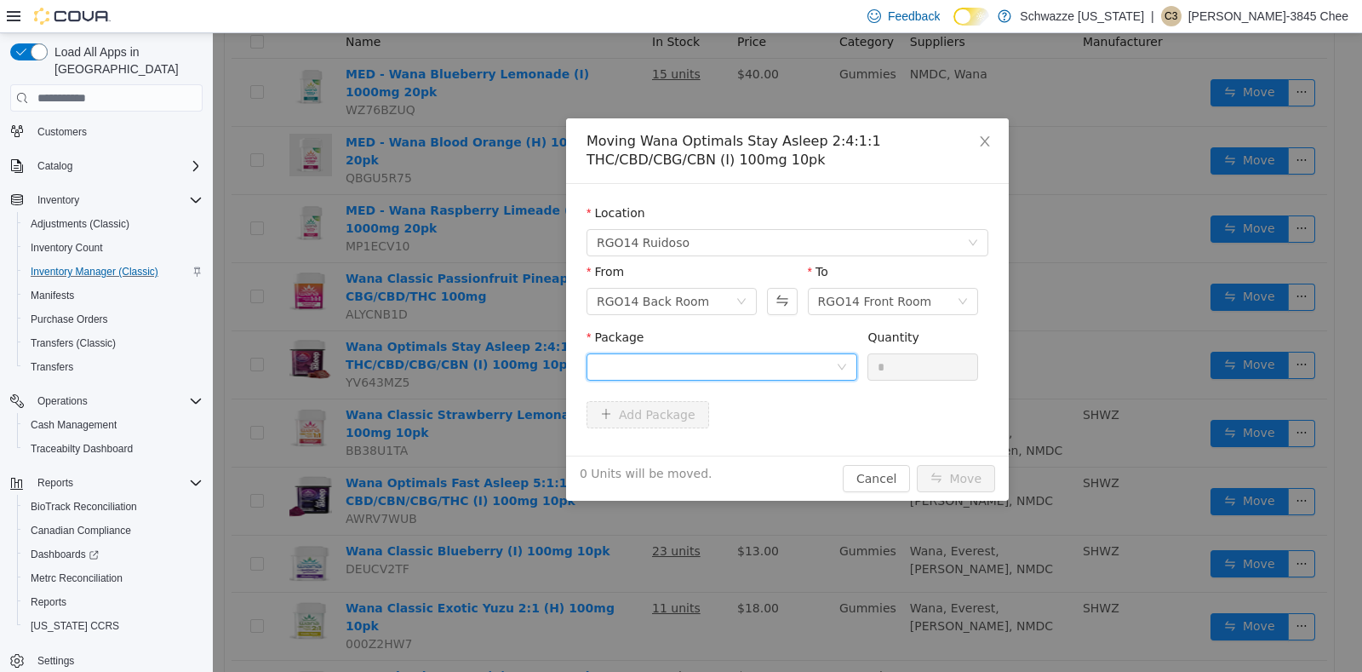
click at [771, 360] on div at bounding box center [716, 367] width 239 height 26
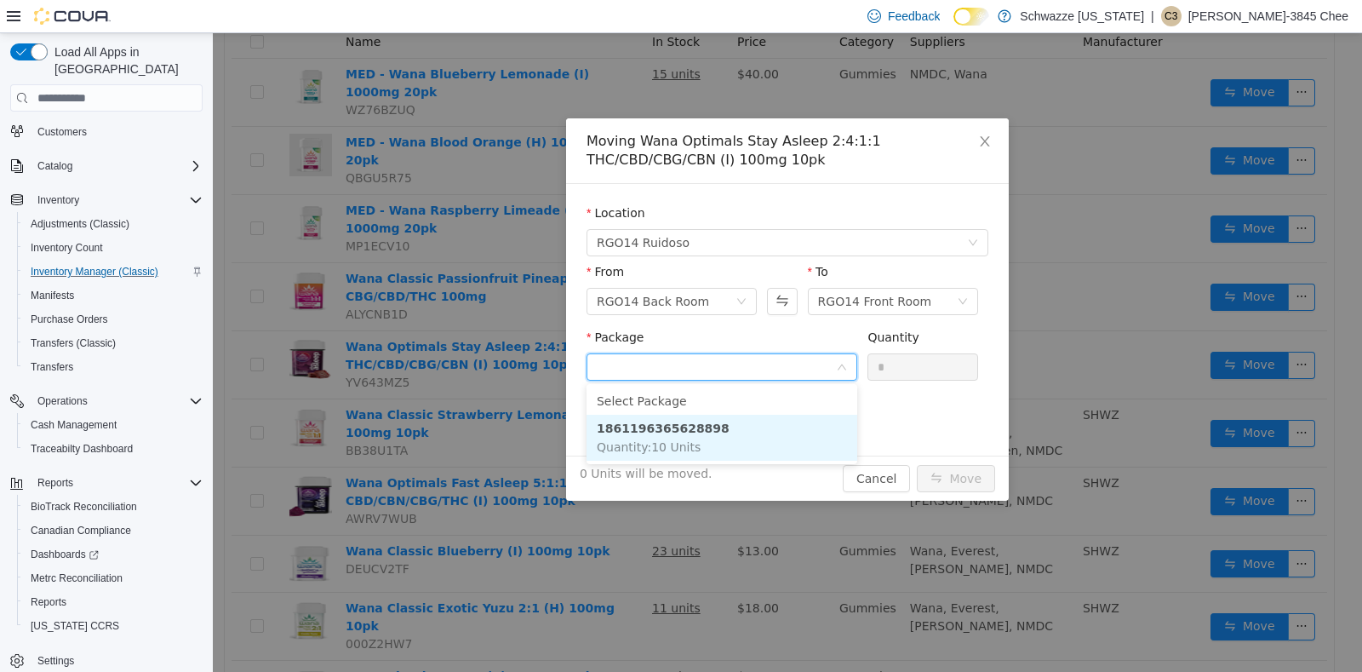
click at [742, 443] on li "1861196365628898 Quantity : 10 Units" at bounding box center [722, 438] width 271 height 46
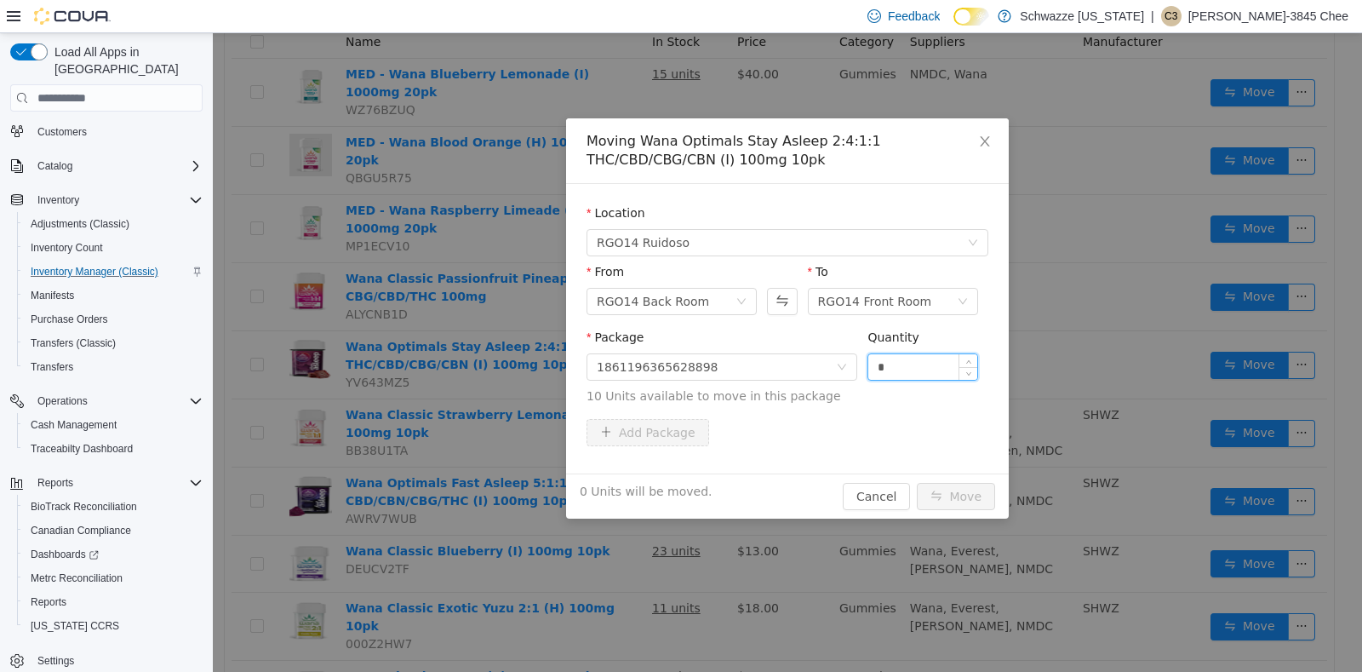
click at [894, 363] on input "*" at bounding box center [922, 367] width 109 height 26
type input "**"
click at [950, 501] on button "Move" at bounding box center [956, 496] width 78 height 27
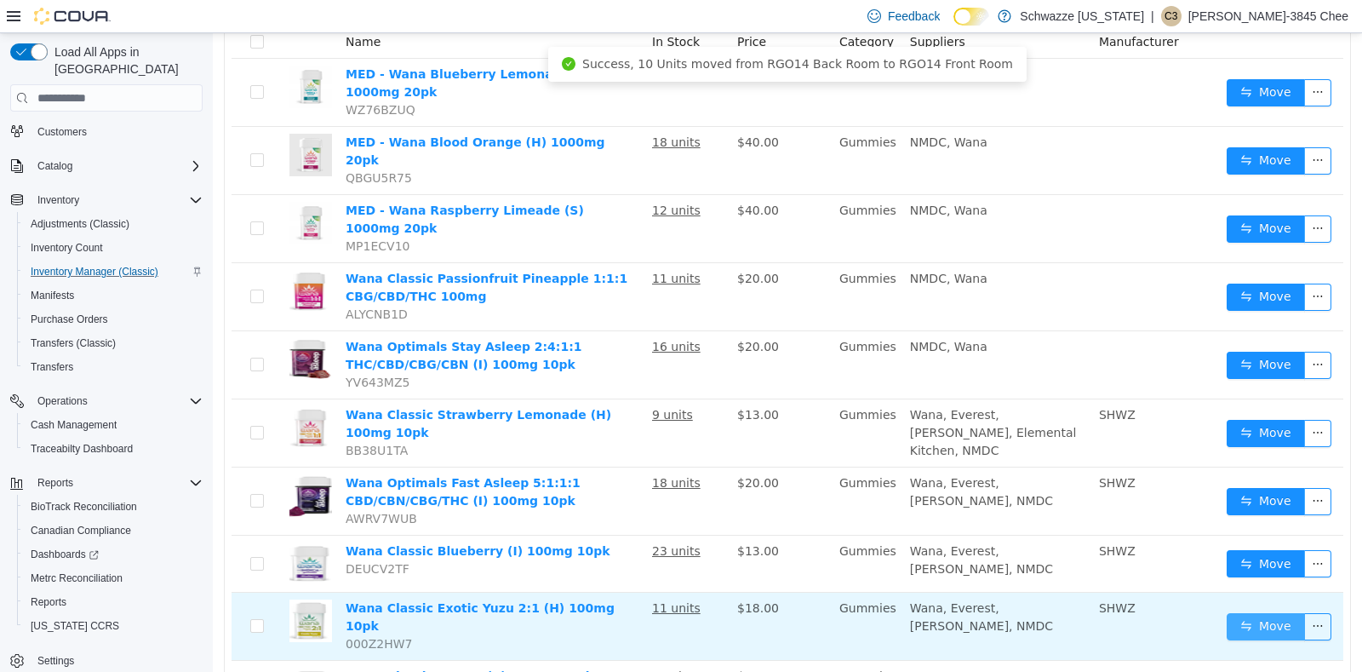
click at [1227, 613] on button "Move" at bounding box center [1266, 626] width 78 height 27
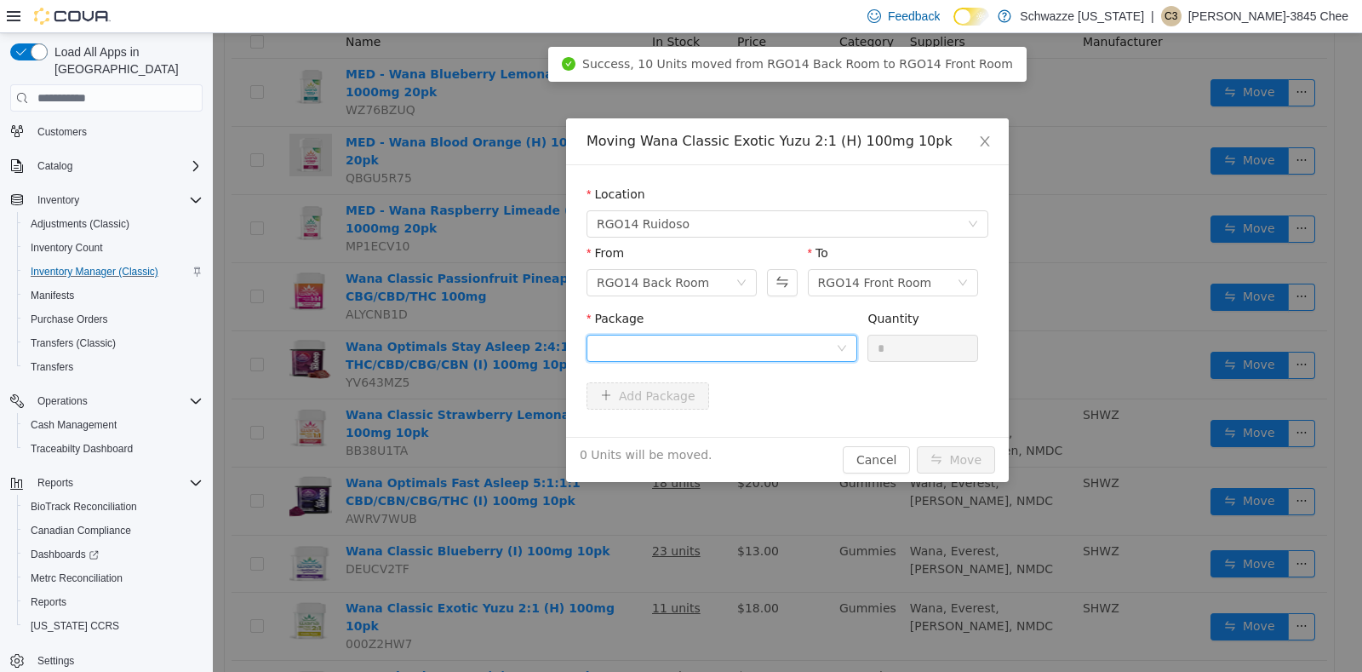
click at [773, 341] on div at bounding box center [716, 348] width 239 height 26
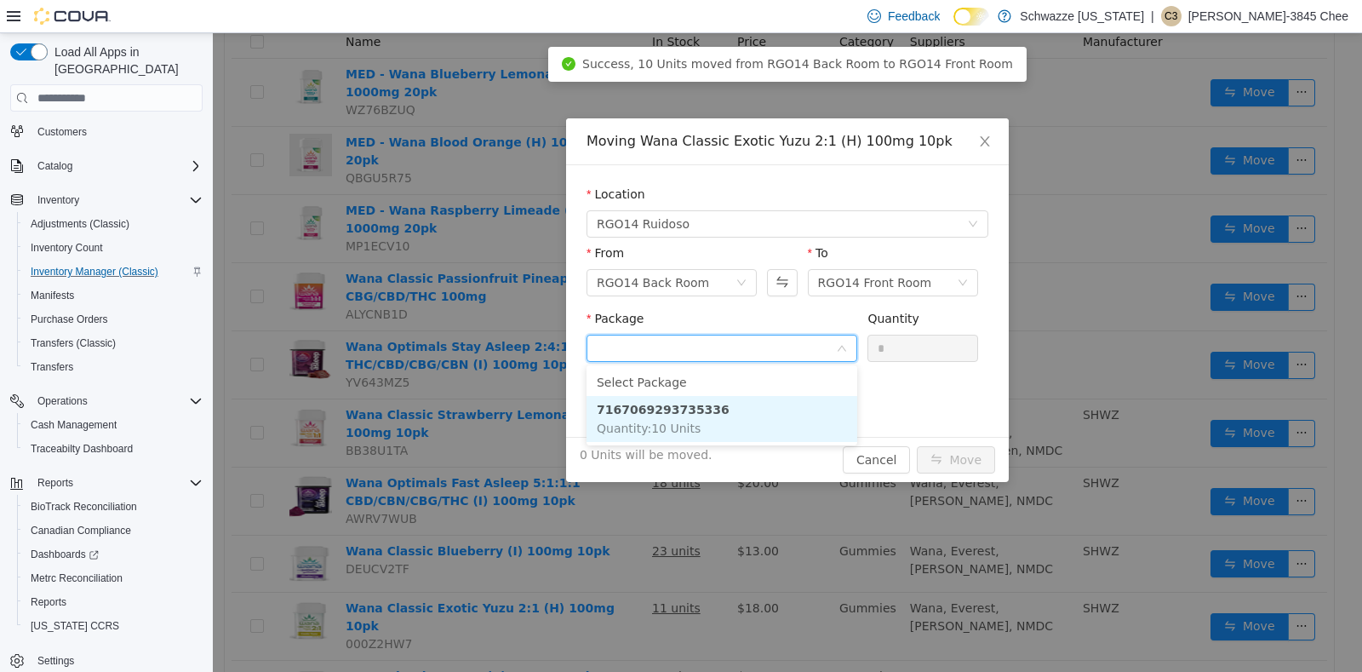
click at [767, 409] on li "7167069293735336 Quantity : 10 Units" at bounding box center [722, 419] width 271 height 46
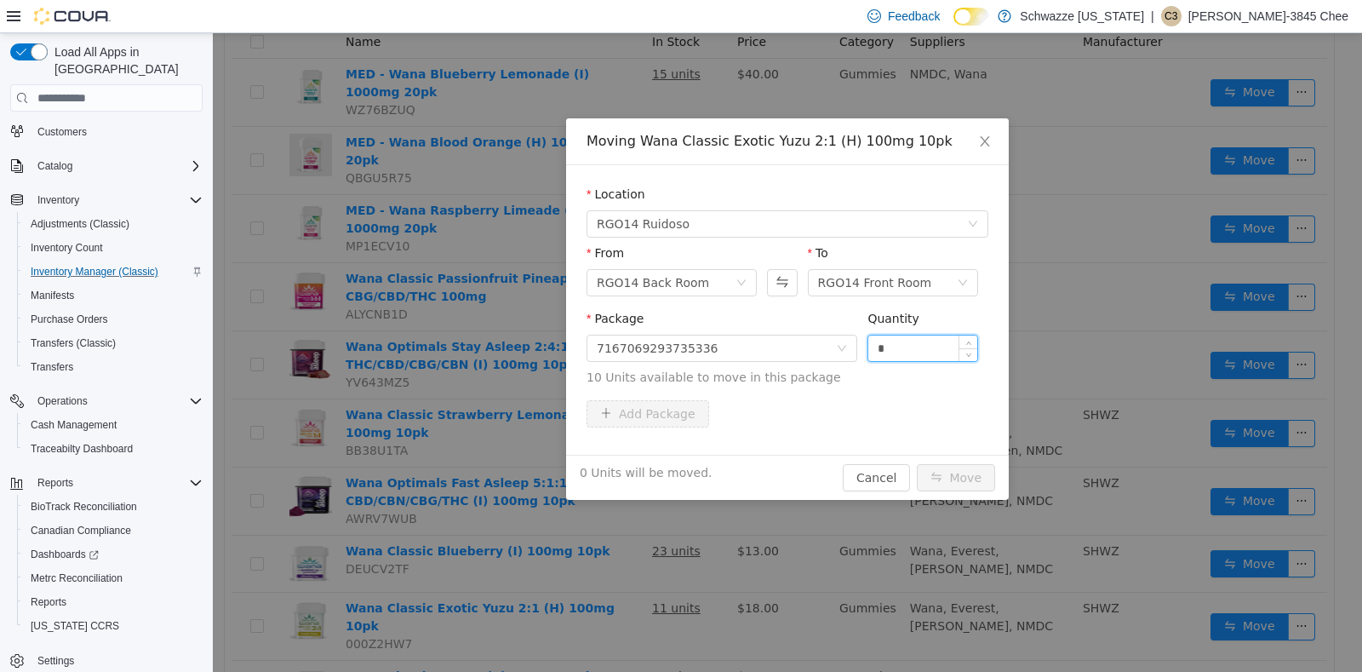
click at [895, 347] on input "*" at bounding box center [922, 348] width 109 height 26
type input "**"
click at [965, 481] on button "Move" at bounding box center [956, 477] width 78 height 27
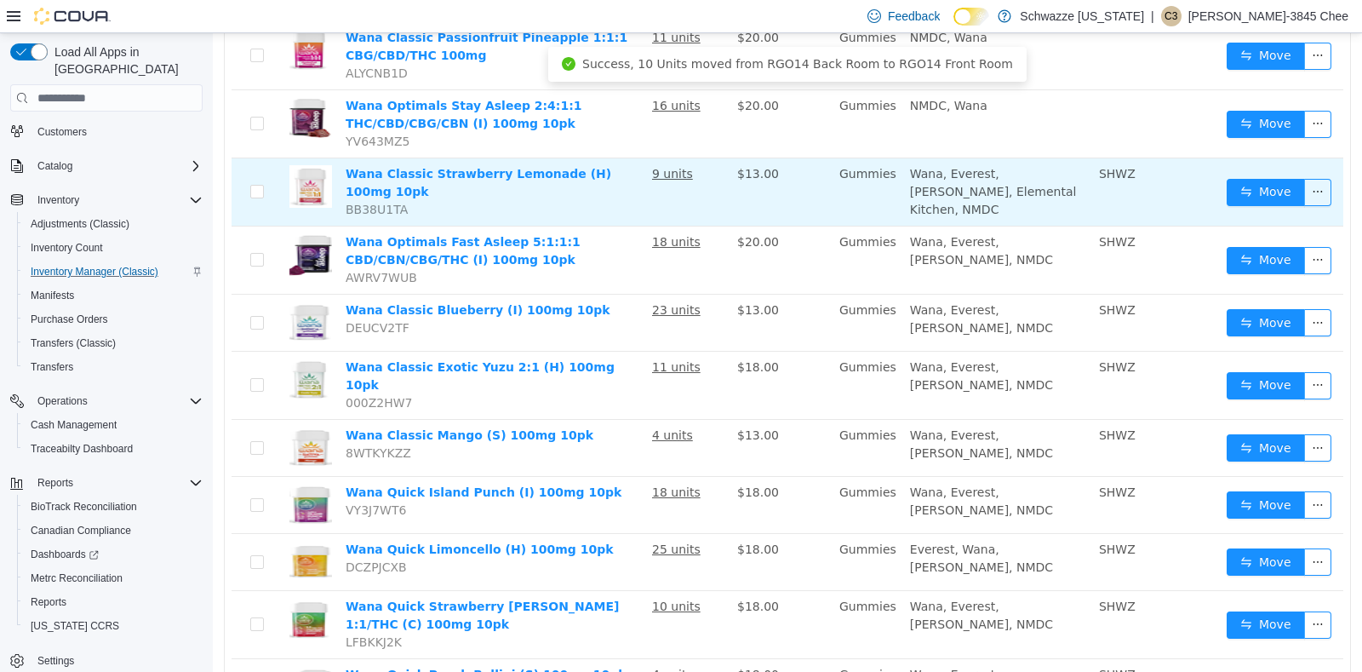
scroll to position [490, 0]
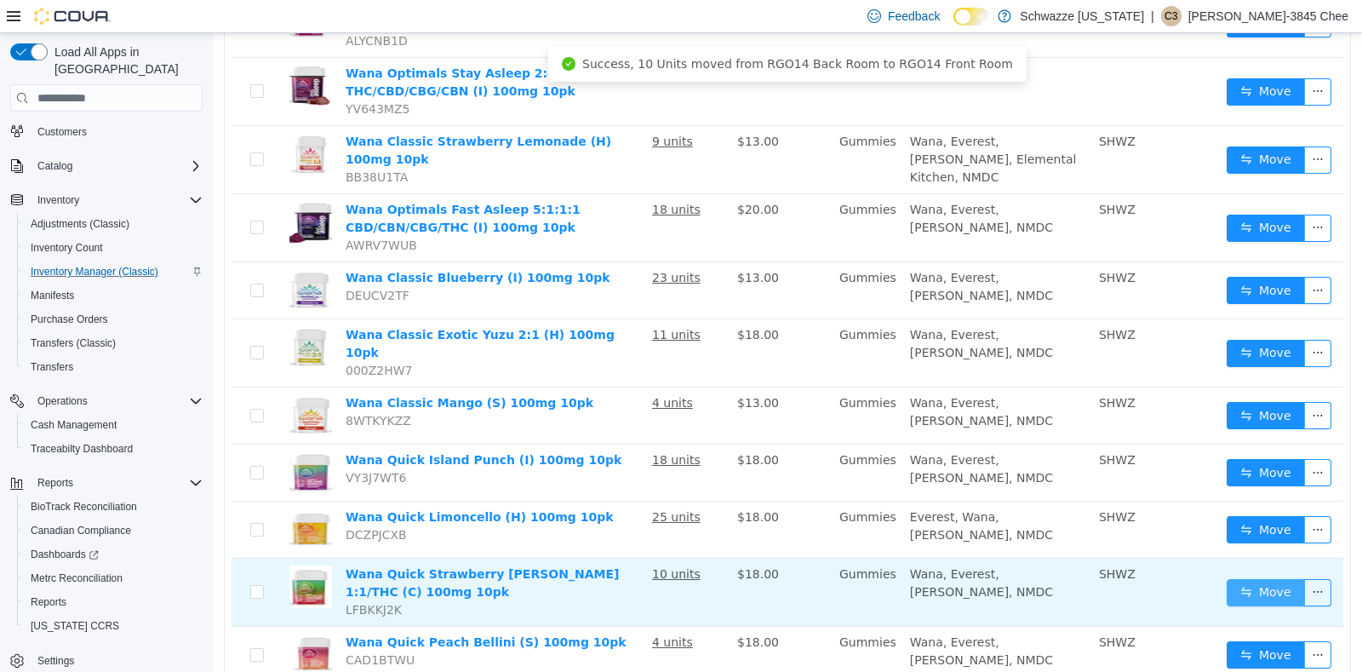
click at [1247, 579] on button "Move" at bounding box center [1266, 592] width 78 height 27
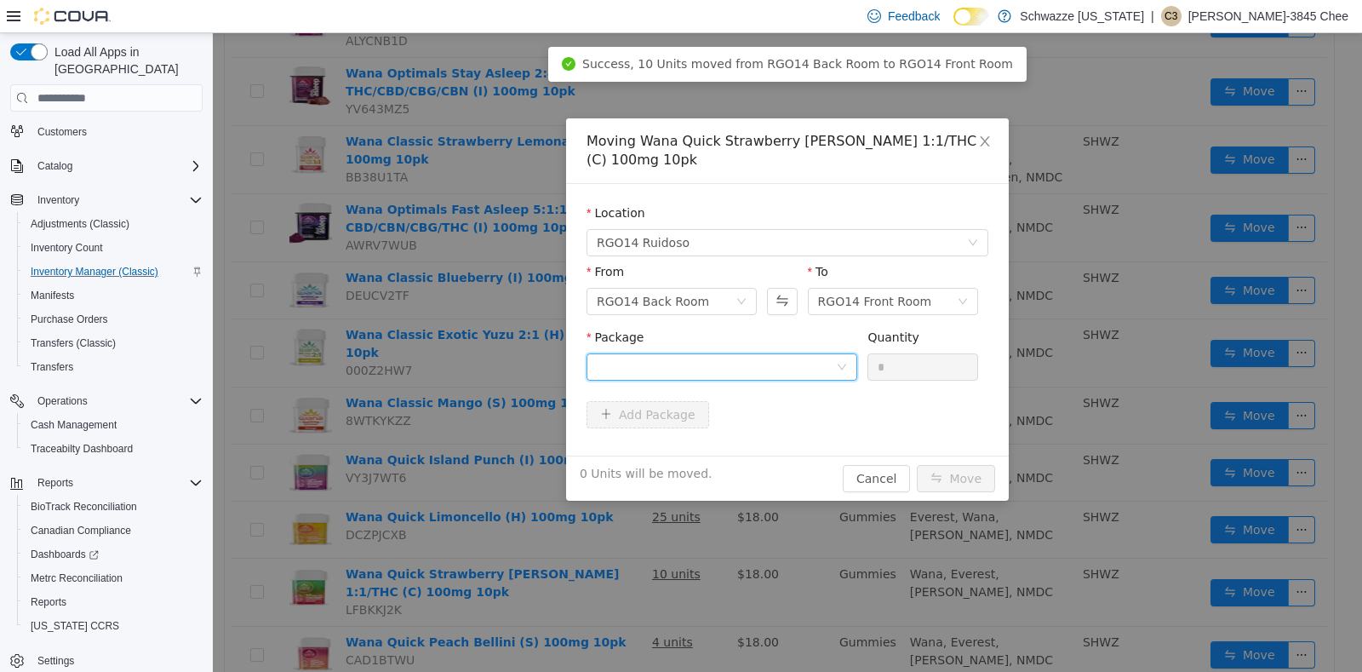
click at [828, 370] on div at bounding box center [716, 367] width 239 height 26
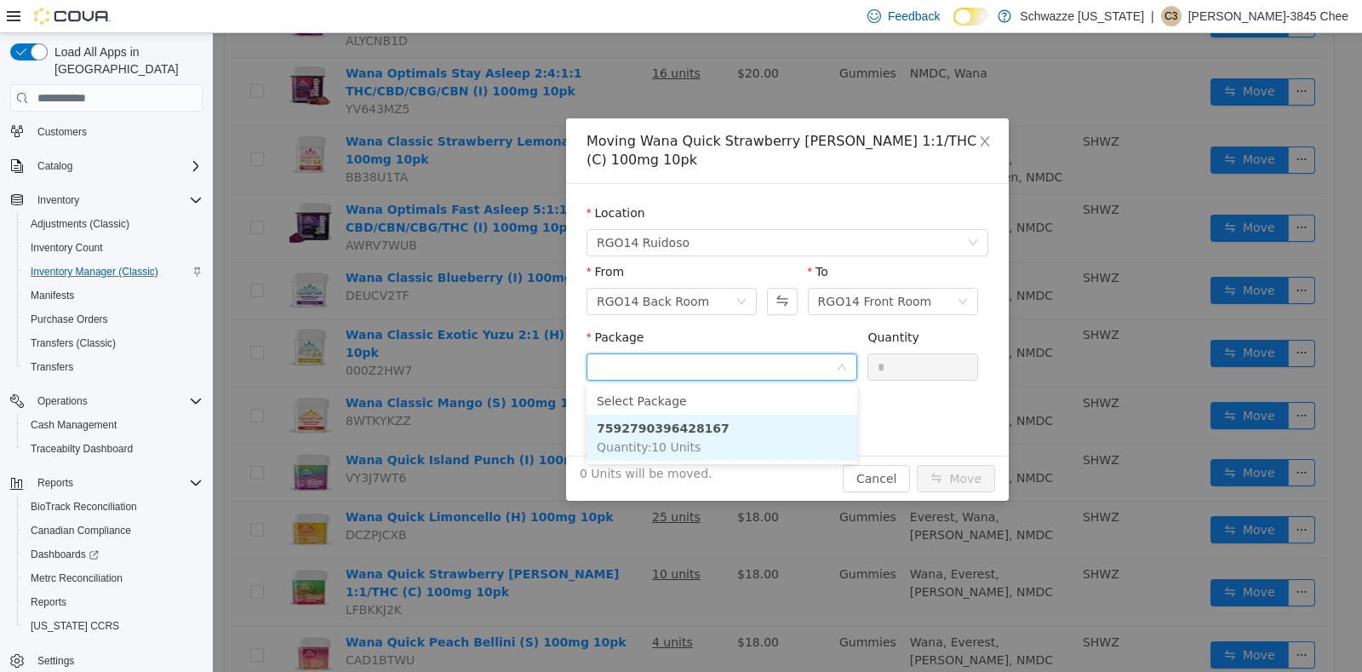
click at [746, 425] on li "7592790396428167 Quantity : 10 Units" at bounding box center [722, 438] width 271 height 46
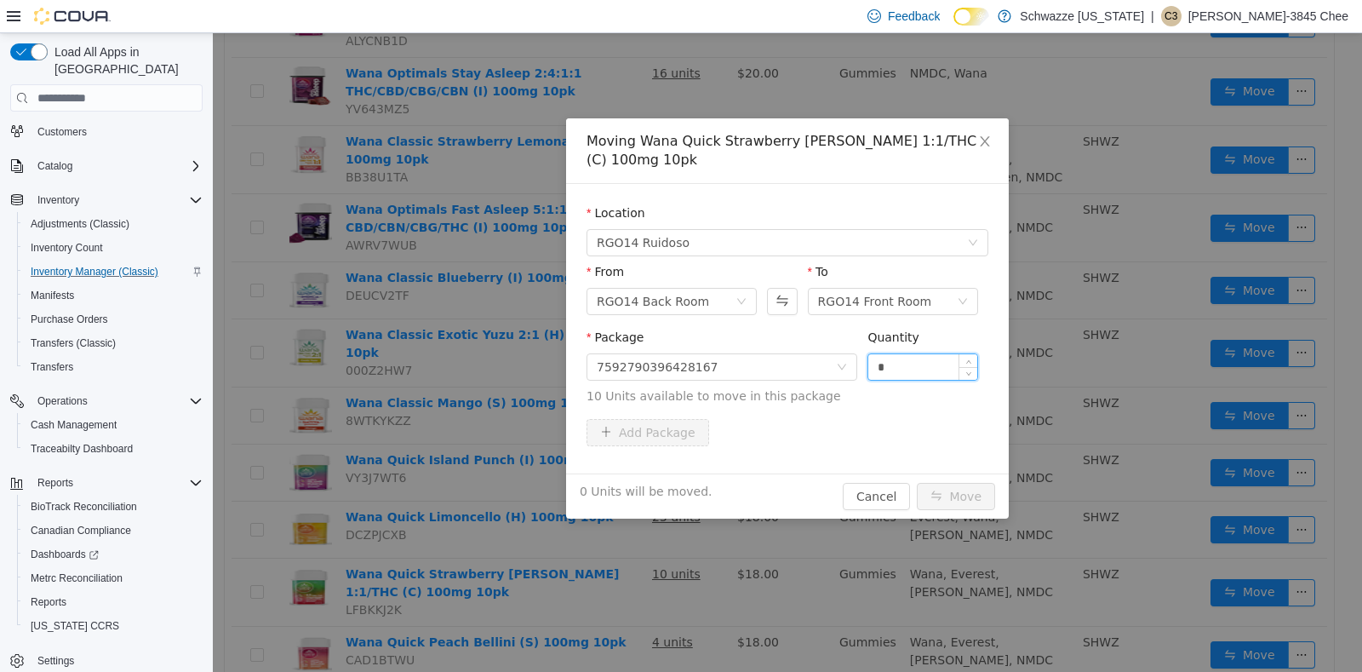
click at [919, 369] on input "*" at bounding box center [922, 367] width 109 height 26
type input "**"
click at [974, 483] on button "Move" at bounding box center [956, 496] width 78 height 27
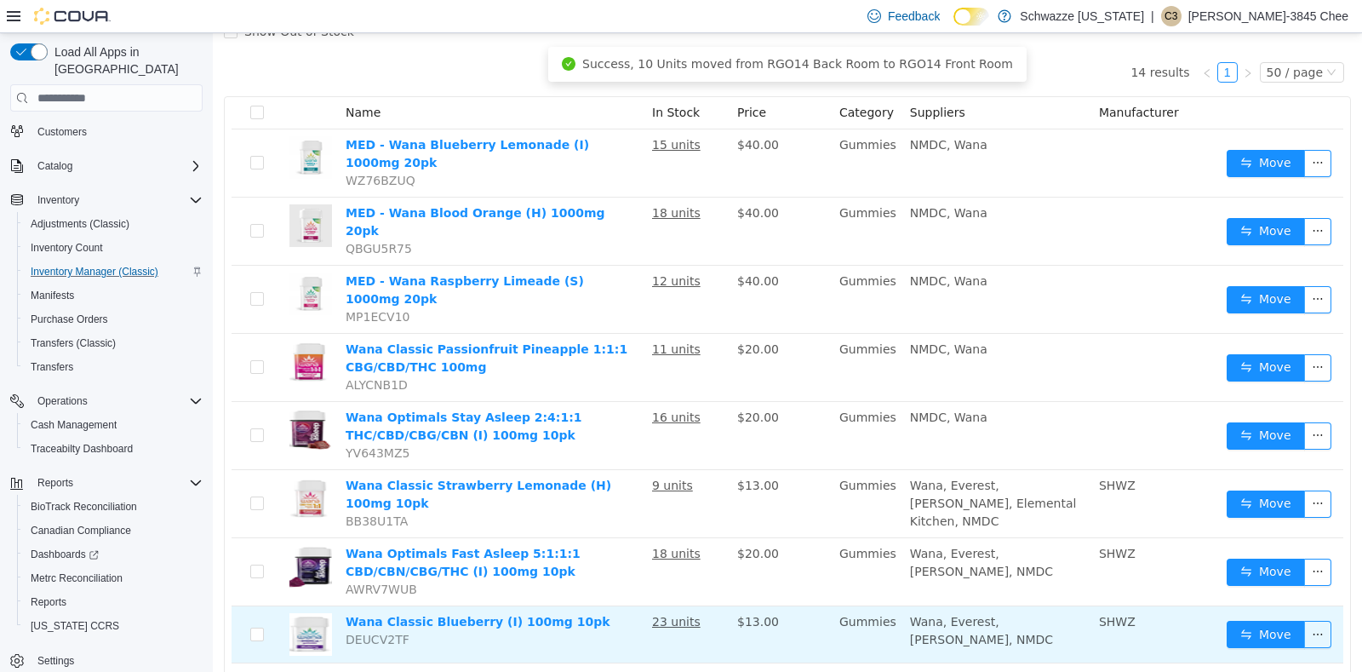
scroll to position [146, 0]
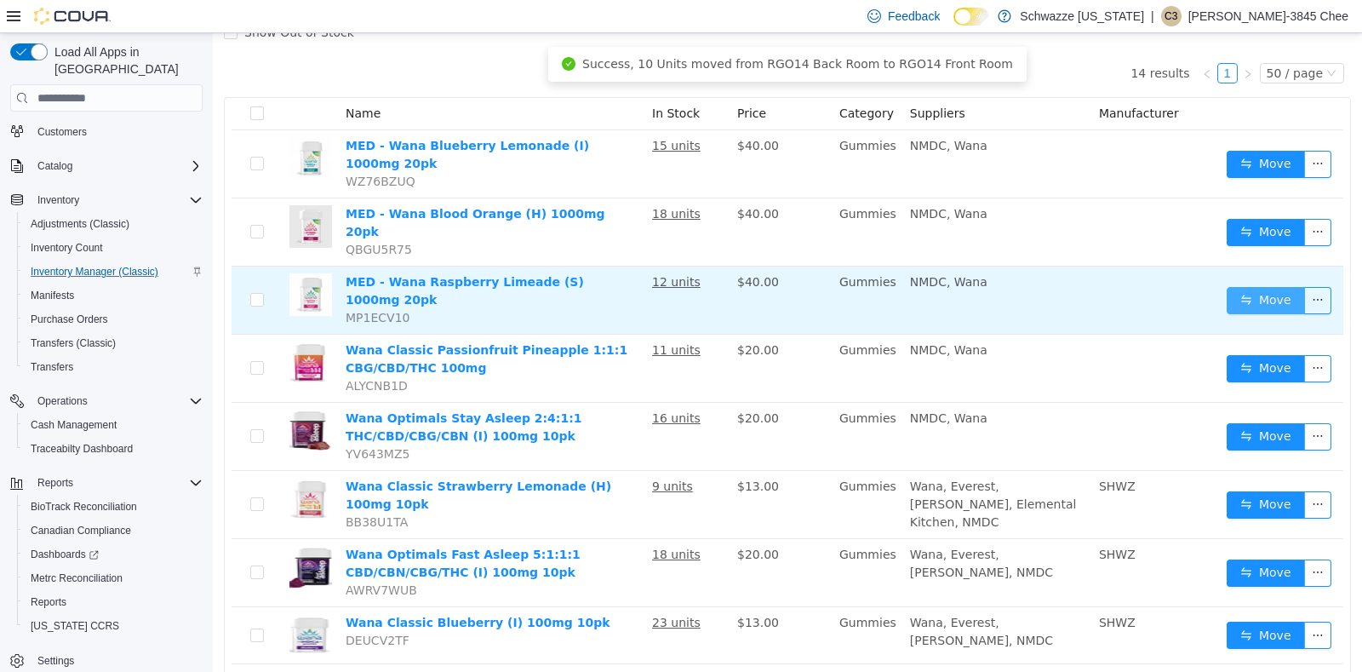
click at [1245, 287] on button "Move" at bounding box center [1266, 300] width 78 height 27
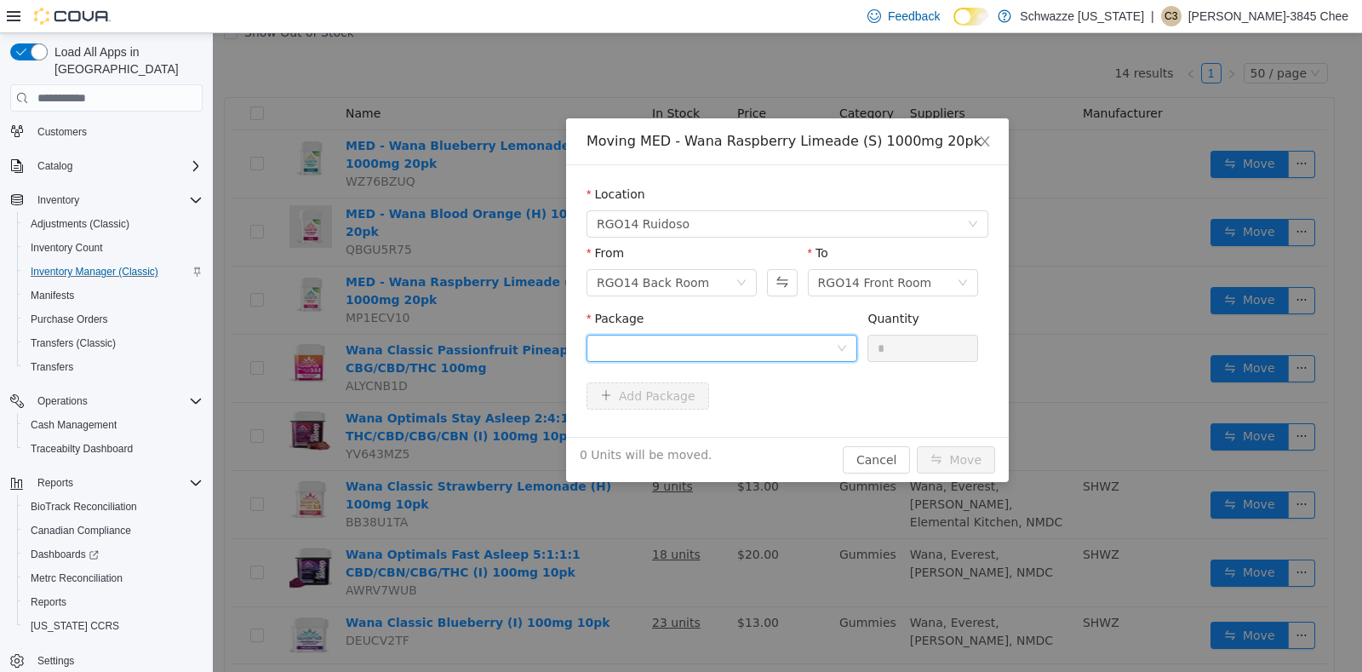
click at [763, 342] on div at bounding box center [716, 348] width 239 height 26
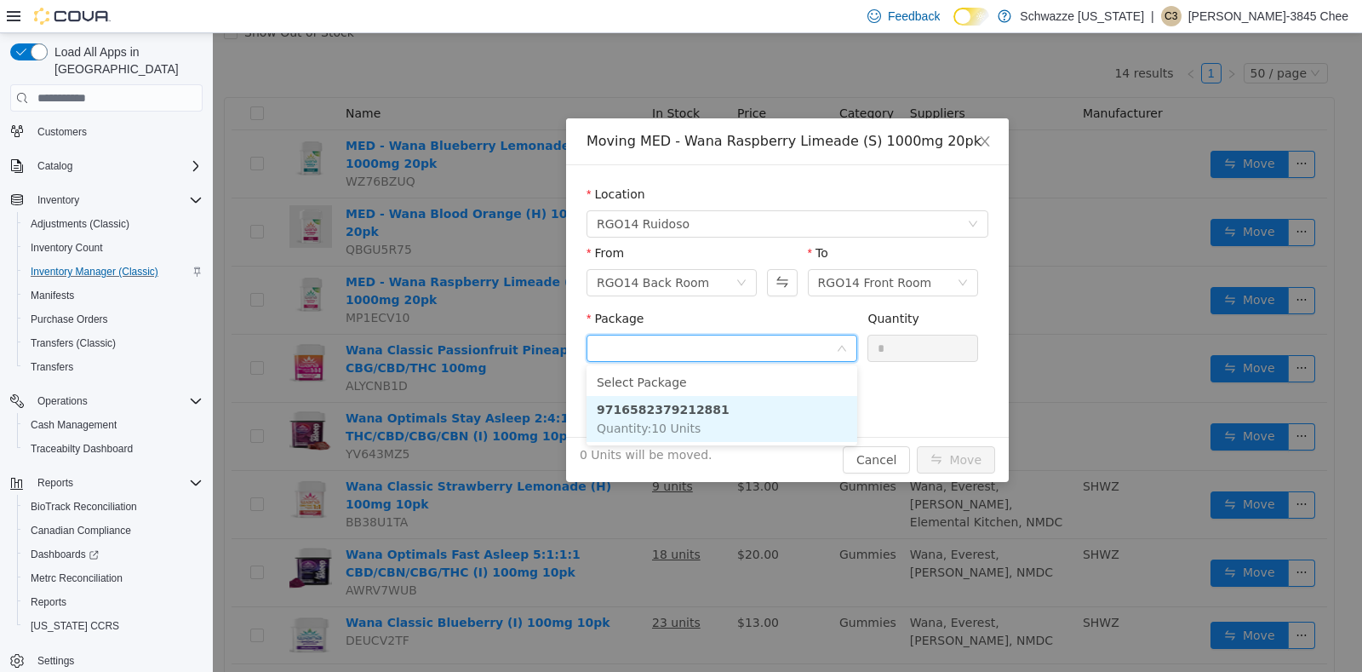
click at [767, 408] on li "9716582379212881 Quantity : 10 Units" at bounding box center [722, 419] width 271 height 46
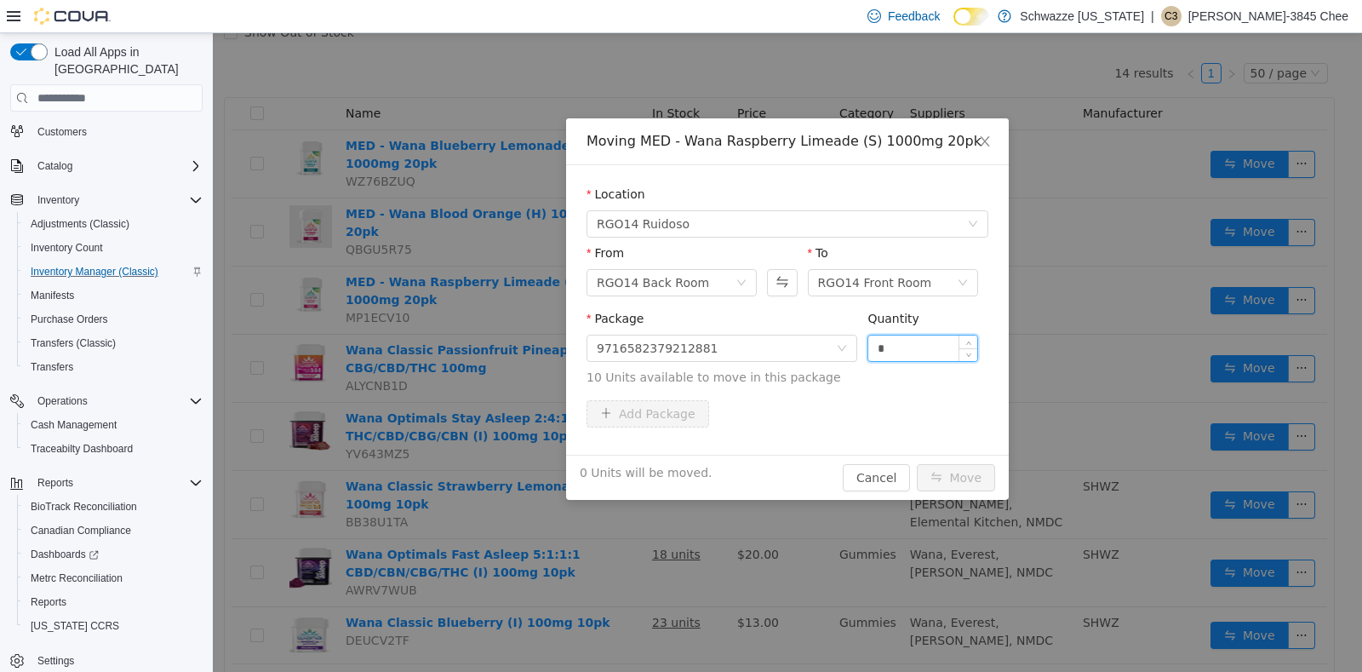
click at [915, 352] on input "*" at bounding box center [922, 348] width 109 height 26
type input "**"
click at [973, 478] on button "Move" at bounding box center [956, 477] width 78 height 27
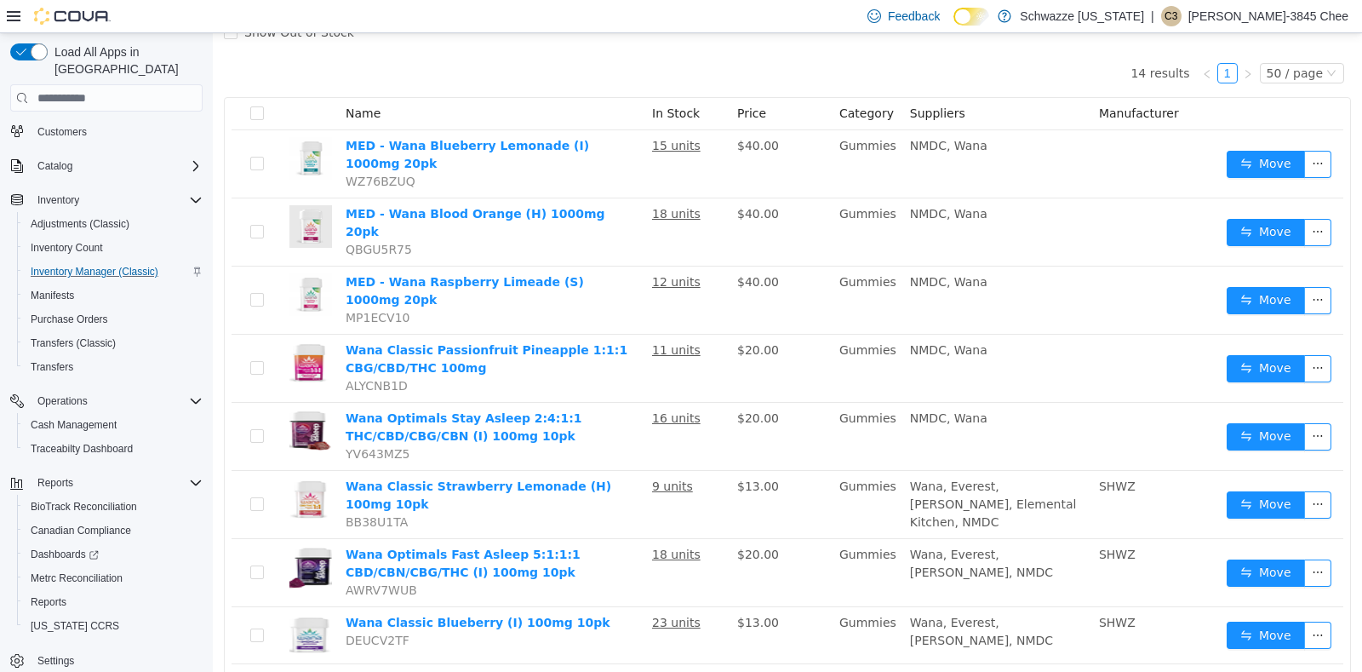
scroll to position [0, 0]
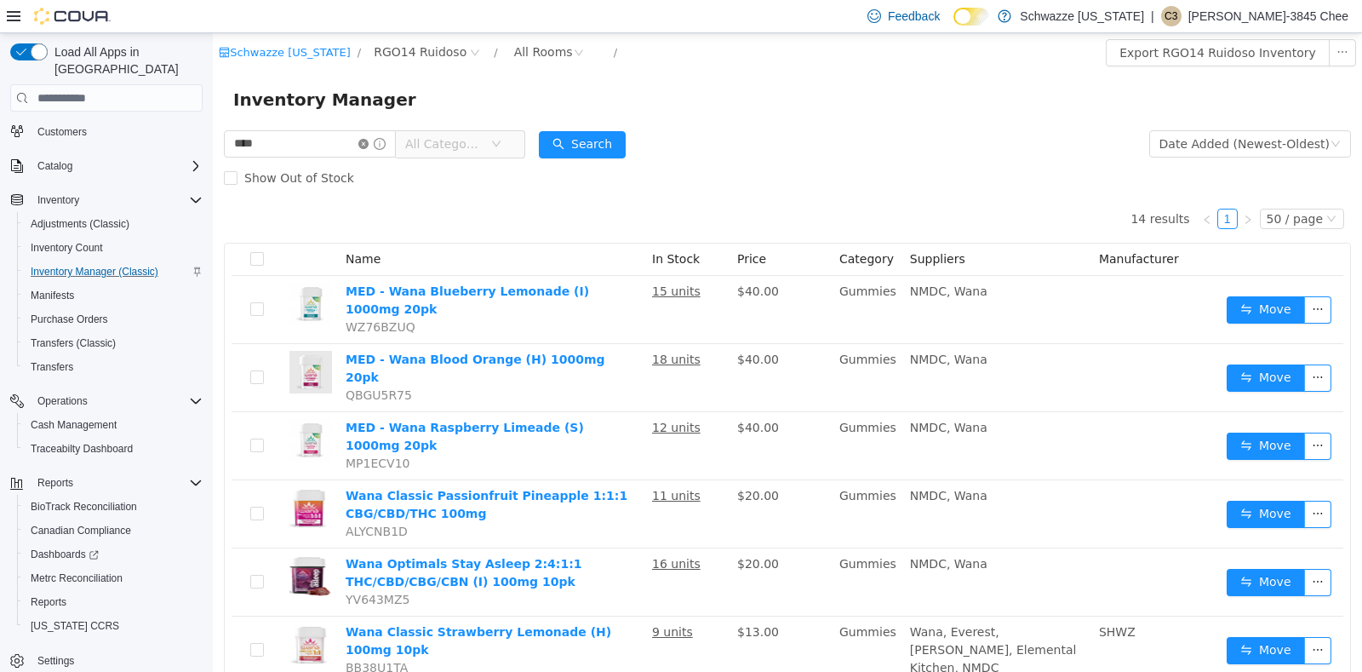
click at [369, 142] on icon "icon: close-circle" at bounding box center [363, 144] width 10 height 10
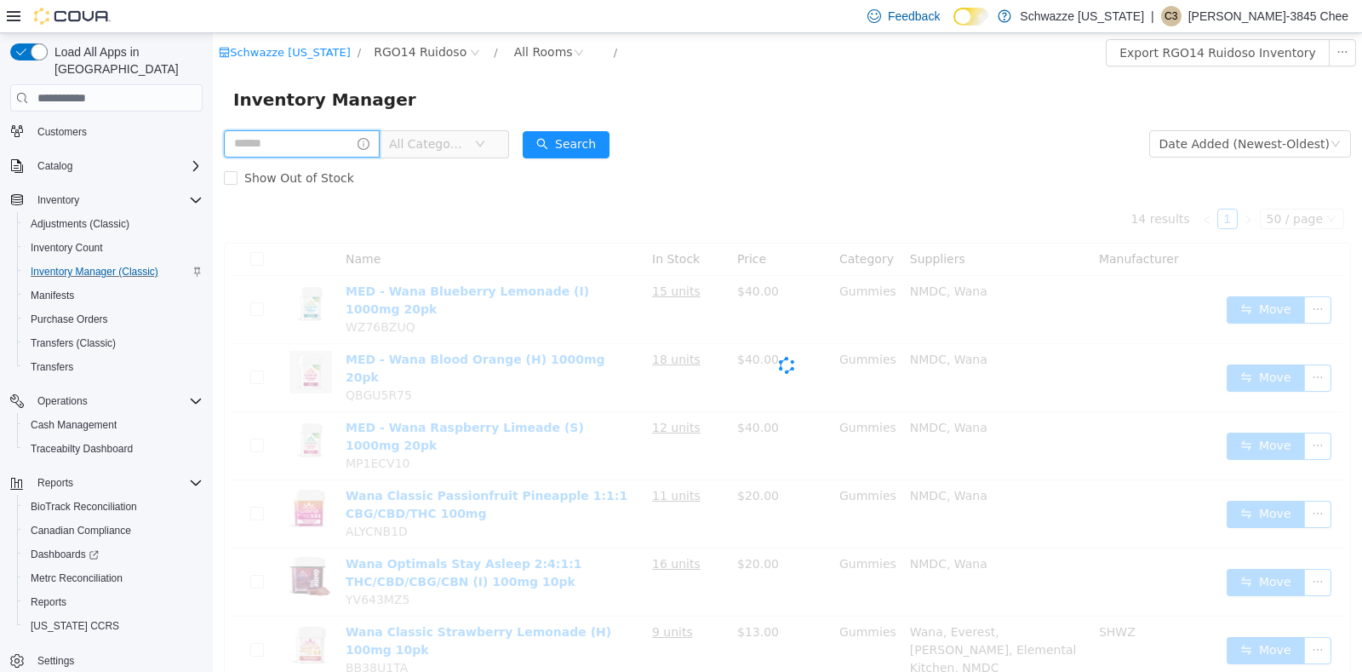
click at [311, 143] on input "text" at bounding box center [302, 143] width 156 height 27
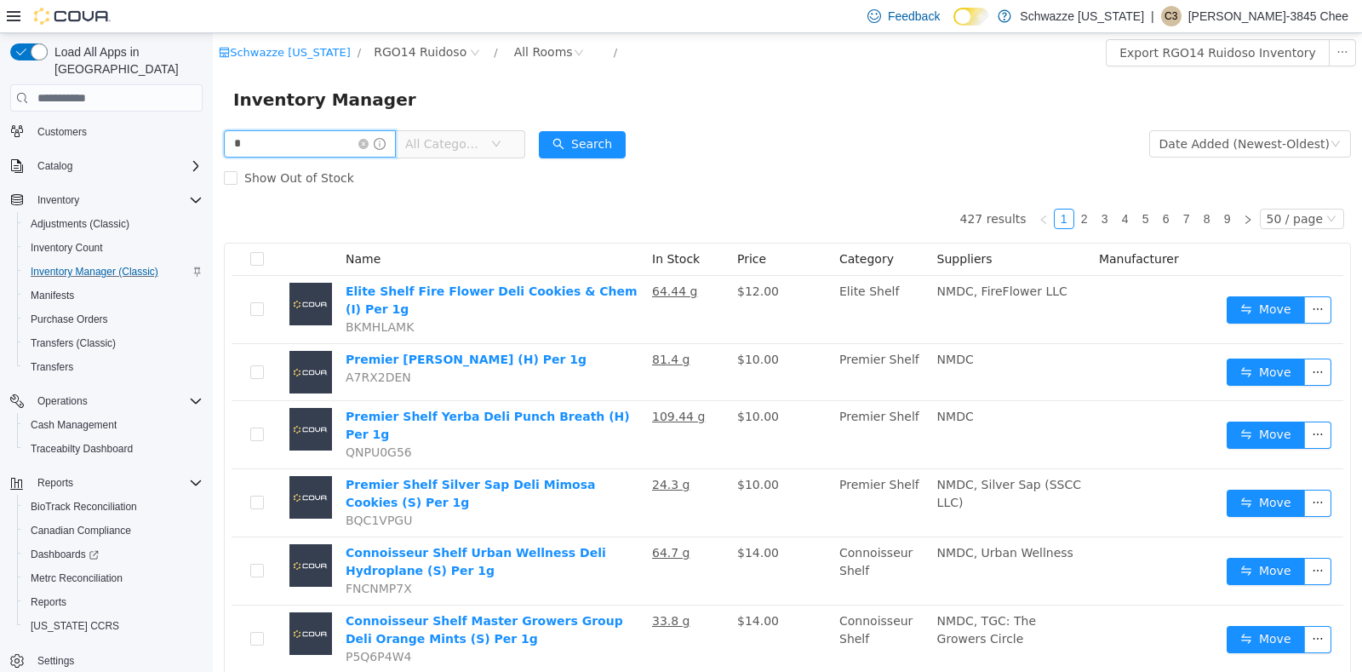
type input "*******"
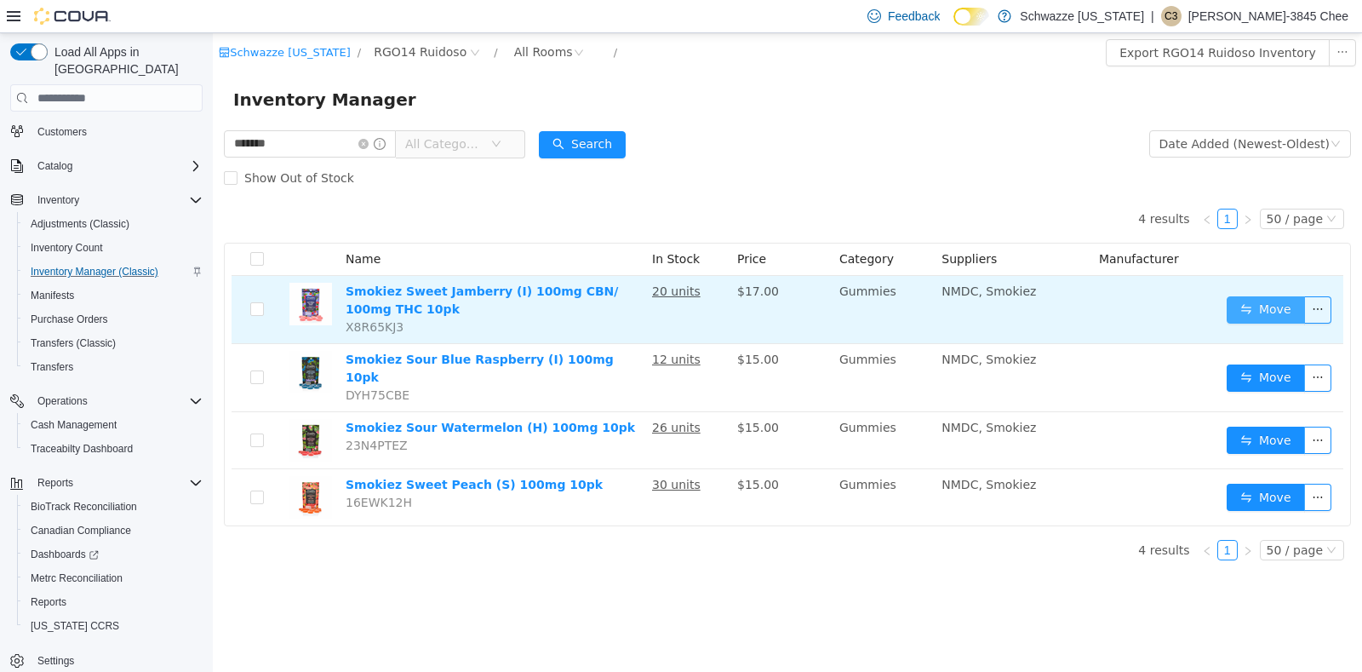
click at [1266, 308] on button "Move" at bounding box center [1266, 309] width 78 height 27
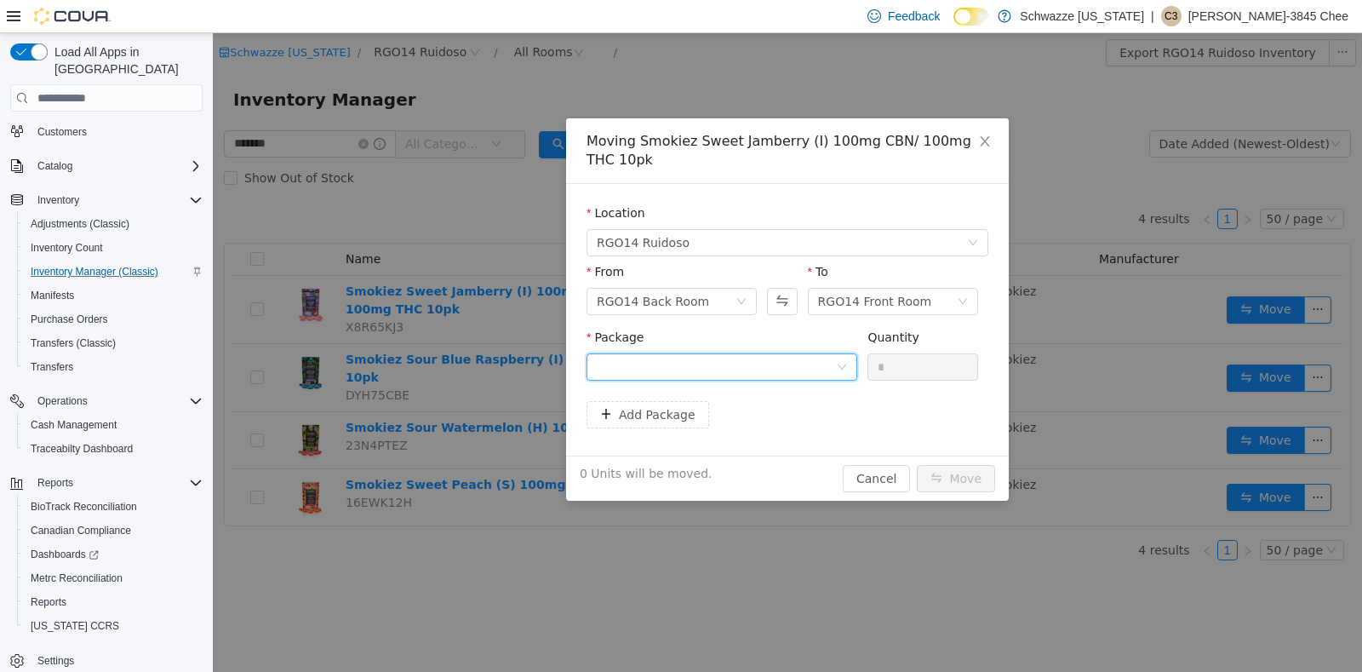
click at [698, 360] on div at bounding box center [716, 367] width 239 height 26
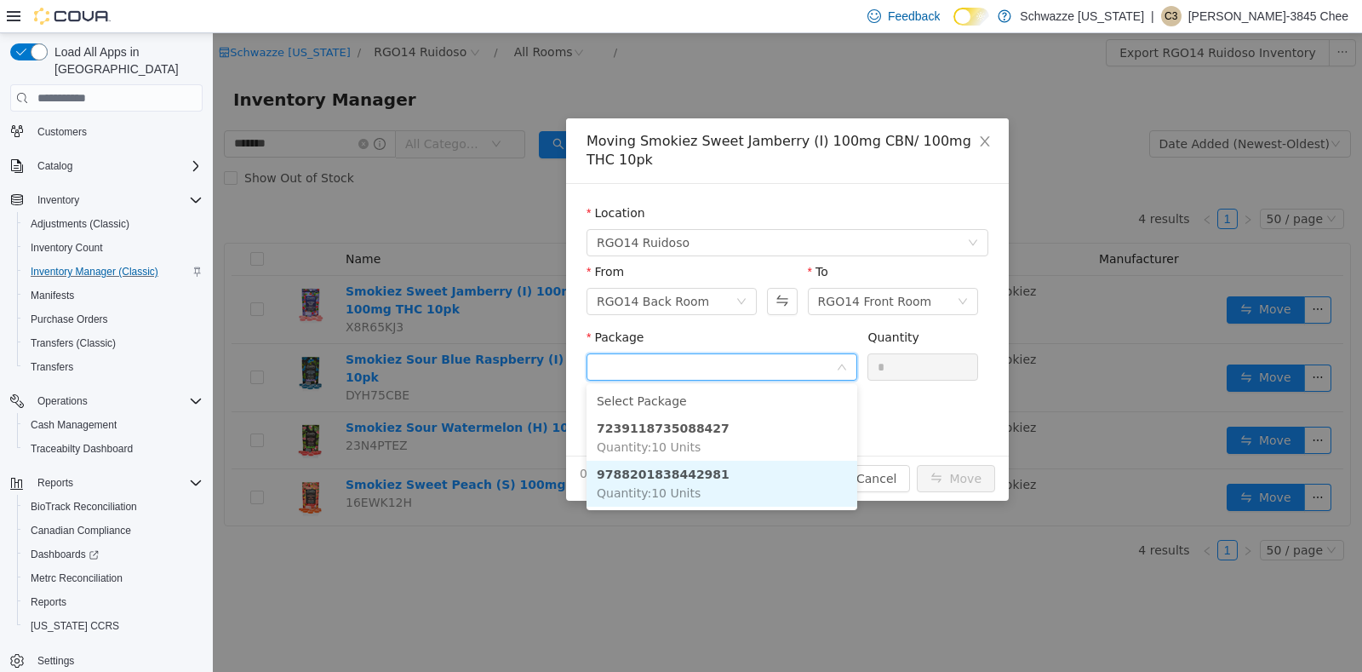
click at [709, 474] on li "9788201838442981 Quantity : 10 Units" at bounding box center [722, 484] width 271 height 46
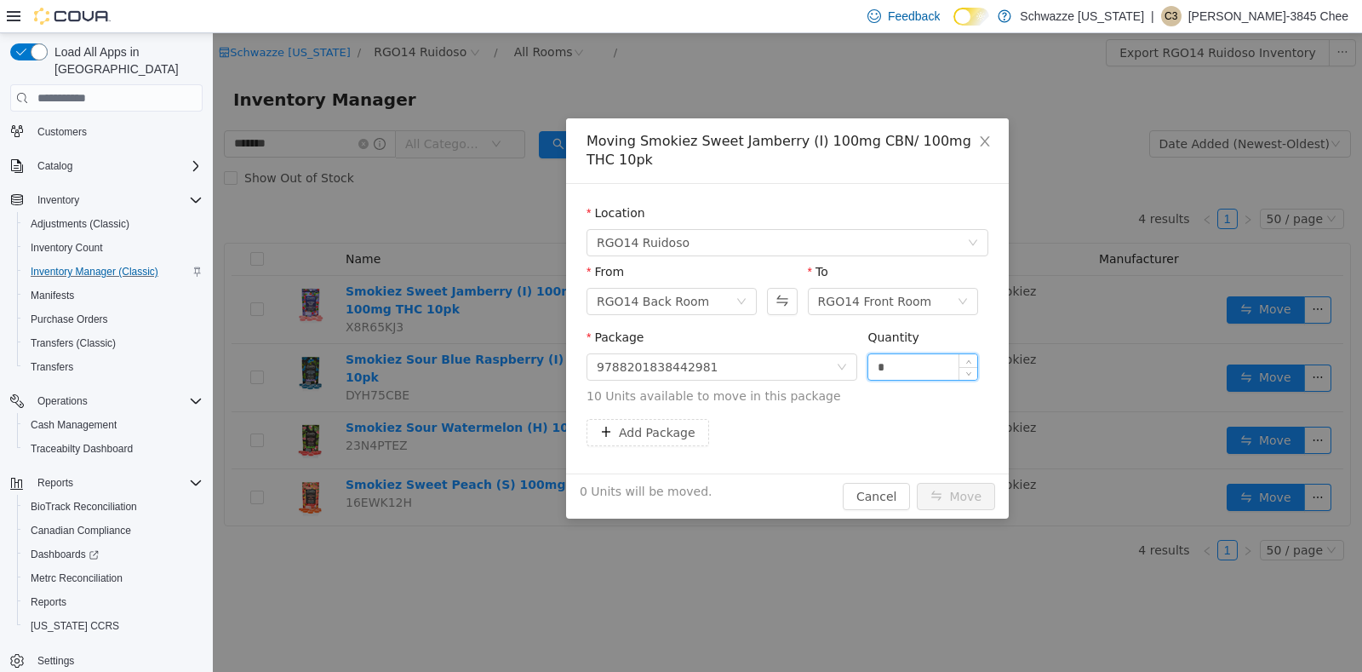
click at [905, 374] on input "*" at bounding box center [922, 367] width 109 height 26
type input "**"
click at [978, 497] on button "Move" at bounding box center [956, 496] width 78 height 27
